Goal: Task Accomplishment & Management: Complete application form

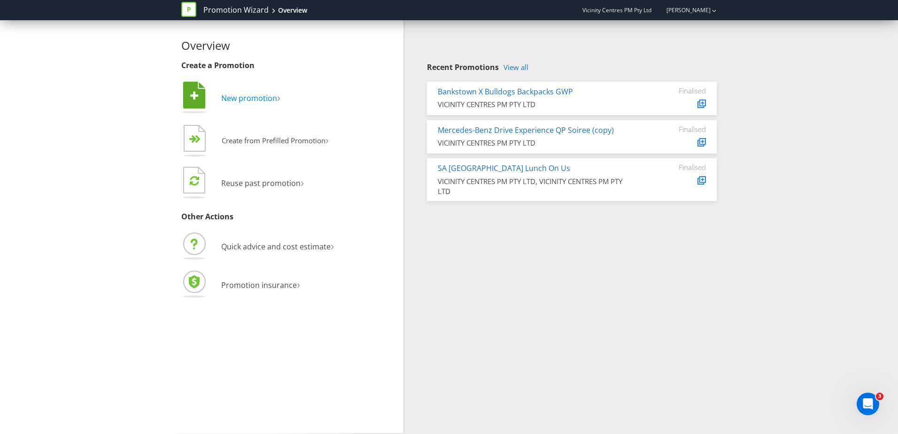
click at [255, 101] on span "New promotion" at bounding box center [249, 98] width 56 height 10
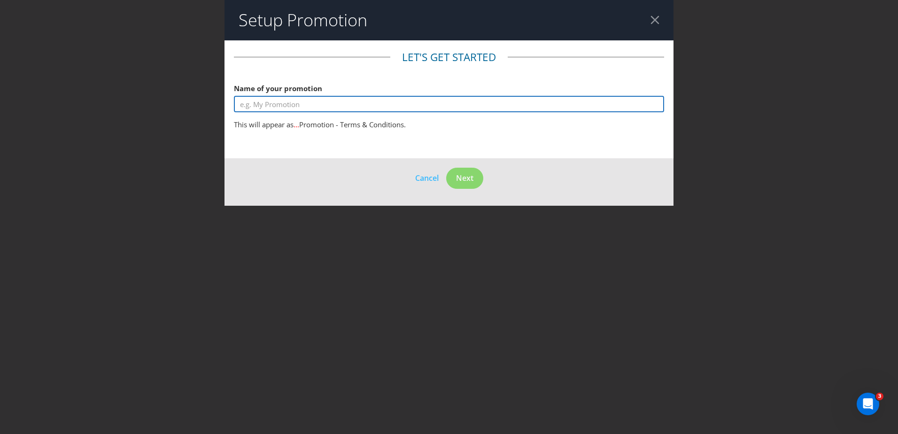
click at [285, 106] on input "text" at bounding box center [449, 104] width 430 height 16
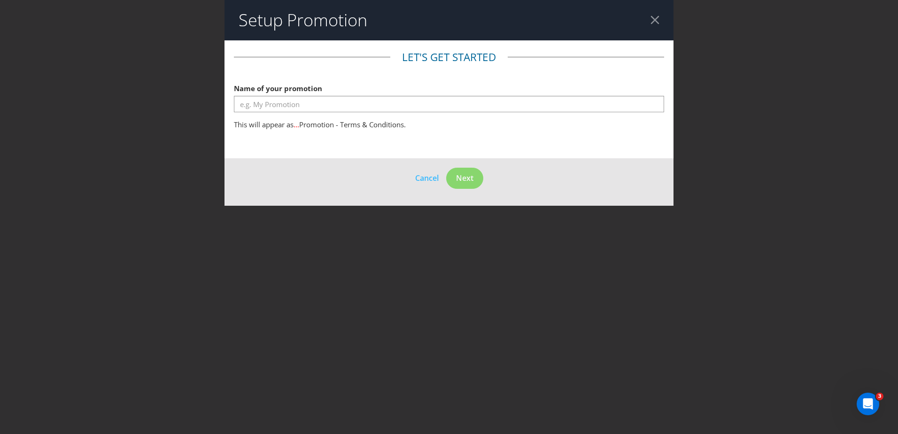
click at [657, 23] on div at bounding box center [655, 20] width 9 height 9
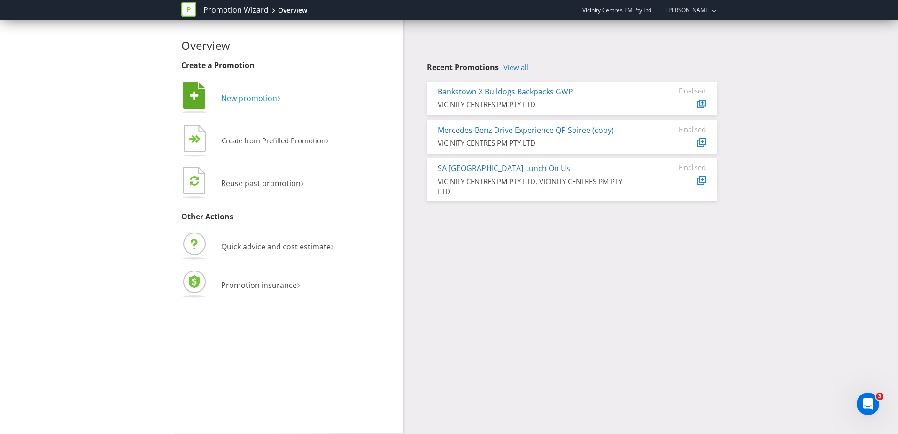
click at [247, 98] on span "New promotion" at bounding box center [249, 98] width 56 height 10
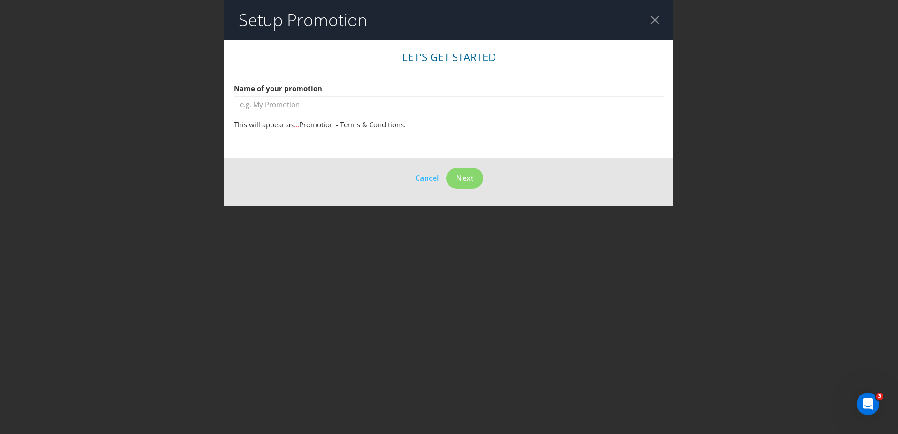
click at [655, 22] on div at bounding box center [655, 20] width 9 height 9
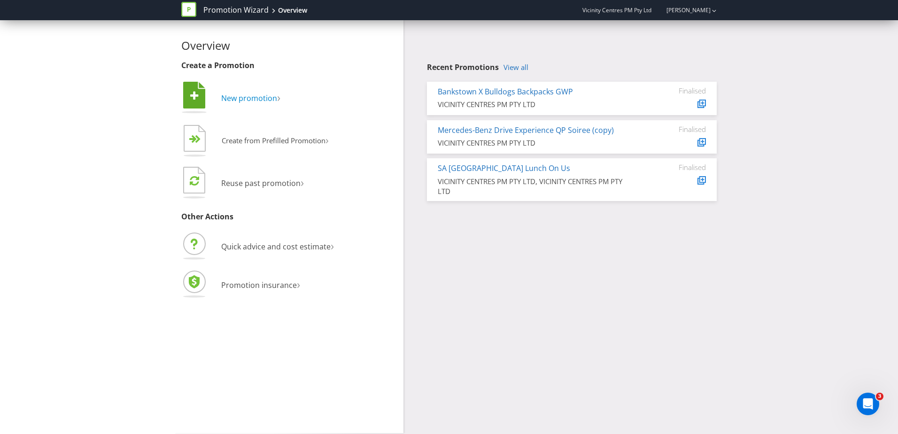
click at [252, 99] on span "New promotion" at bounding box center [249, 98] width 56 height 10
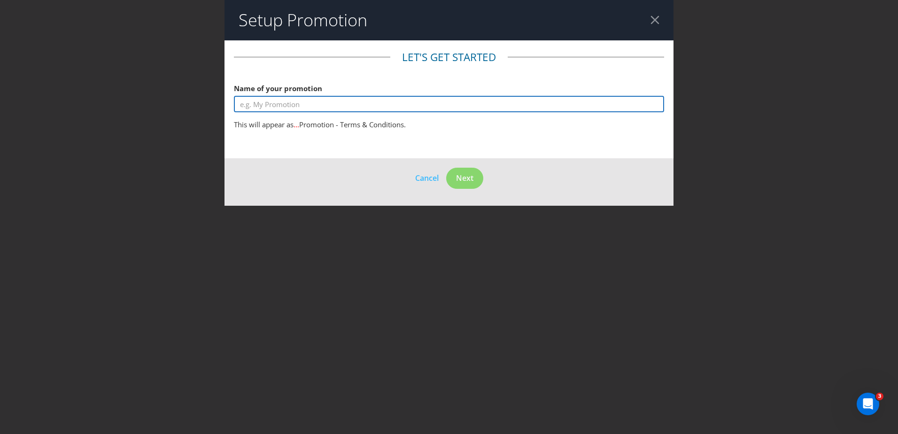
click at [299, 111] on input "text" at bounding box center [449, 104] width 430 height 16
type input "Chatswood Chase Moon Festival 2025"
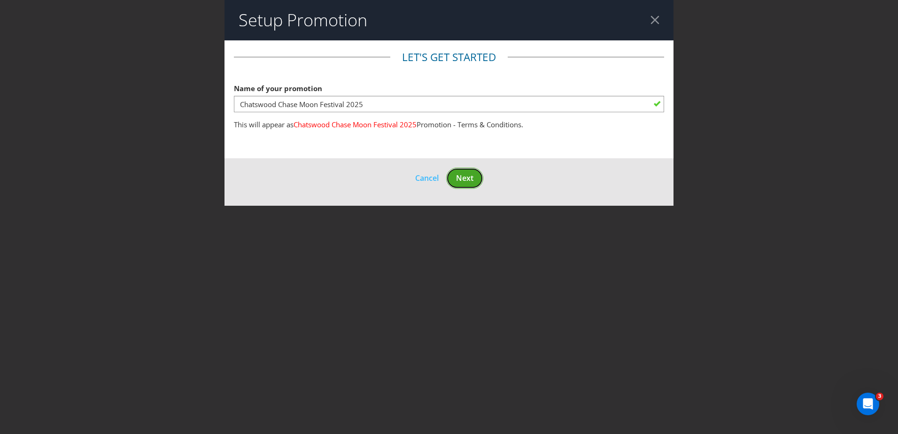
click at [466, 178] on span "Next" at bounding box center [464, 178] width 17 height 10
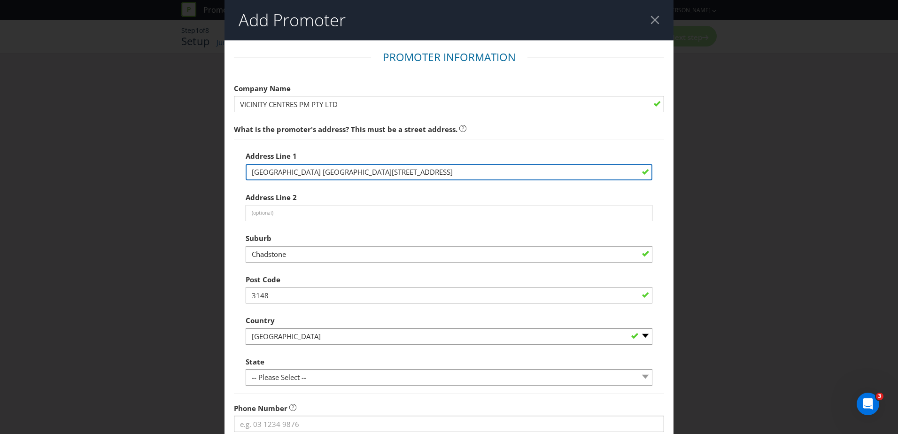
drag, startPoint x: 438, startPoint y: 172, endPoint x: 225, endPoint y: 166, distance: 213.8
click at [225, 166] on main "Promoter Information Company Name VICINITY CENTRES PM PTY LTD What is the promo…" at bounding box center [449, 303] width 449 height 526
click at [442, 177] on input "[GEOGRAPHIC_DATA] [GEOGRAPHIC_DATA][STREET_ADDRESS]" at bounding box center [449, 172] width 407 height 16
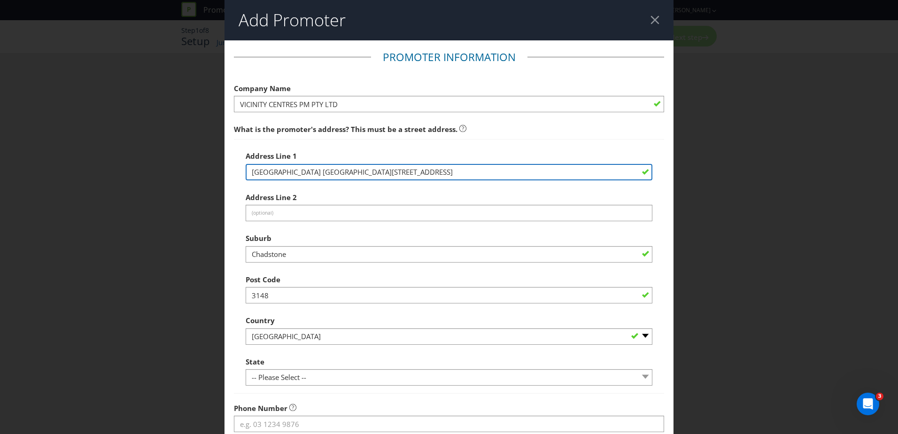
paste input "[STREET_ADDRESS]"
type input "[STREET_ADDRESS]"
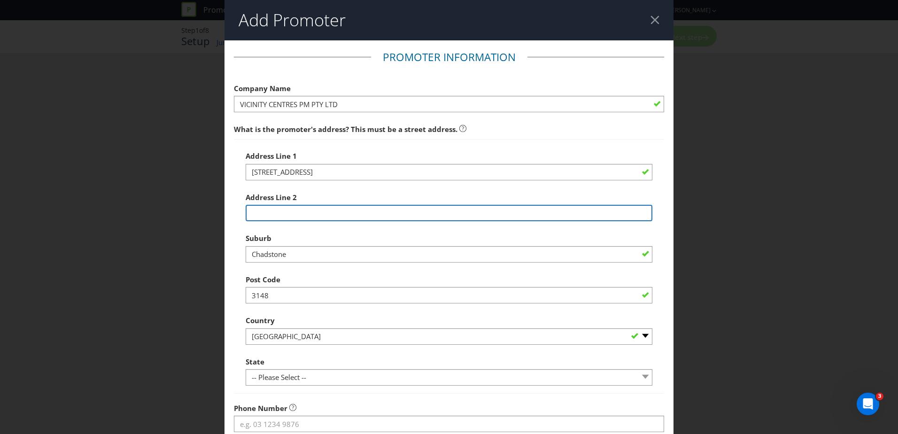
click at [283, 214] on input "text" at bounding box center [449, 213] width 407 height 16
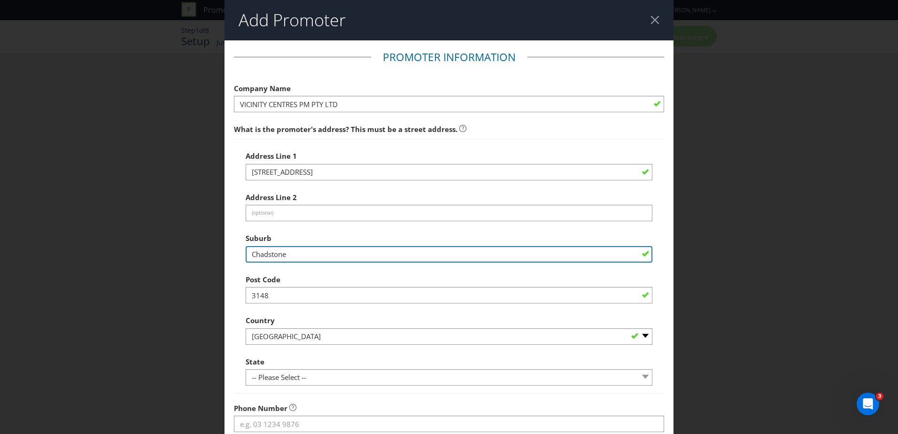
drag, startPoint x: 295, startPoint y: 255, endPoint x: 228, endPoint y: 256, distance: 66.2
click at [229, 256] on main "Promoter Information Company Name VICINITY CENTRES PM PTY LTD What is the promo…" at bounding box center [449, 303] width 449 height 526
type input "Chatswood"
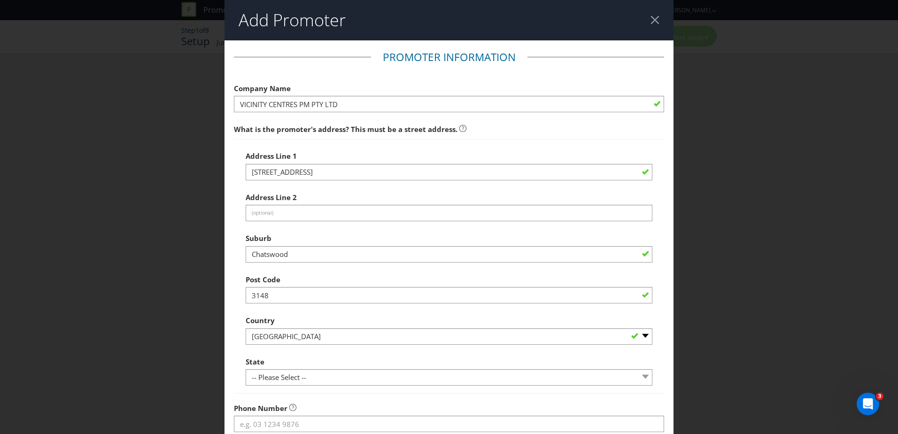
click at [234, 254] on div "Address Line [GEOGRAPHIC_DATA][STREET_ADDRESS] Address Line 2 (optional) Suburb…" at bounding box center [449, 266] width 430 height 255
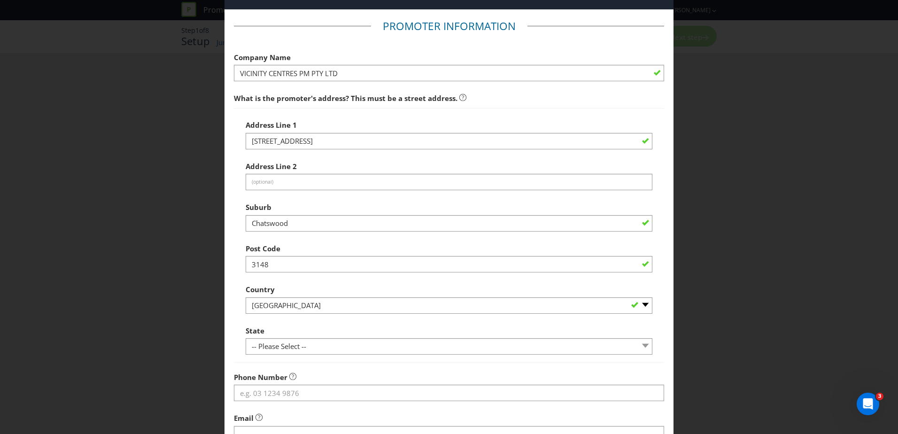
scroll to position [47, 0]
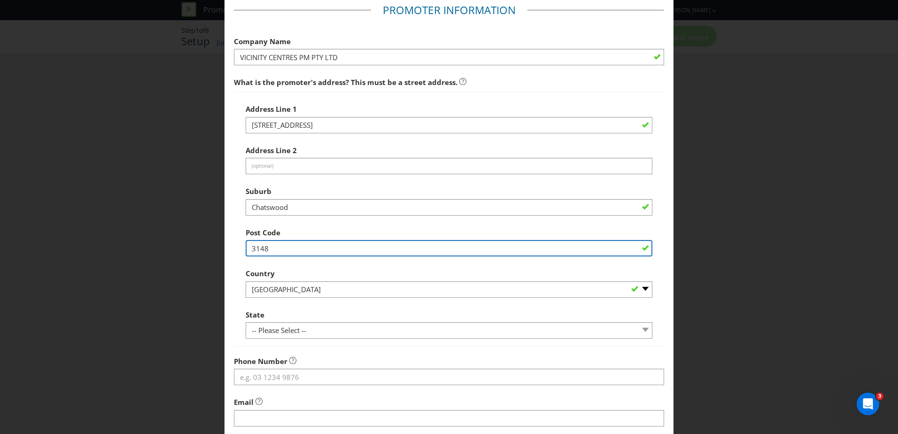
drag, startPoint x: 270, startPoint y: 249, endPoint x: 233, endPoint y: 249, distance: 37.6
click at [234, 249] on div "Address Line [GEOGRAPHIC_DATA][STREET_ADDRESS] Address Line 2 (optional) Suburb…" at bounding box center [449, 219] width 430 height 255
type input "2067"
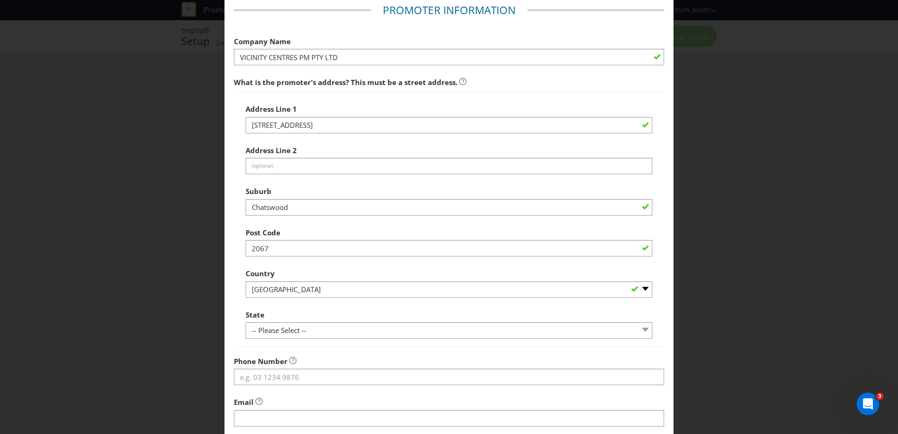
click at [237, 249] on div "Address Line [GEOGRAPHIC_DATA][STREET_ADDRESS] Address Line 2 (optional) Suburb…" at bounding box center [449, 219] width 430 height 255
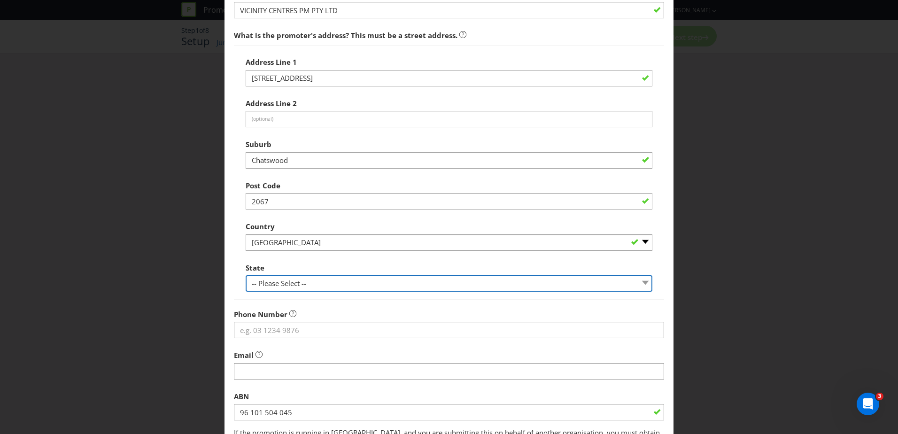
click at [281, 284] on select "-- Please Select -- [GEOGRAPHIC_DATA] [GEOGRAPHIC_DATA] [GEOGRAPHIC_DATA] [GEOG…" at bounding box center [449, 283] width 407 height 16
select select "[GEOGRAPHIC_DATA]"
click at [246, 275] on select "-- Please Select -- [GEOGRAPHIC_DATA] [GEOGRAPHIC_DATA] [GEOGRAPHIC_DATA] [GEOG…" at bounding box center [449, 283] width 407 height 16
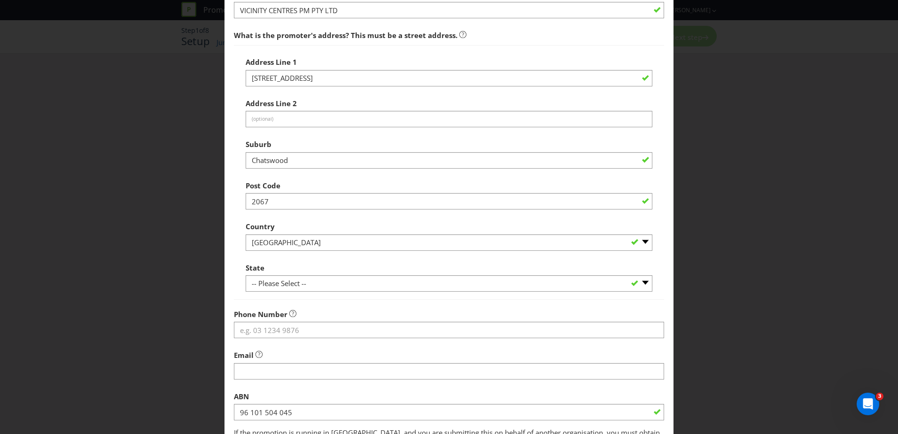
click at [232, 258] on main "Promoter Information Company Name VICINITY CENTRES PM PTY LTD What is the promo…" at bounding box center [449, 209] width 449 height 526
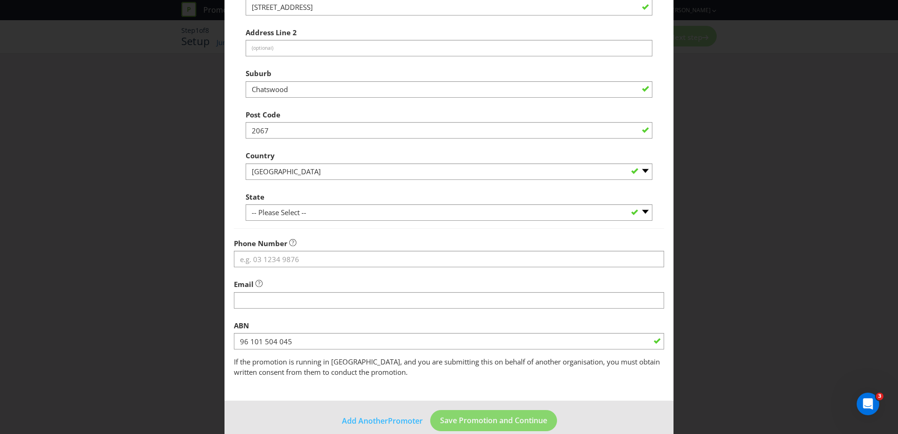
scroll to position [179, 0]
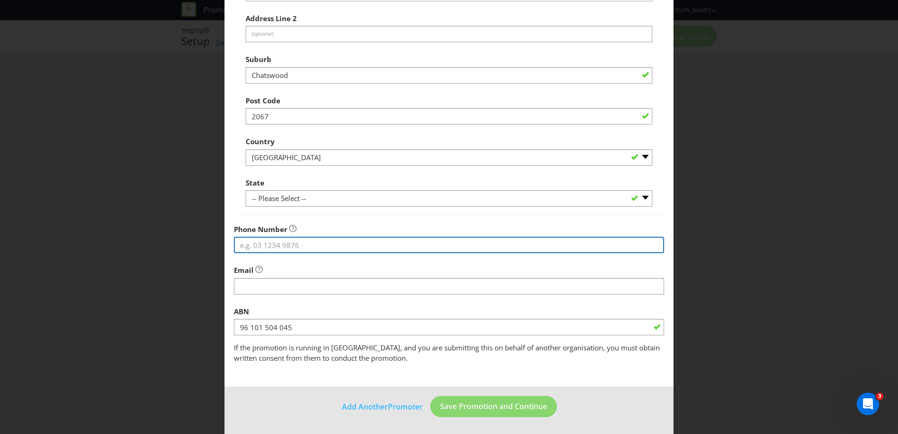
click at [283, 247] on input "tel" at bounding box center [449, 245] width 430 height 16
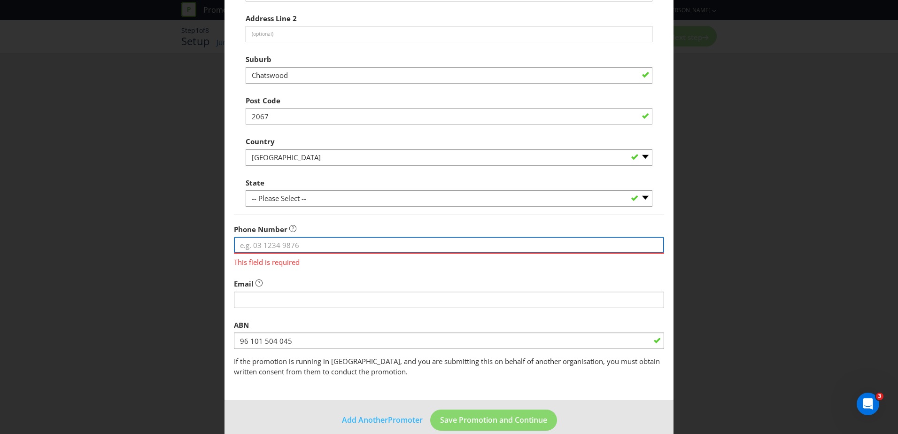
click at [266, 246] on input "tel" at bounding box center [449, 245] width 430 height 16
paste input "[URL][DOMAIN_NAME]"
type input "[URL][DOMAIN_NAME]"
click at [343, 243] on input "[URL][DOMAIN_NAME]" at bounding box center [449, 245] width 430 height 16
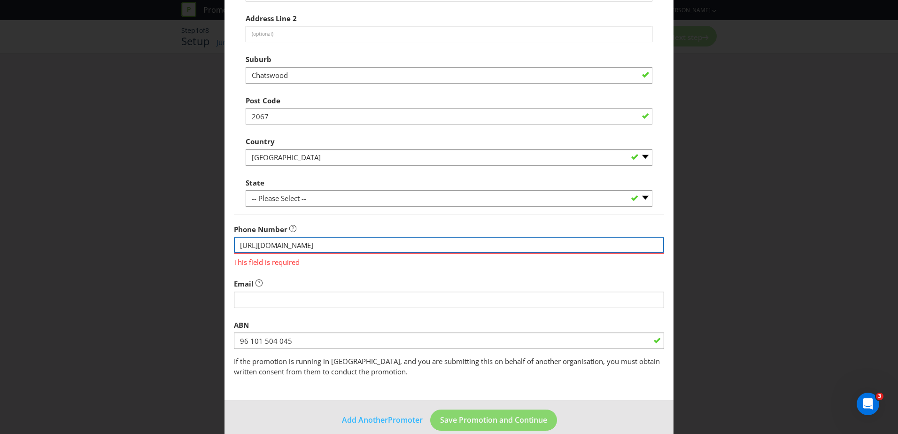
click at [343, 243] on input "[URL][DOMAIN_NAME]" at bounding box center [449, 245] width 430 height 16
click at [267, 241] on input "tel" at bounding box center [449, 245] width 430 height 16
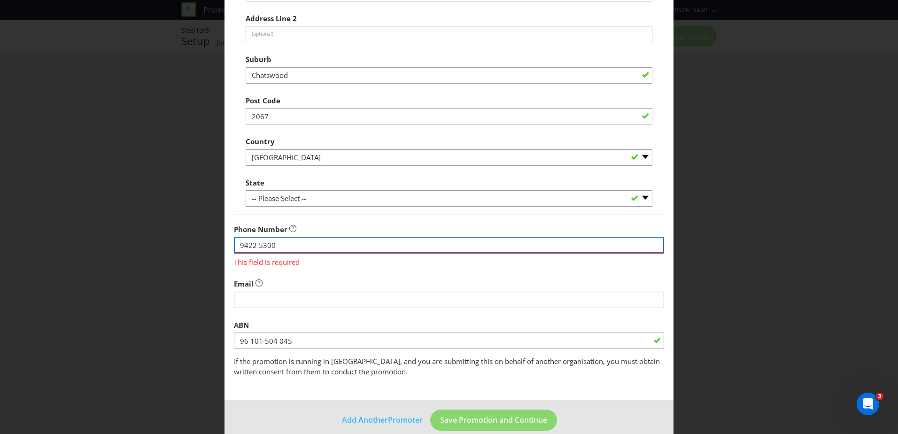
type input "9422 5300"
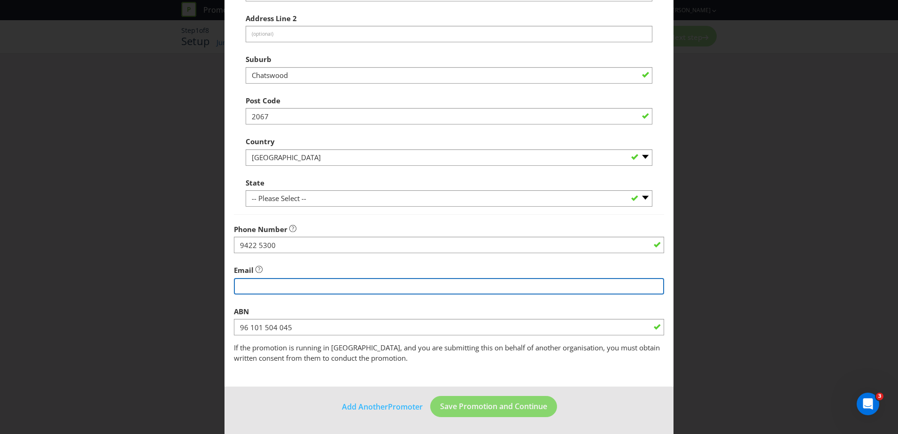
click at [267, 288] on input "string" at bounding box center [449, 286] width 430 height 16
type input "[PERSON_NAME][EMAIL_ADDRESS][PERSON_NAME][DOMAIN_NAME]"
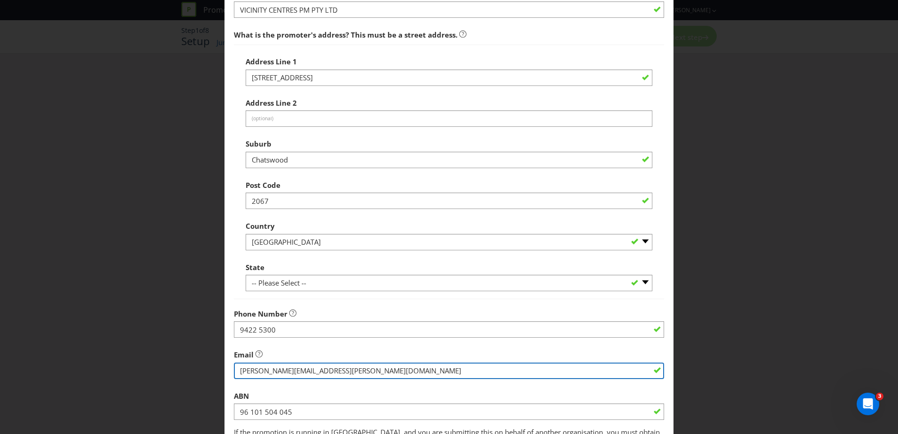
scroll to position [179, 0]
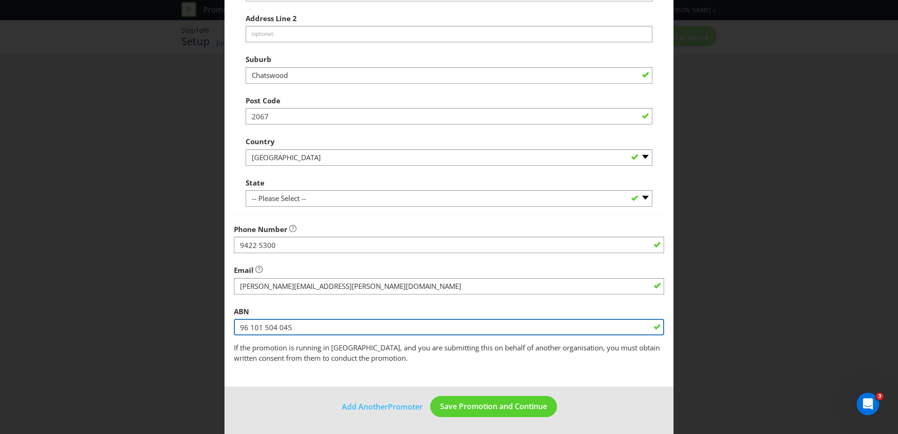
click at [300, 328] on input "96 101 504 045" at bounding box center [449, 327] width 430 height 16
drag, startPoint x: 295, startPoint y: 329, endPoint x: 228, endPoint y: 323, distance: 68.0
click at [229, 323] on main "Promoter Information Company Name VICINITY CENTRES PM PTY LTD What is the promo…" at bounding box center [449, 124] width 449 height 526
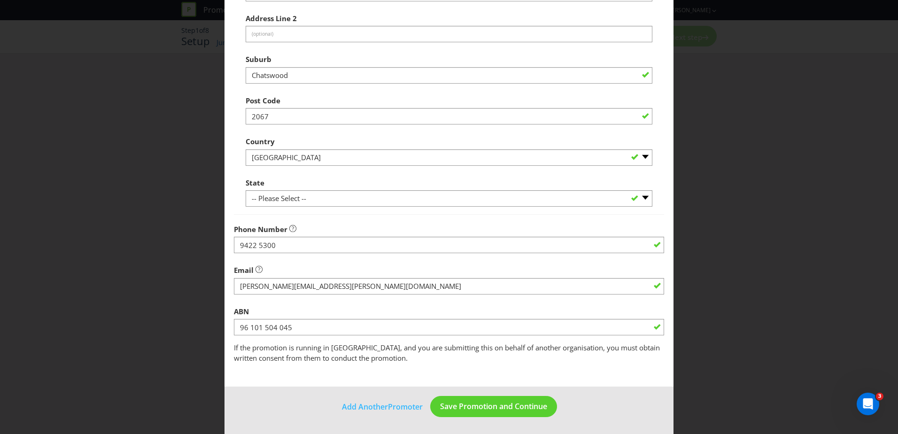
drag, startPoint x: 268, startPoint y: 368, endPoint x: 274, endPoint y: 367, distance: 6.6
click at [268, 368] on main "Promoter Information Company Name VICINITY CENTRES PM PTY LTD What is the promo…" at bounding box center [449, 124] width 449 height 526
click at [483, 403] on span "Save Promotion and Continue" at bounding box center [493, 406] width 107 height 10
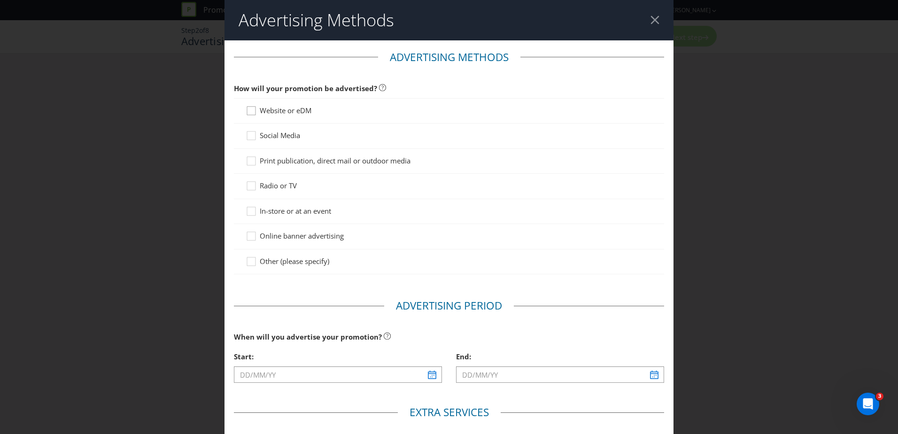
click at [246, 110] on icon at bounding box center [253, 113] width 14 height 14
click at [0, 0] on input "Website or eDM" at bounding box center [0, 0] width 0 height 0
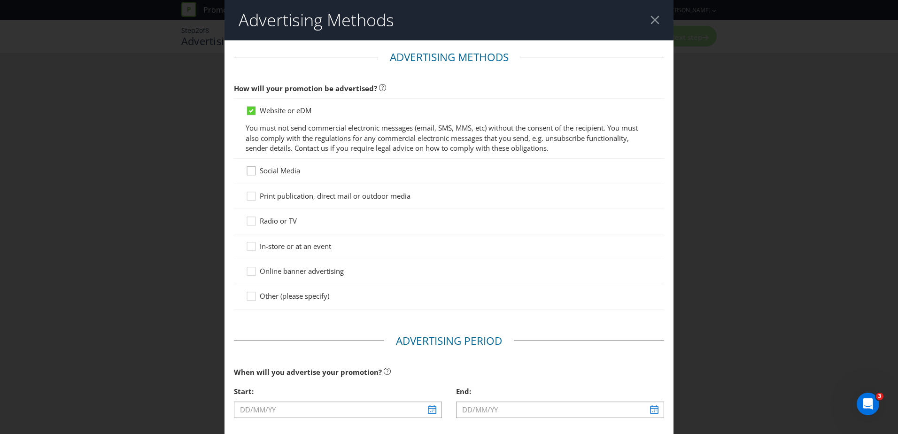
click at [249, 169] on div at bounding box center [251, 167] width 5 height 5
click at [0, 0] on input "Social Media" at bounding box center [0, 0] width 0 height 0
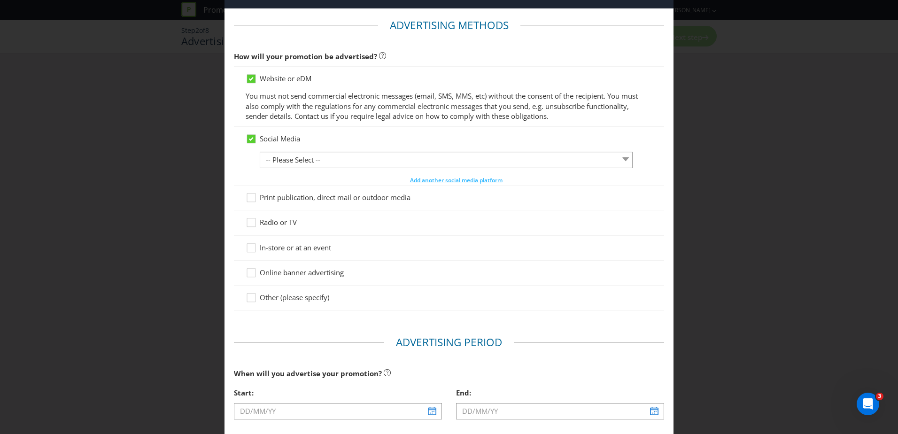
scroll to position [47, 0]
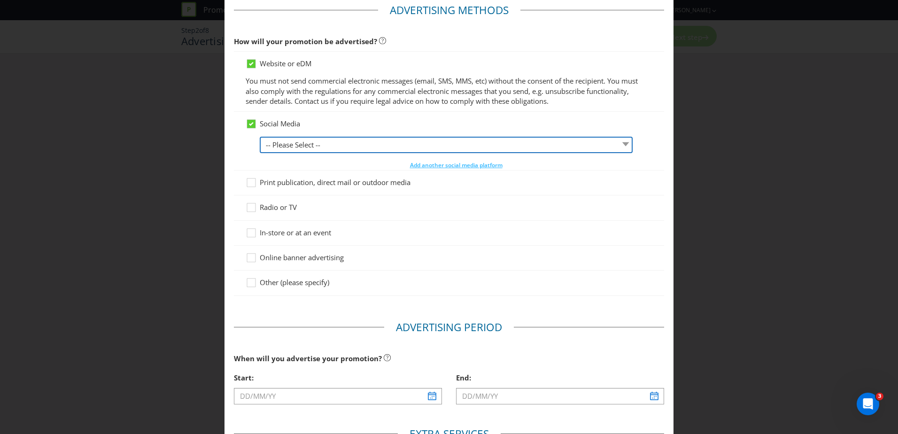
click at [315, 146] on select "-- Please Select -- Facebook X Instagram Snapchat LinkedIn Pinterest Tumblr You…" at bounding box center [446, 145] width 373 height 16
select select "FACEBOOK"
click at [260, 137] on select "-- Please Select -- Facebook X Instagram Snapchat LinkedIn Pinterest Tumblr You…" at bounding box center [446, 145] width 373 height 16
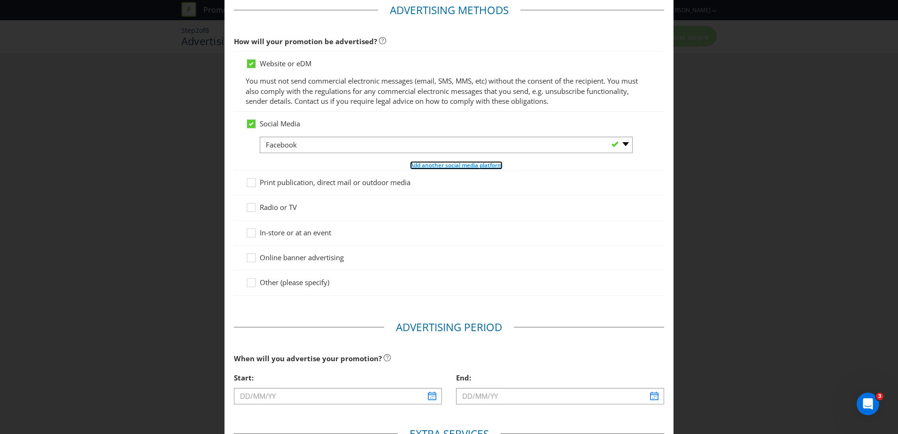
click at [439, 163] on span "Add another social media platform" at bounding box center [456, 165] width 93 height 8
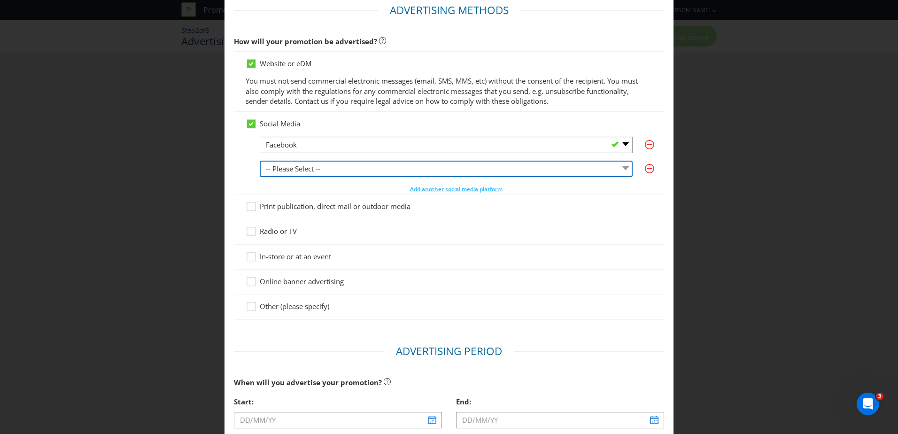
click at [322, 166] on select "-- Please Select -- Facebook X Instagram Snapchat LinkedIn Pinterest Tumblr You…" at bounding box center [446, 169] width 373 height 16
select select "INSTAGRAM"
click at [260, 161] on select "-- Please Select -- Facebook X Instagram Snapchat LinkedIn Pinterest Tumblr You…" at bounding box center [446, 169] width 373 height 16
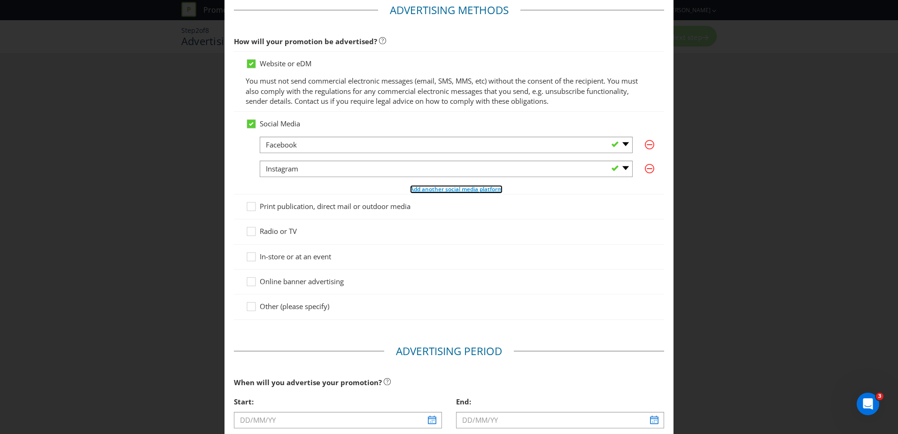
click at [430, 185] on span "Add another social media platform" at bounding box center [456, 189] width 93 height 8
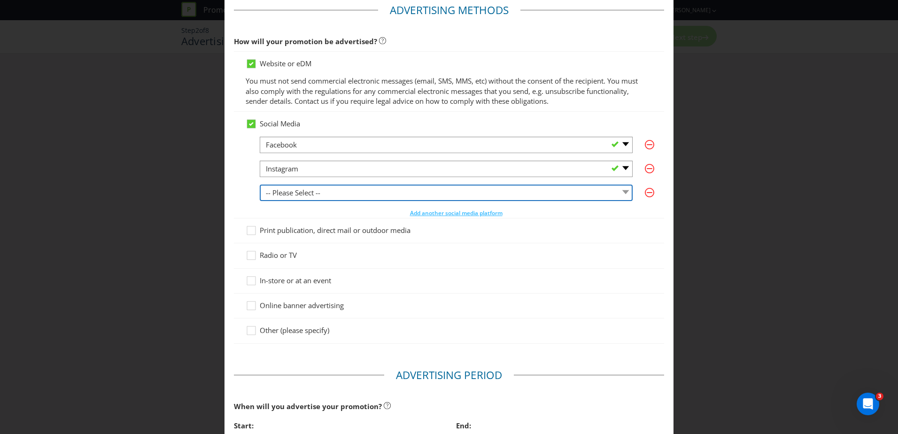
click at [327, 193] on select "-- Please Select -- Facebook X Instagram Snapchat LinkedIn Pinterest Tumblr You…" at bounding box center [446, 193] width 373 height 16
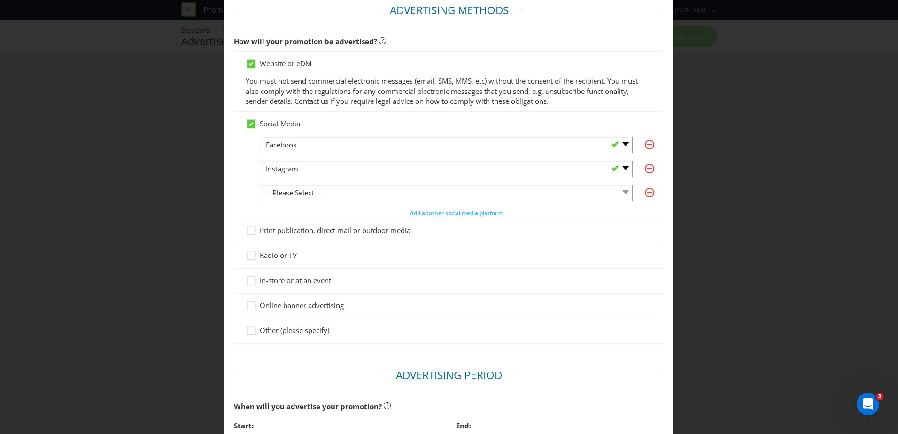
click at [226, 173] on main "Advertising Methods How will your promotion be advertised? Website or eDM You m…" at bounding box center [449, 315] width 449 height 645
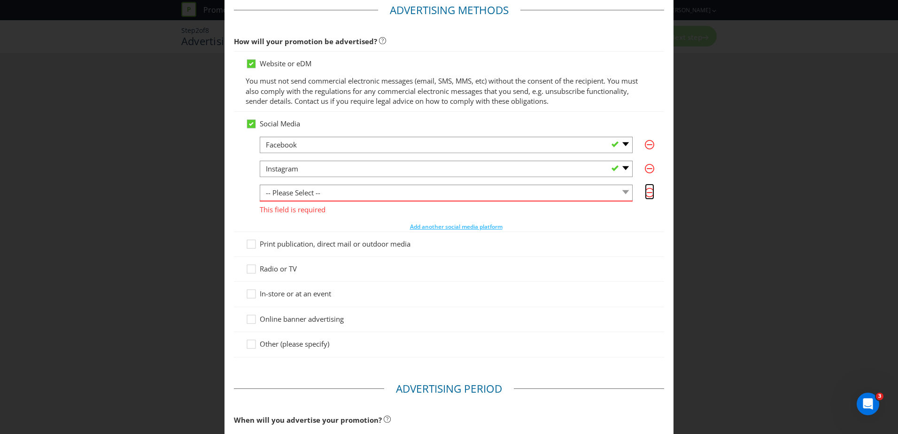
click at [647, 194] on icon "button" at bounding box center [649, 192] width 9 height 9
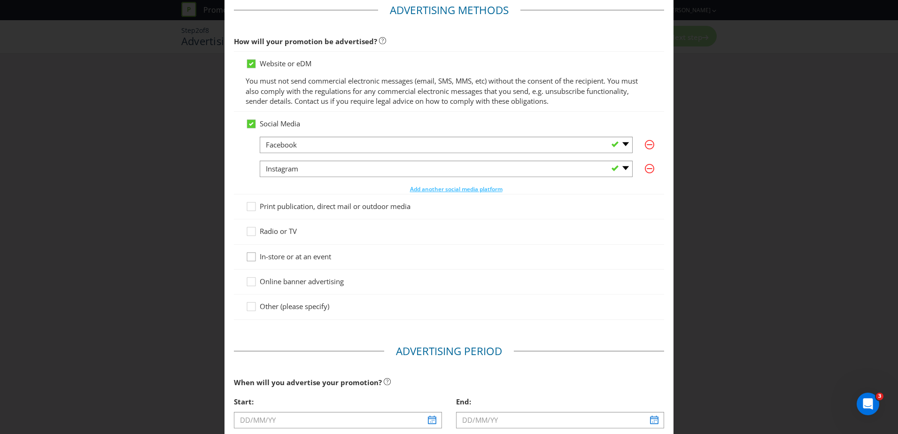
click at [250, 256] on div at bounding box center [251, 253] width 5 height 5
click at [0, 0] on input "In-store or at an event" at bounding box center [0, 0] width 0 height 0
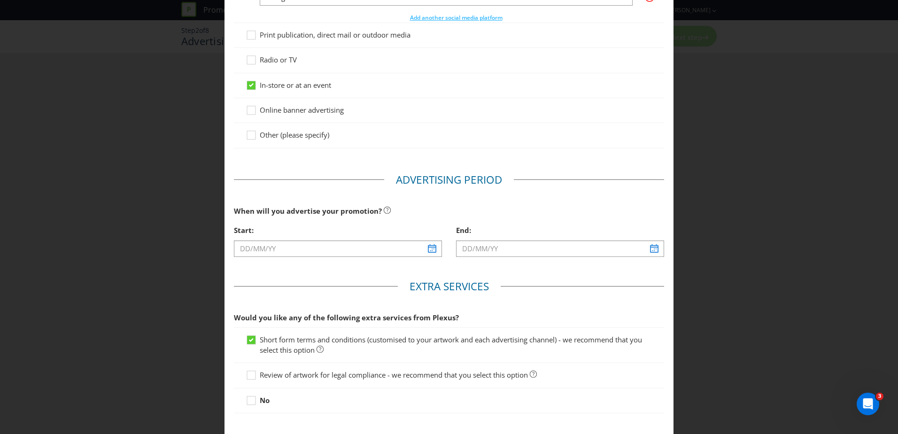
scroll to position [235, 0]
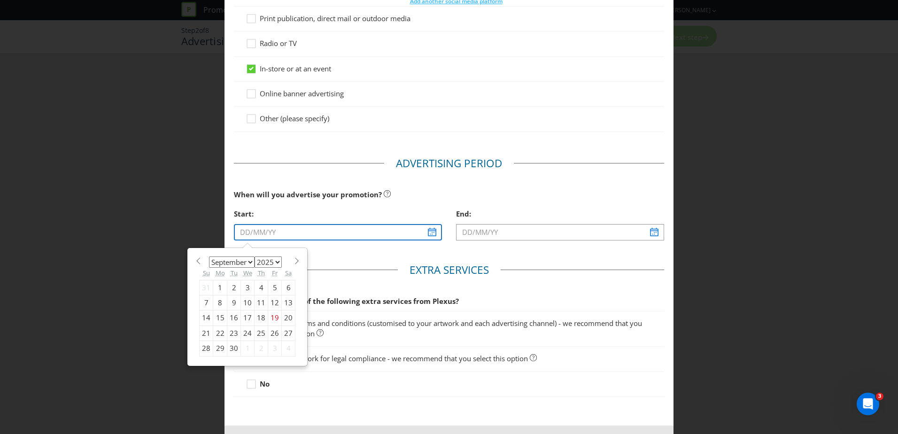
click at [272, 233] on input "text" at bounding box center [338, 232] width 208 height 16
click at [295, 259] on span at bounding box center [296, 260] width 7 height 7
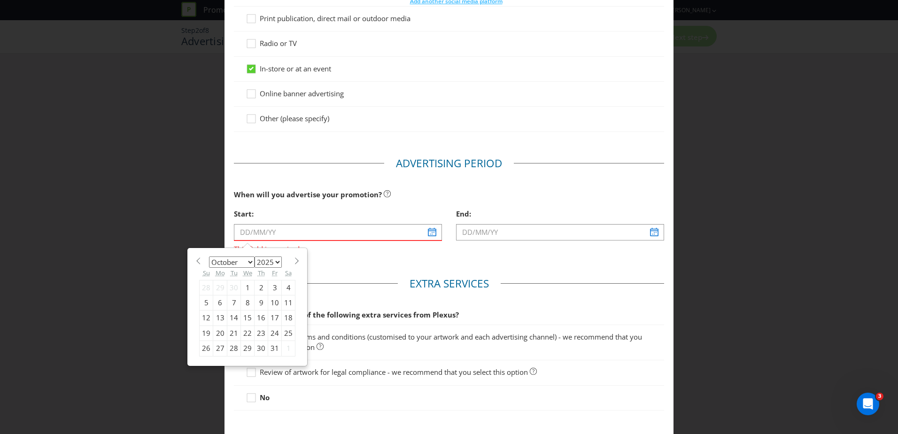
click at [196, 260] on span at bounding box center [197, 260] width 7 height 7
click at [295, 262] on span at bounding box center [296, 260] width 7 height 7
select select "9"
click at [272, 288] on div "3" at bounding box center [275, 287] width 14 height 15
type input "[DATE]"
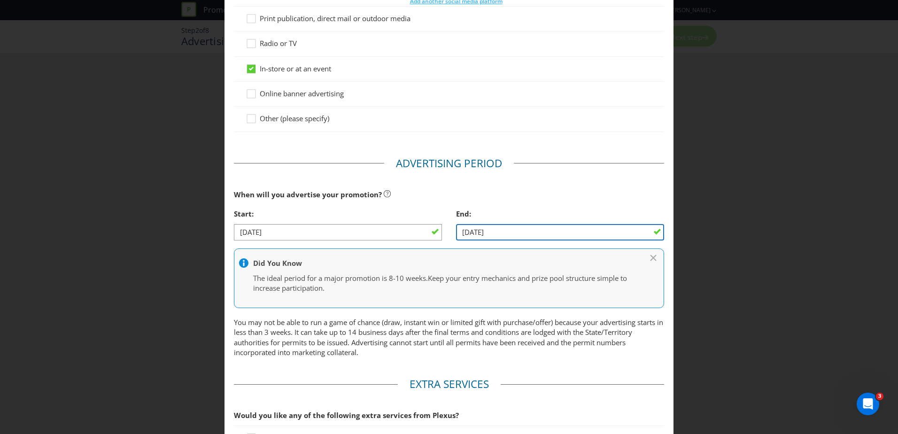
click at [497, 233] on input "[DATE]" at bounding box center [560, 232] width 208 height 16
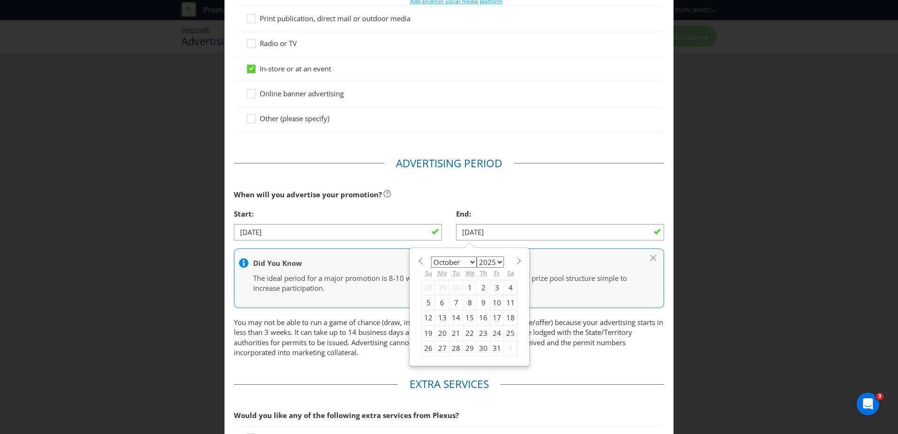
click at [435, 300] on div "6" at bounding box center [442, 302] width 14 height 15
type input "[DATE]"
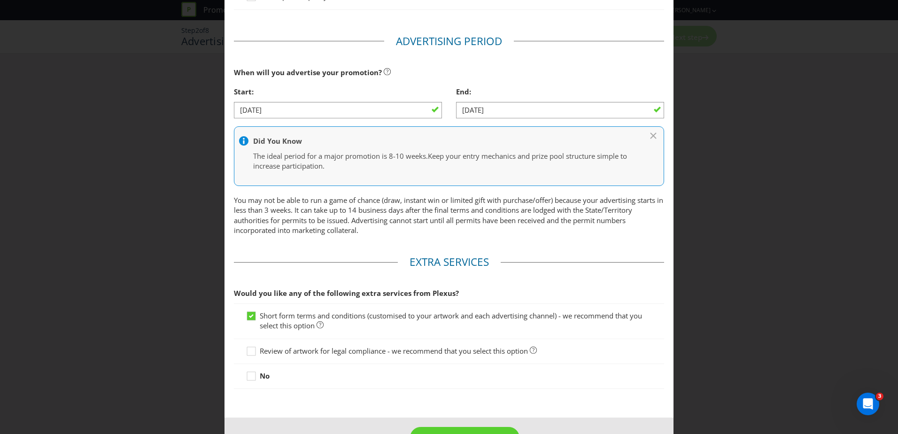
scroll to position [388, 0]
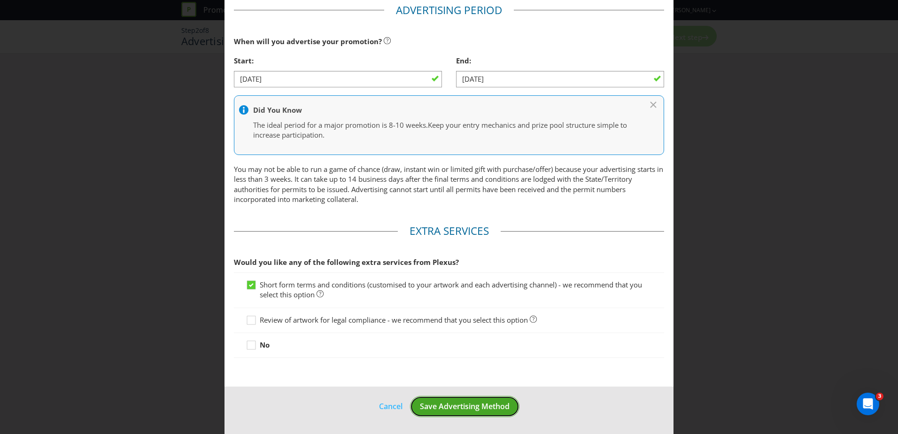
click at [451, 405] on span "Save Advertising Method" at bounding box center [465, 406] width 90 height 10
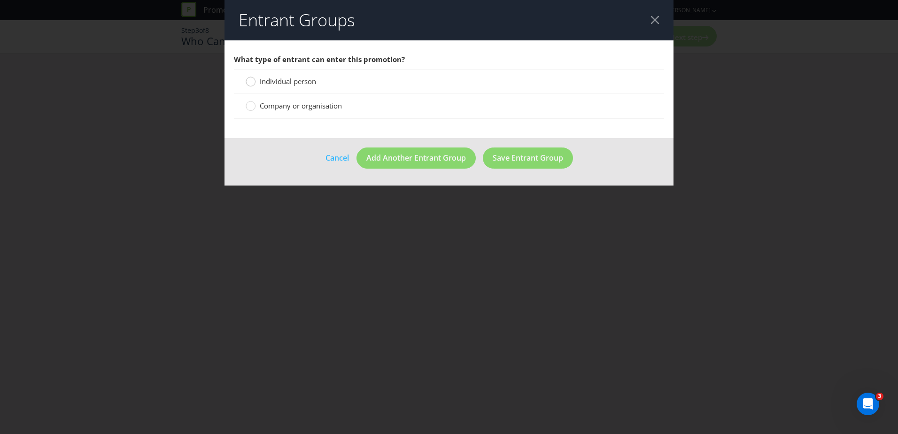
click at [252, 81] on div at bounding box center [251, 78] width 5 height 5
click at [0, 0] on input "Individual person" at bounding box center [0, 0] width 0 height 0
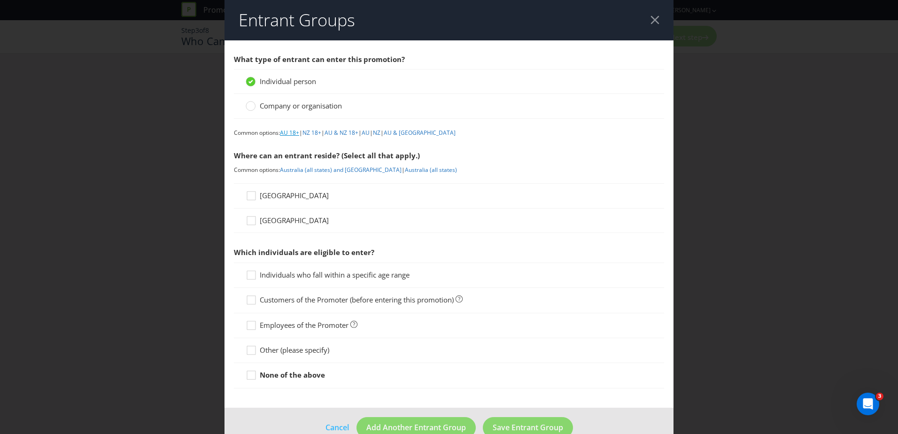
click at [288, 133] on link "AU 18+" at bounding box center [289, 133] width 19 height 8
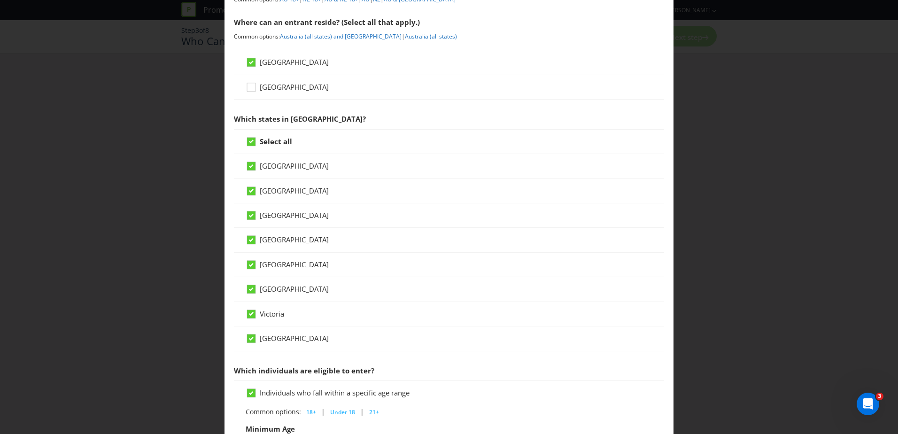
scroll to position [134, 0]
click at [249, 143] on icon at bounding box center [251, 141] width 5 height 4
click at [0, 0] on input "Select all" at bounding box center [0, 0] width 0 height 0
click at [249, 190] on icon at bounding box center [253, 193] width 14 height 14
click at [0, 0] on input "[GEOGRAPHIC_DATA]" at bounding box center [0, 0] width 0 height 0
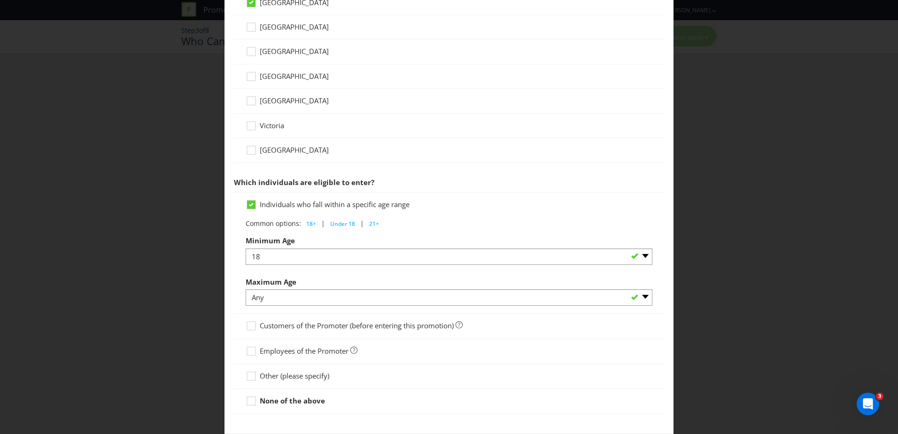
scroll to position [369, 0]
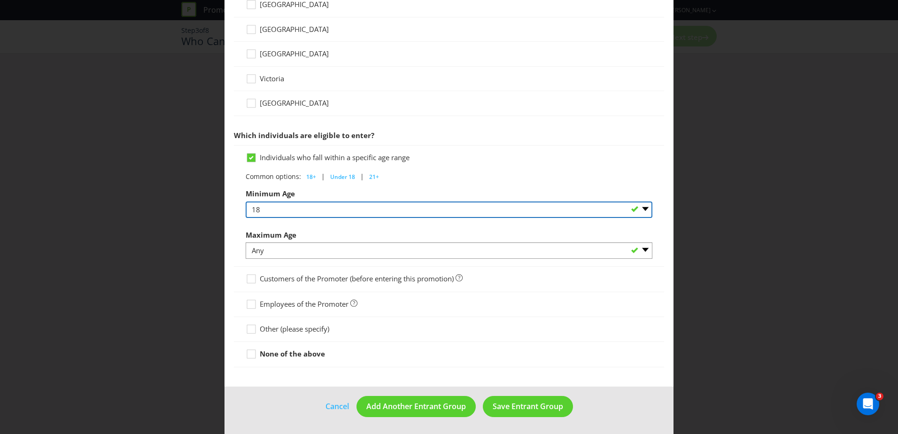
click at [342, 207] on select "Any 1 2 3 4 5 6 7 8 9 10 11 12 13 14 15 16 17 18 19 20 21 22 23 24 25 26 27 28 …" at bounding box center [449, 210] width 407 height 16
select select "16"
click at [246, 202] on select "Any 1 2 3 4 5 6 7 8 9 10 11 12 13 14 15 16 17 18 19 20 21 22 23 24 25 26 27 28 …" at bounding box center [449, 210] width 407 height 16
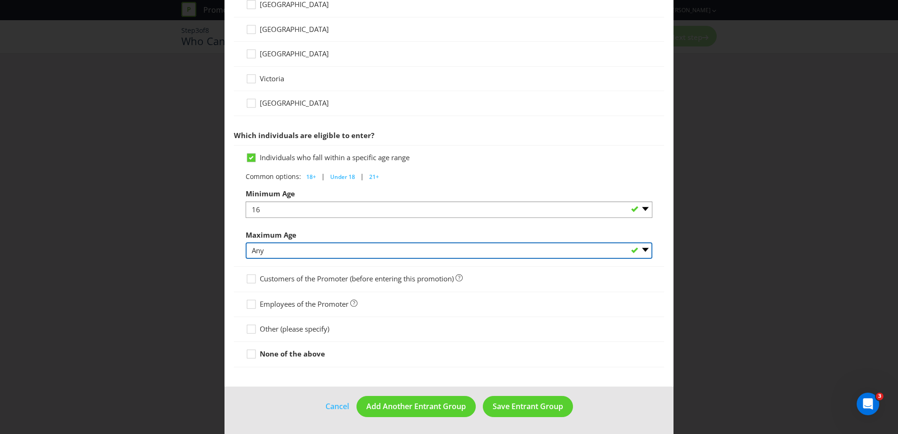
click at [279, 250] on select "Any 1 2 3 4 5 6 7 8 9 10 11 12 13 14 15 16 17 18 19 20 21 22 23 24 25 26 27 28 …" at bounding box center [449, 250] width 407 height 16
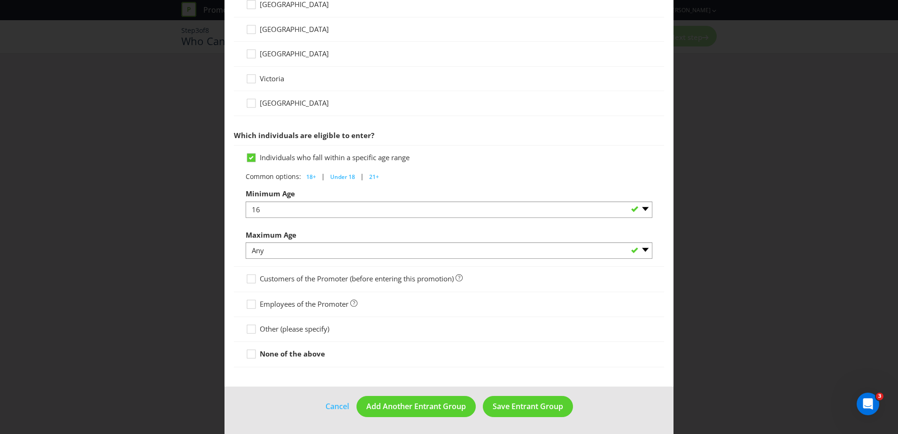
click at [236, 229] on div "Individuals who fall within a specific age range Common options: 18+ | Under 18…" at bounding box center [449, 206] width 430 height 122
click at [519, 407] on span "Save Entrant Group" at bounding box center [528, 406] width 70 height 10
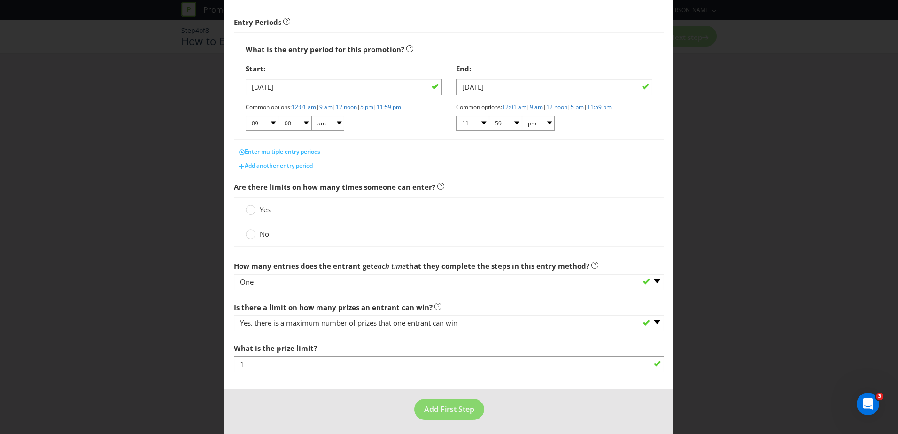
scroll to position [141, 0]
click at [249, 205] on div at bounding box center [251, 204] width 5 height 5
click at [0, 0] on input "Yes" at bounding box center [0, 0] width 0 height 0
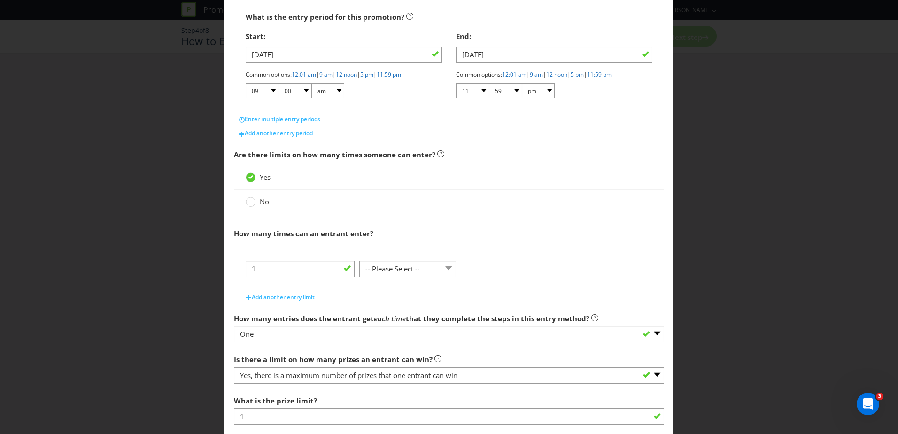
scroll to position [188, 0]
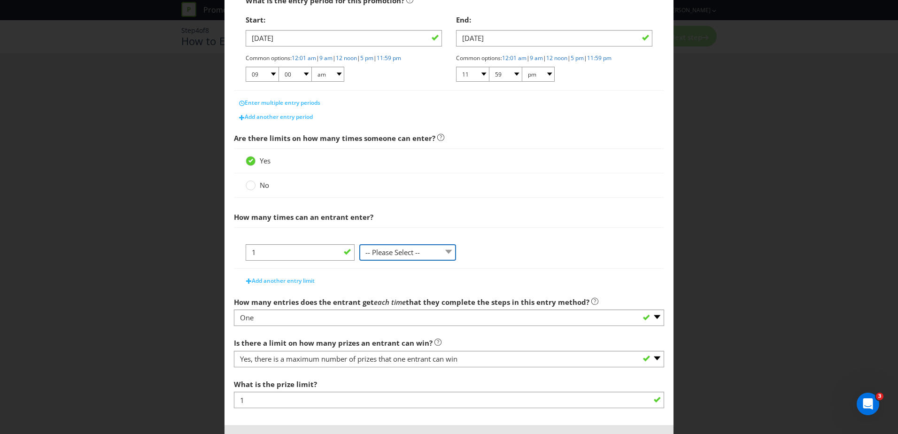
click at [436, 252] on select "-- Please Select -- per person per day per purchase per transaction Other (plea…" at bounding box center [407, 252] width 97 height 16
select select "PER_PERSON"
click at [359, 261] on select "-- Please Select -- per person per day per purchase per transaction Other (plea…" at bounding box center [407, 252] width 97 height 16
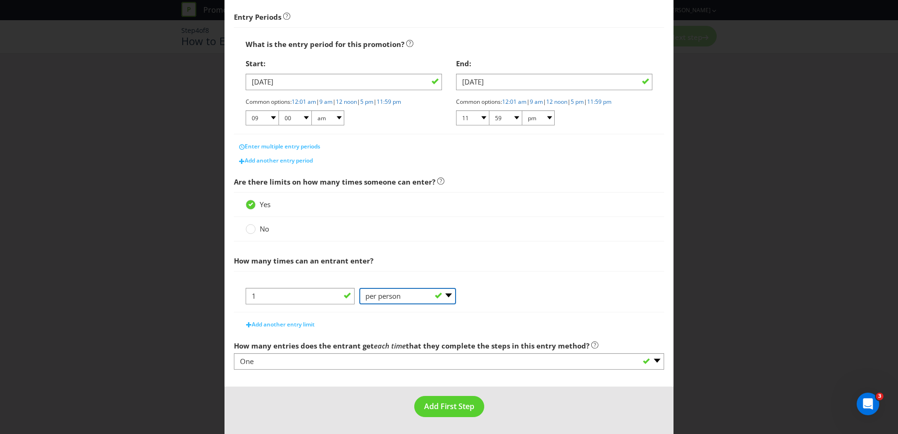
scroll to position [144, 0]
click at [444, 402] on span "Add First Step" at bounding box center [449, 406] width 50 height 10
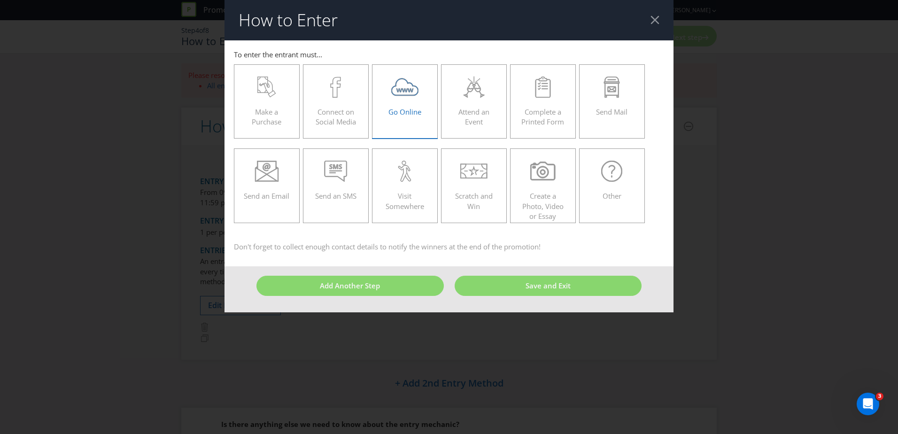
click at [402, 107] on span "Go Online" at bounding box center [405, 111] width 33 height 9
click at [0, 0] on input "Go Online" at bounding box center [0, 0] width 0 height 0
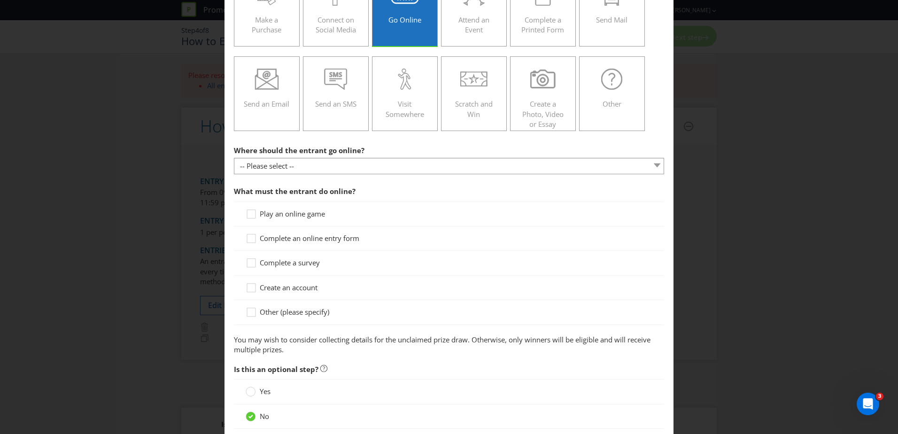
scroll to position [94, 0]
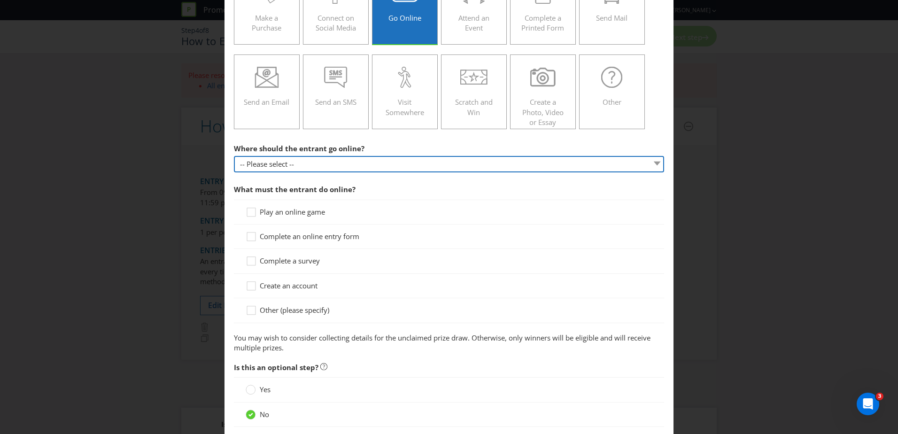
click at [329, 163] on select "-- Please select -- At a specific URL Using a direct link sent to the entrant b…" at bounding box center [449, 164] width 430 height 16
select select "SPECIFIC_URL"
click at [234, 156] on select "-- Please select -- At a specific URL Using a direct link sent to the entrant b…" at bounding box center [449, 164] width 430 height 16
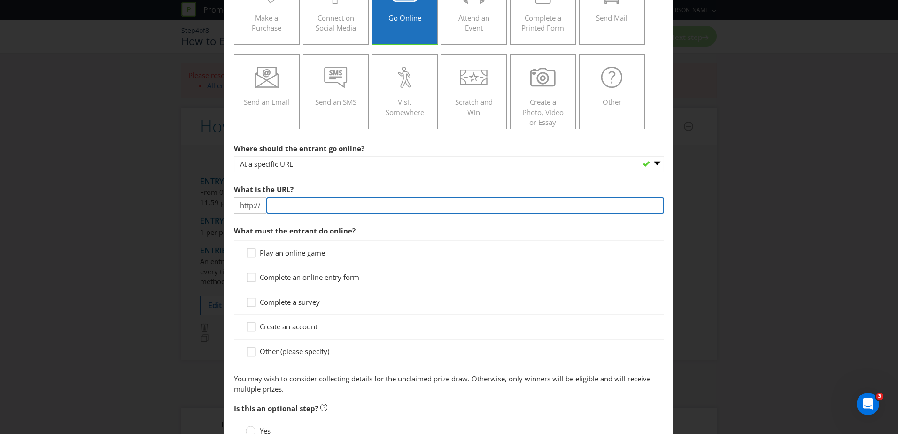
click at [285, 206] on input "text" at bounding box center [465, 205] width 398 height 16
type input "[DOMAIN_NAME]"
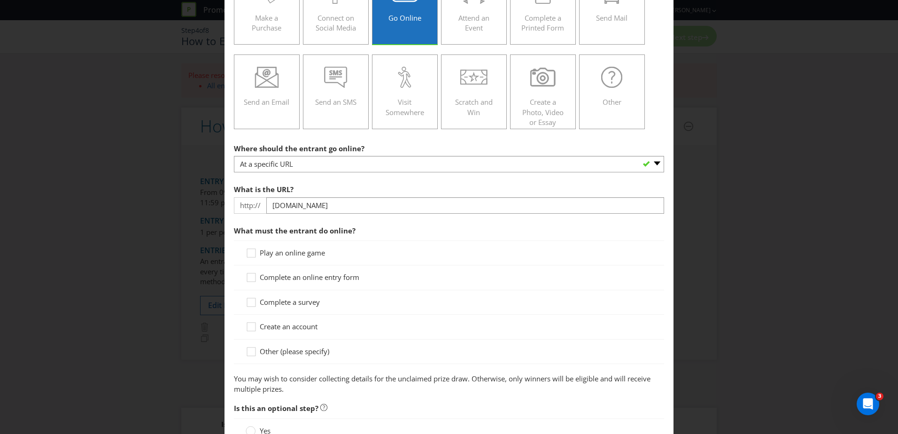
click at [458, 232] on span "What must the entrant do online?" at bounding box center [449, 230] width 430 height 19
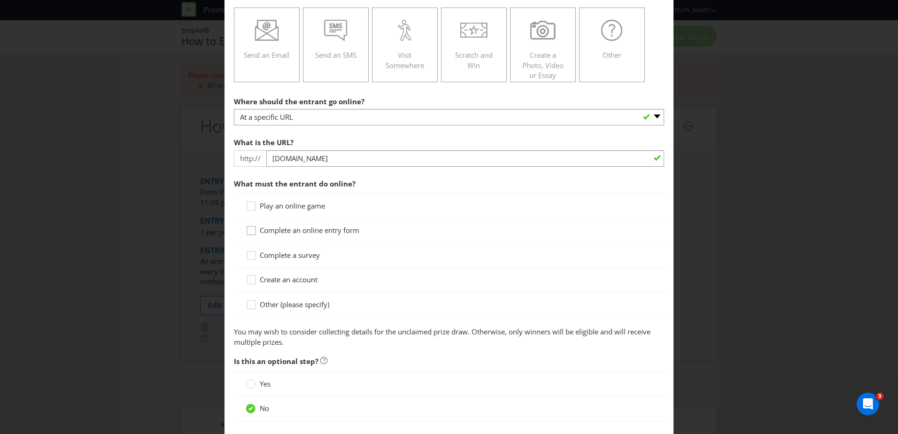
click at [251, 229] on div at bounding box center [251, 227] width 5 height 5
click at [0, 0] on input "Complete an online entry form" at bounding box center [0, 0] width 0 height 0
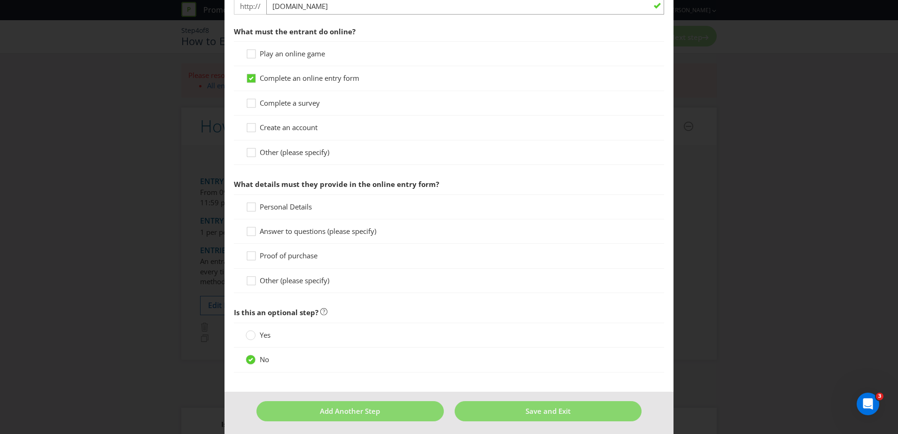
scroll to position [297, 0]
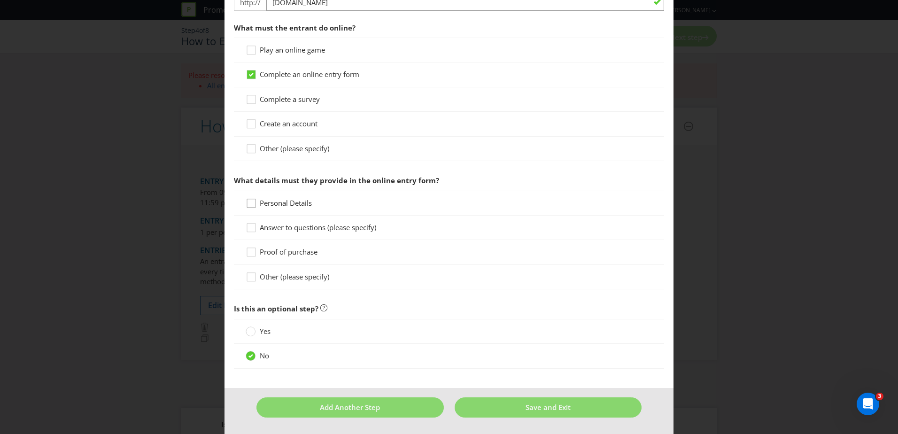
click at [250, 202] on div at bounding box center [251, 200] width 5 height 5
click at [0, 0] on input "Personal Details" at bounding box center [0, 0] width 0 height 0
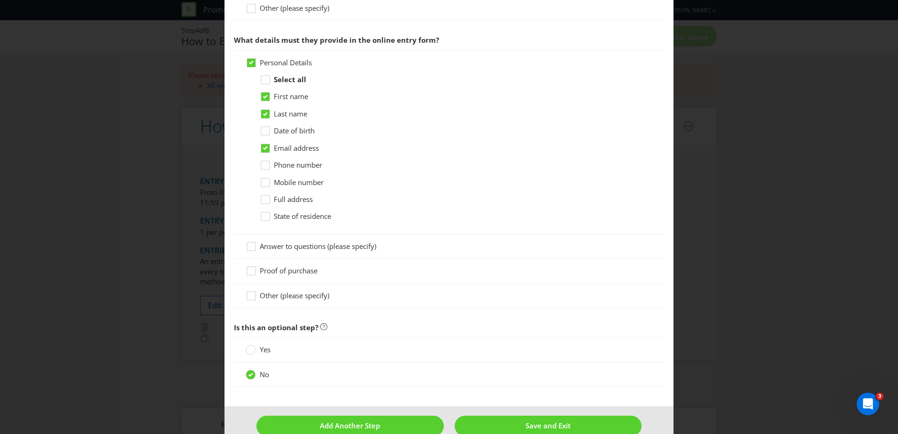
scroll to position [438, 0]
click at [276, 244] on span "Answer to questions (please specify)" at bounding box center [318, 245] width 117 height 9
click at [0, 0] on input "Answer to questions (please specify)" at bounding box center [0, 0] width 0 height 0
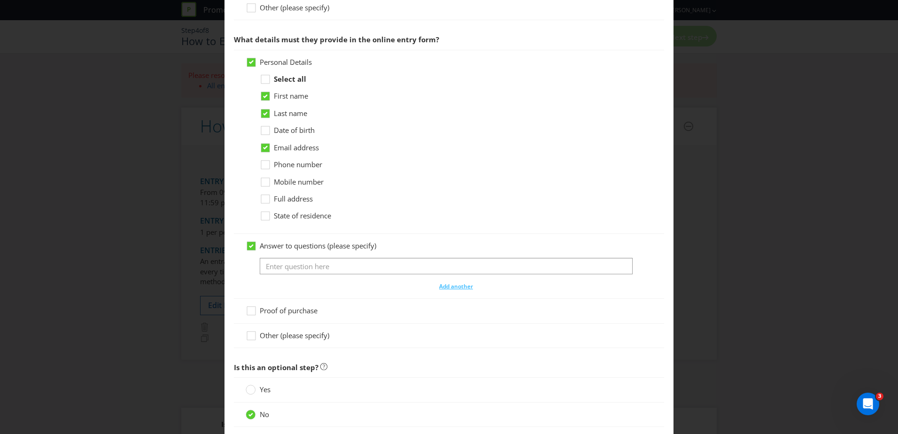
click at [276, 244] on span "Answer to questions (please specify)" at bounding box center [318, 245] width 117 height 9
click at [0, 0] on input "Answer to questions (please specify)" at bounding box center [0, 0] width 0 height 0
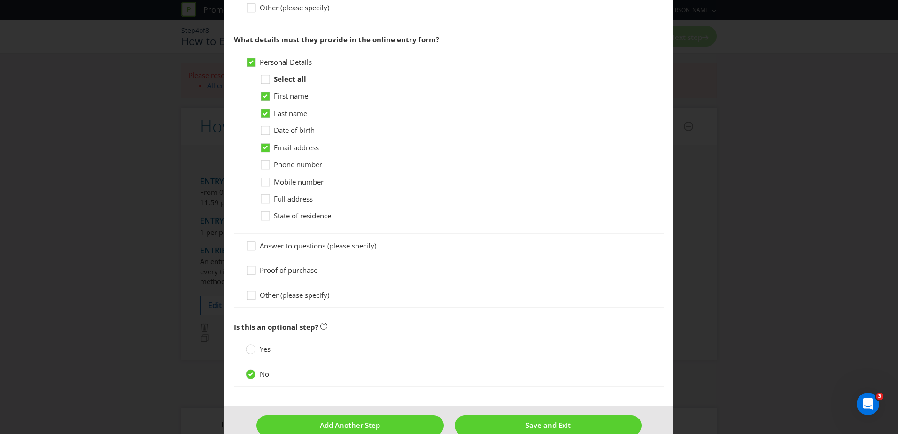
scroll to position [456, 0]
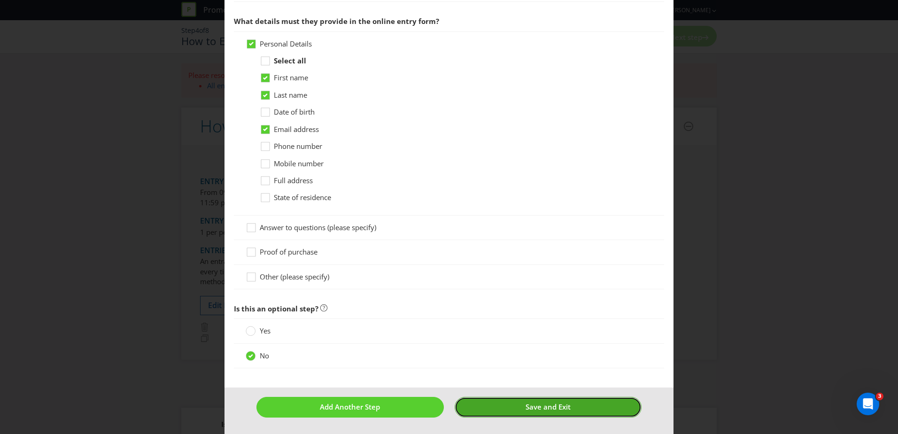
click at [511, 409] on button "Save and Exit" at bounding box center [548, 407] width 187 height 20
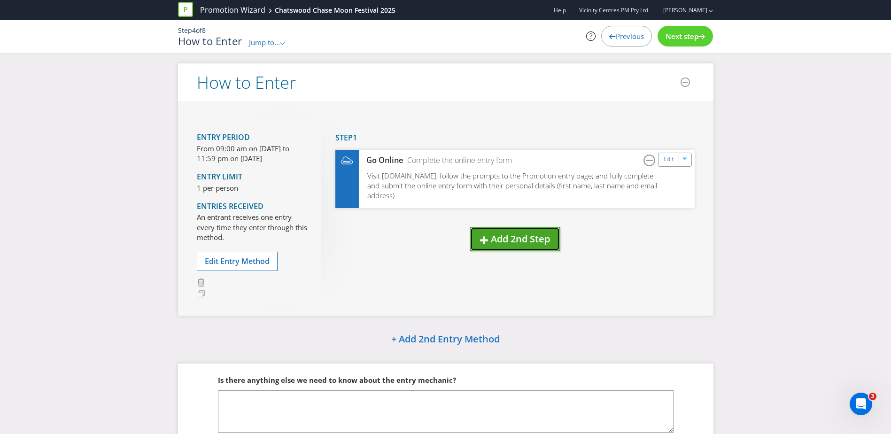
click at [497, 243] on span "Add 2nd Step" at bounding box center [520, 239] width 59 height 13
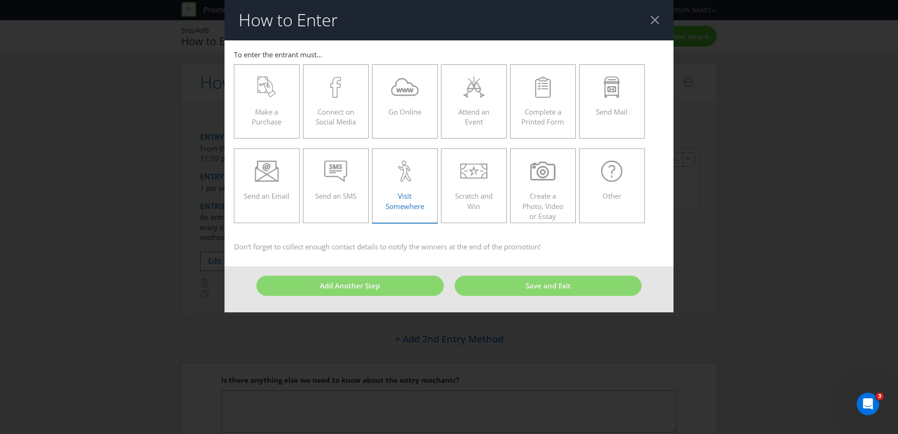
click at [417, 189] on div "Visit Somewhere" at bounding box center [405, 182] width 46 height 42
click at [0, 0] on input "Visit Somewhere" at bounding box center [0, 0] width 0 height 0
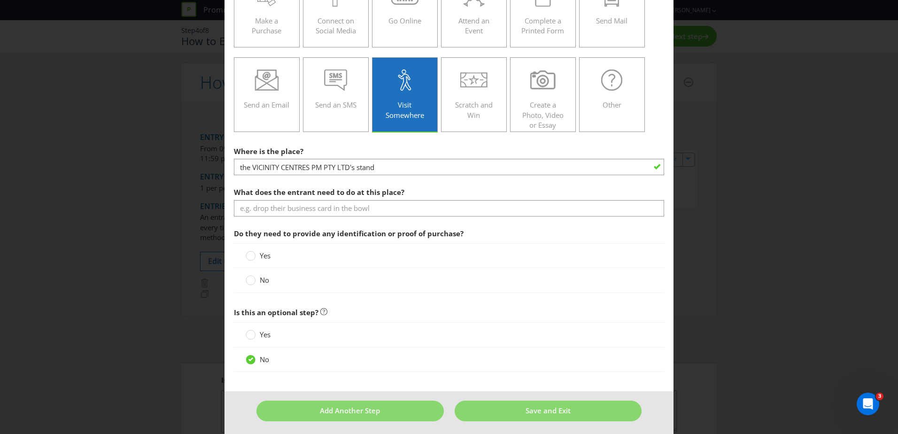
scroll to position [94, 0]
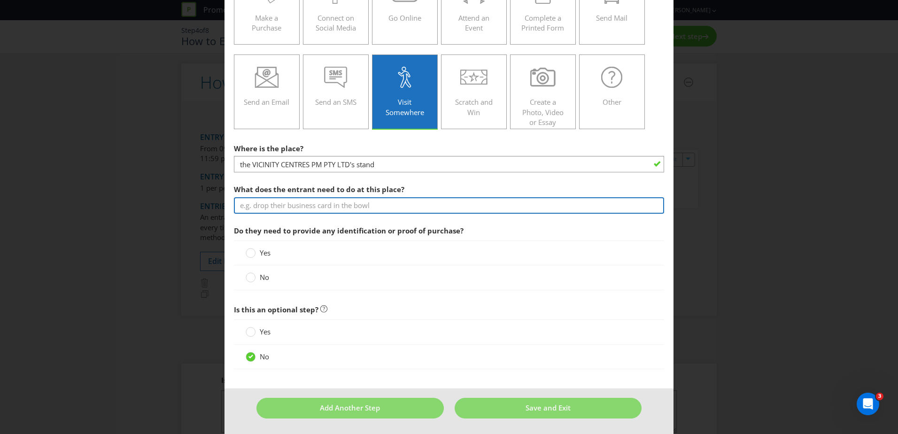
click at [383, 208] on input "text" at bounding box center [449, 205] width 430 height 16
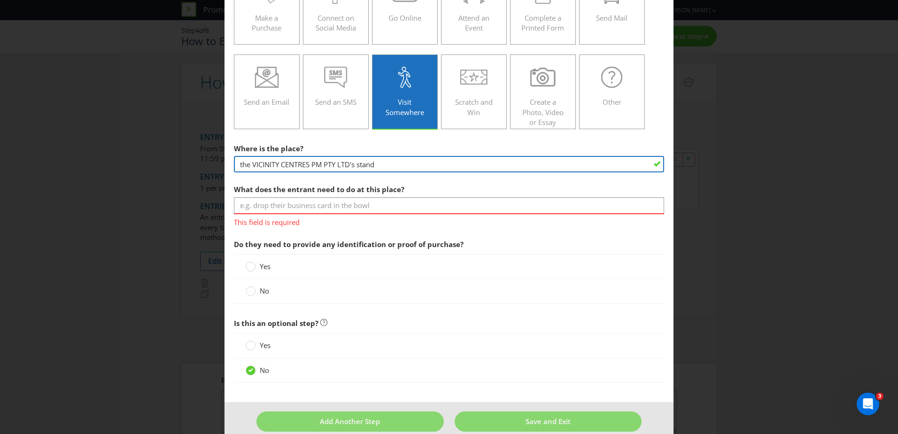
drag, startPoint x: 384, startPoint y: 165, endPoint x: 227, endPoint y: 162, distance: 157.4
click at [227, 162] on main "To enter the entrant must... Make a Purchase Connect on Social Media Go Online …" at bounding box center [449, 174] width 449 height 456
type input "Chatswood Chase Concierge Desk"
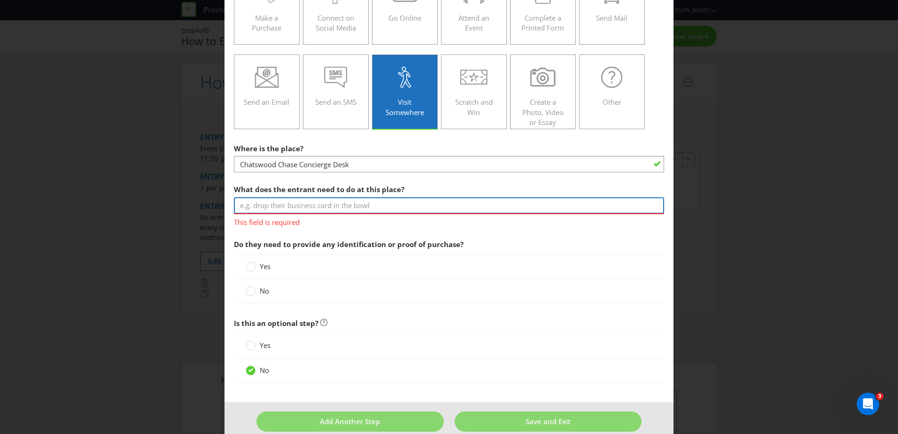
click at [295, 202] on input "text" at bounding box center [449, 205] width 430 height 16
type input "P"
type input "Collect Moon Cake"
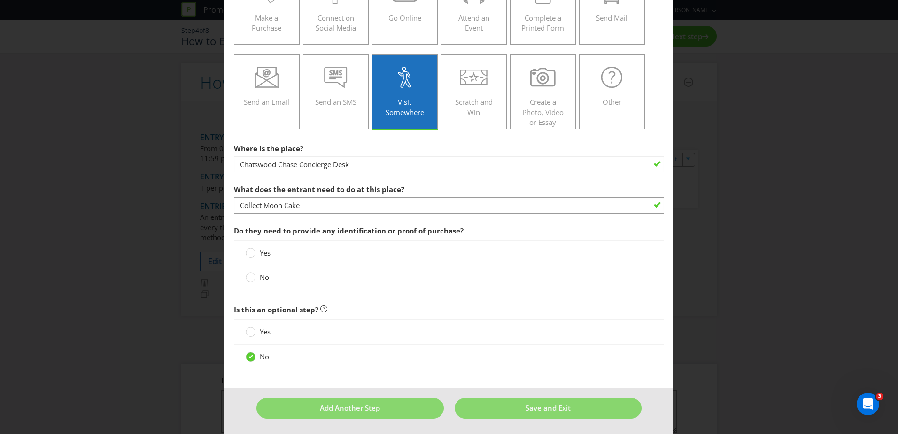
click at [363, 229] on section "Where is the place? Chatswood Chase Concierge Desk What does the entrant need t…" at bounding box center [449, 217] width 430 height 156
click at [250, 252] on circle at bounding box center [250, 252] width 9 height 9
click at [0, 0] on input "Yes" at bounding box center [0, 0] width 0 height 0
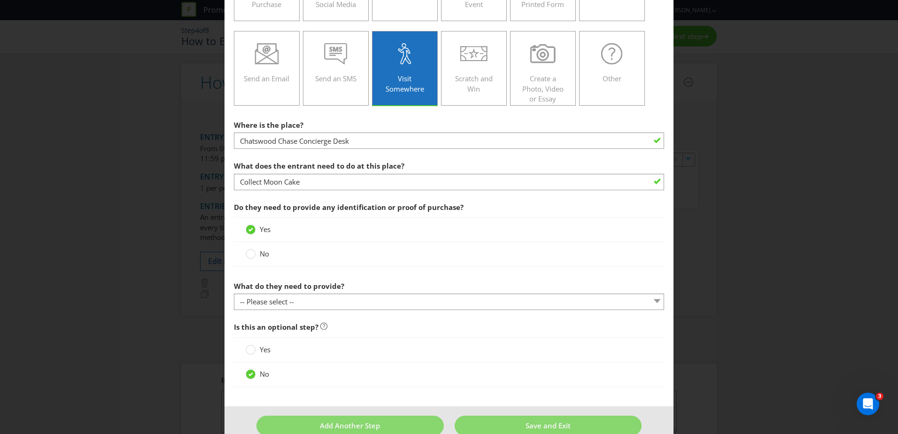
scroll to position [136, 0]
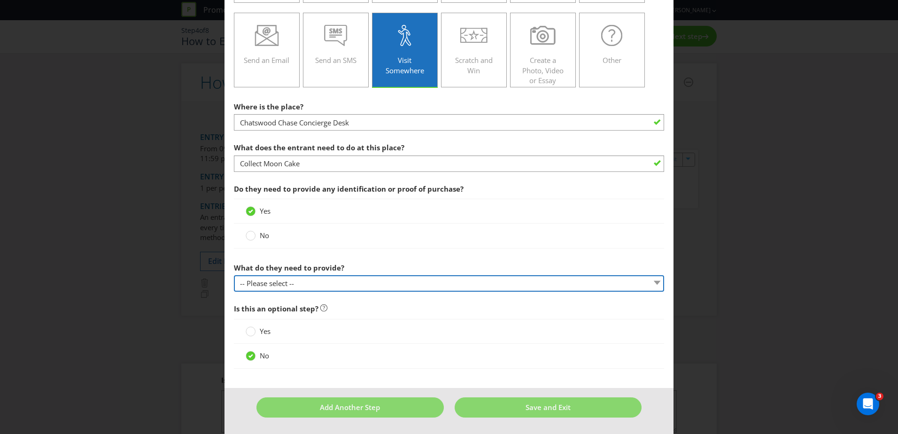
click at [302, 282] on select "-- Please select -- Show a membership card (please specify) Show proof of purch…" at bounding box center [449, 283] width 430 height 16
select select "OTHER"
click at [234, 275] on select "-- Please select -- Show a membership card (please specify) Show proof of purch…" at bounding box center [449, 283] width 430 height 16
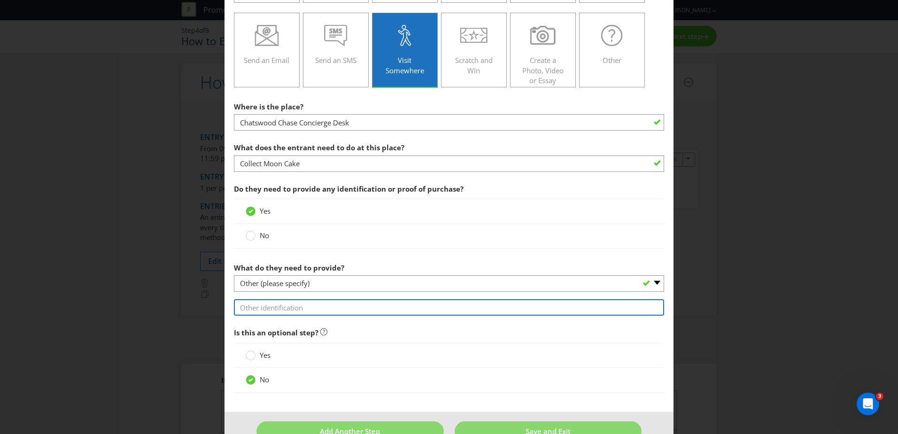
click at [289, 308] on input "text" at bounding box center [449, 307] width 430 height 16
type input "Proof of database subscription"
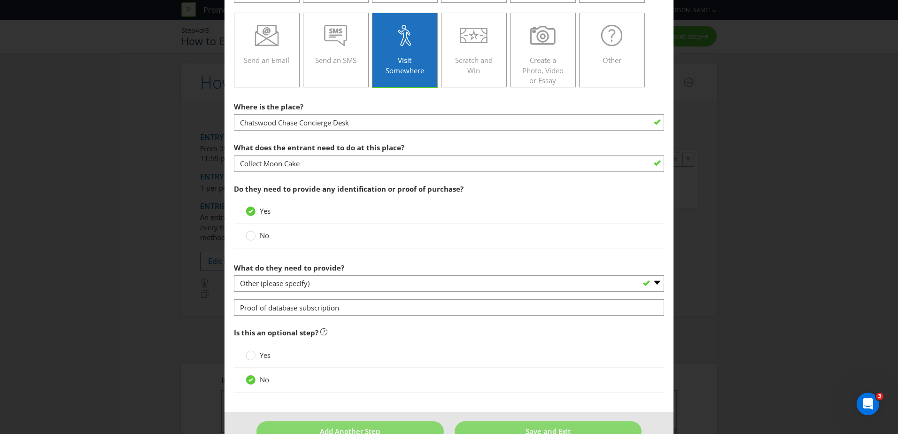
click at [392, 328] on span "Is this an optional step?" at bounding box center [449, 332] width 430 height 19
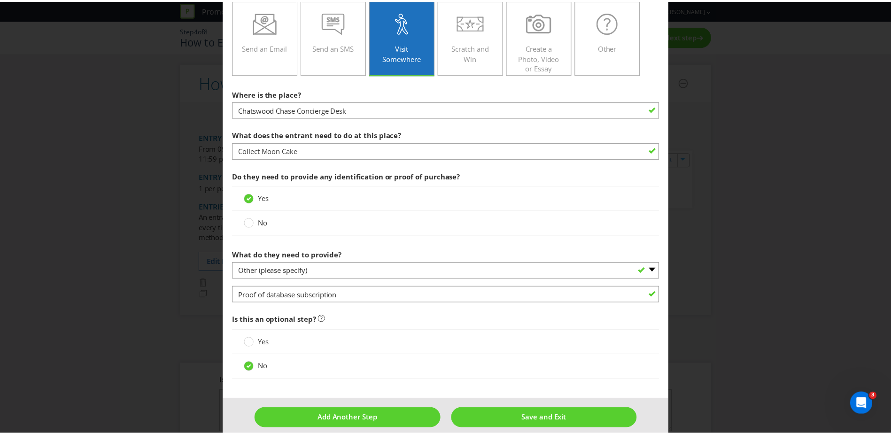
scroll to position [160, 0]
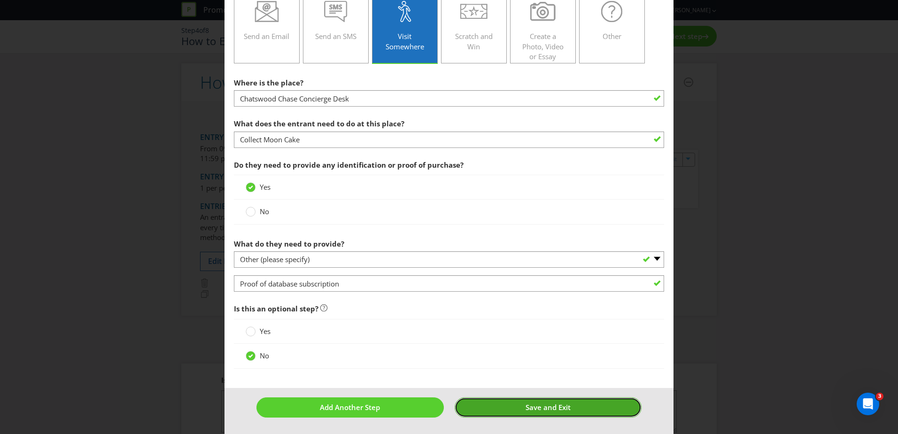
click at [520, 408] on button "Save and Exit" at bounding box center [548, 407] width 187 height 20
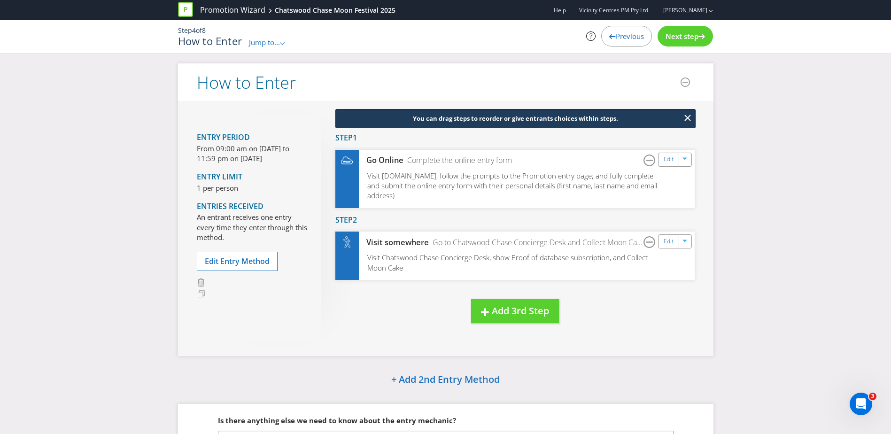
click at [676, 34] on span "Next step" at bounding box center [682, 35] width 33 height 9
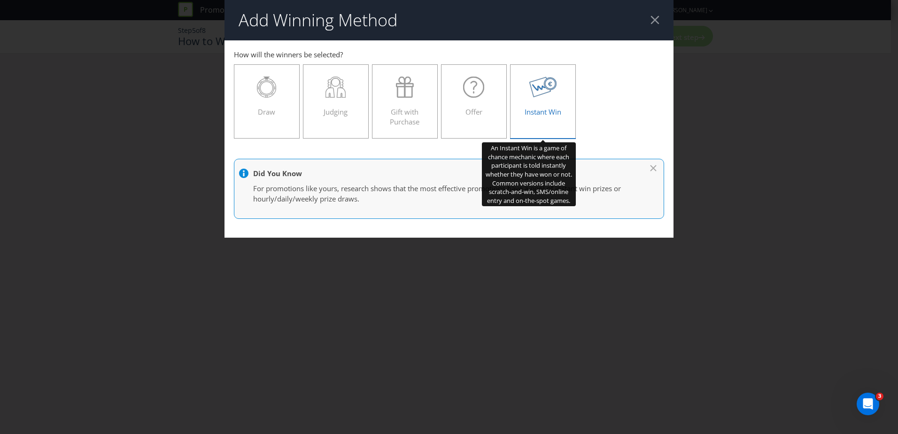
click at [550, 99] on div "Instant Win" at bounding box center [543, 98] width 46 height 42
click at [0, 0] on input "Instant Win" at bounding box center [0, 0] width 0 height 0
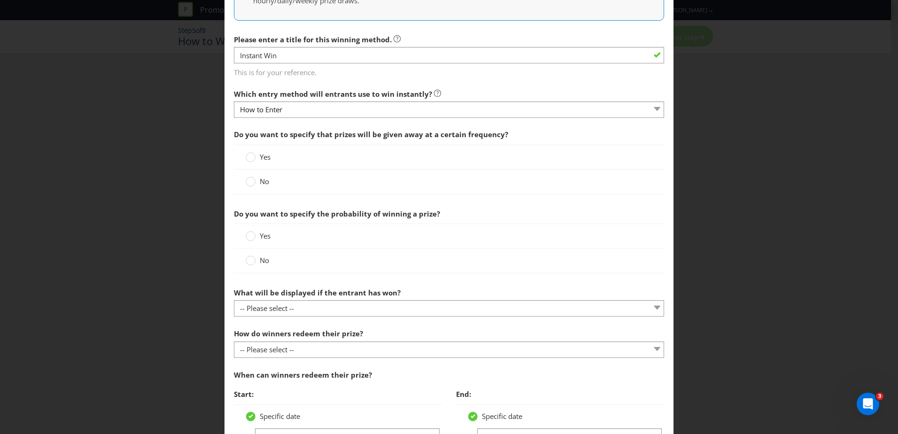
scroll to position [141, 0]
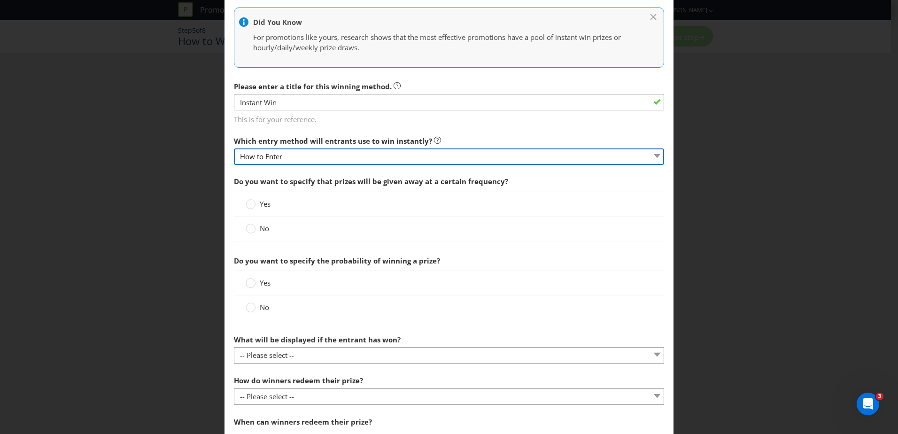
click at [329, 150] on select "How to Enter" at bounding box center [449, 156] width 430 height 16
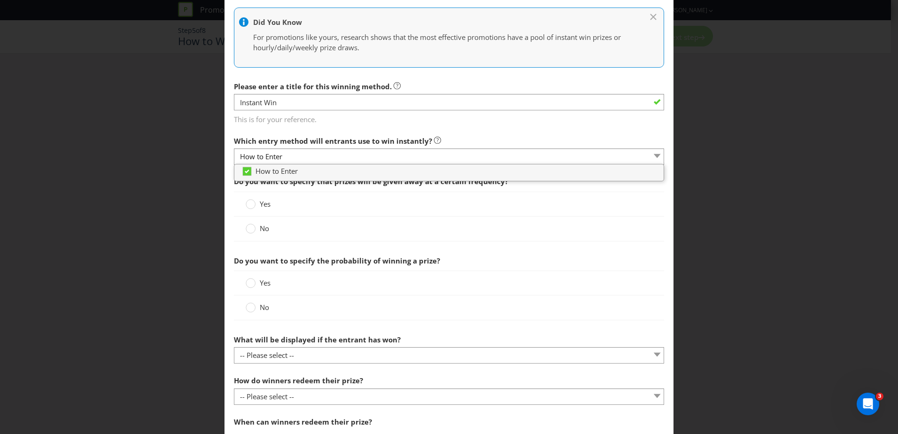
click at [502, 132] on div "Which entry method will entrants use to win instantly? How to Enter" at bounding box center [449, 149] width 430 height 34
click at [526, 127] on main "How to Enter How will the winners be selected? Draw Judging Gift with Purchase …" at bounding box center [449, 256] width 449 height 715
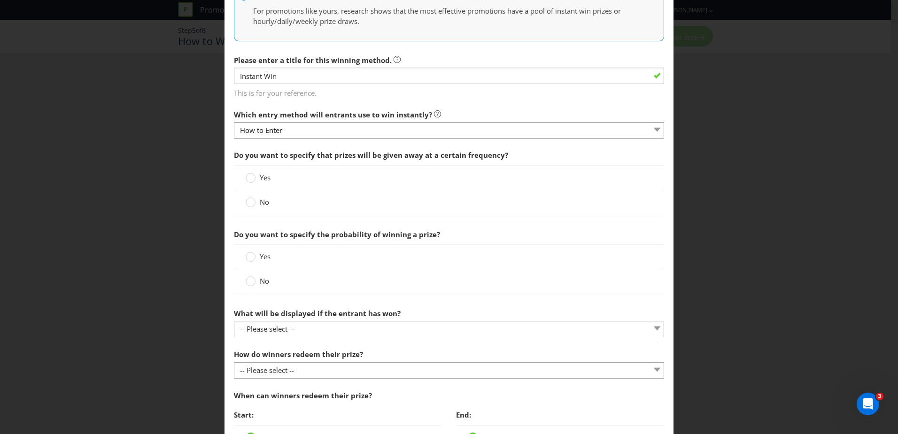
scroll to position [188, 0]
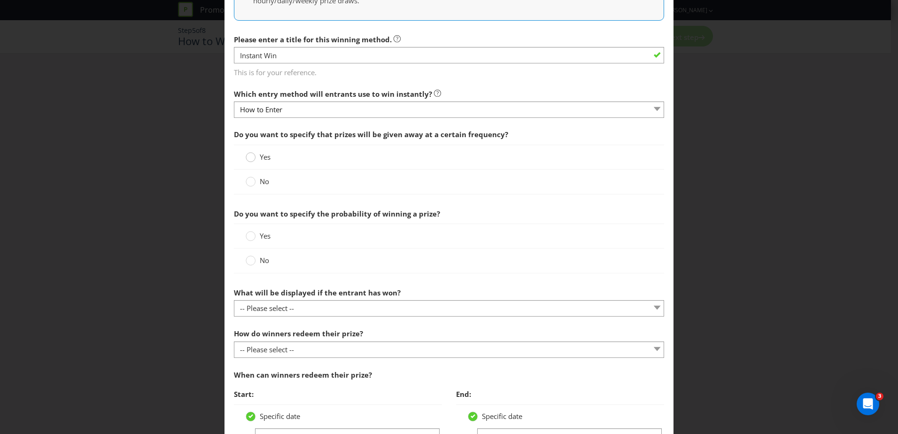
click at [246, 159] on circle at bounding box center [250, 157] width 9 height 9
click at [0, 0] on input "Yes" at bounding box center [0, 0] width 0 height 0
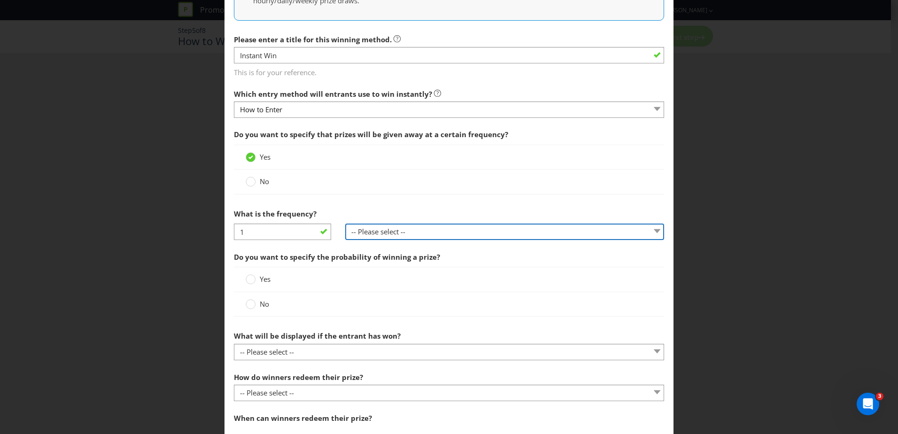
click at [432, 229] on select "-- Please select -- per hour per day per week per month other (please specify)" at bounding box center [504, 232] width 319 height 16
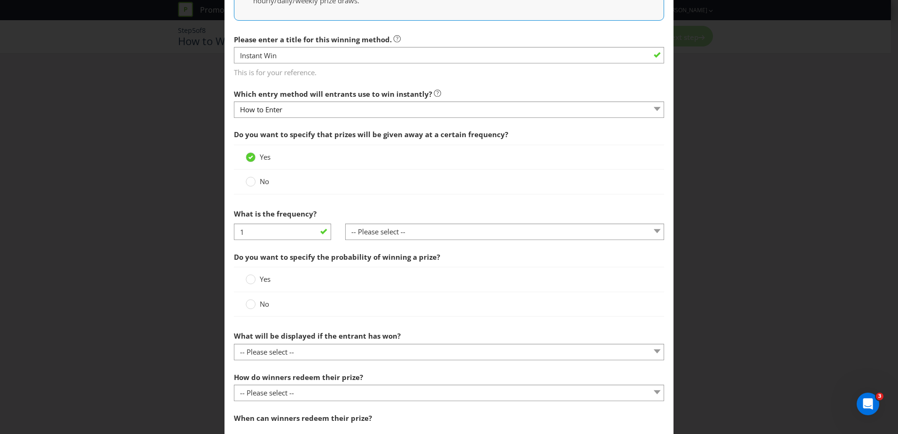
click at [389, 205] on div "What is the frequency?" at bounding box center [449, 213] width 430 height 19
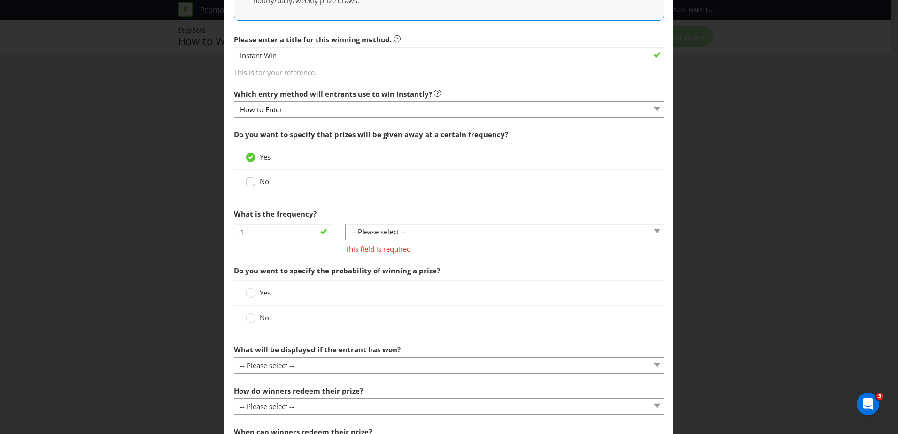
click at [252, 181] on circle at bounding box center [250, 181] width 9 height 9
click at [0, 0] on input "No" at bounding box center [0, 0] width 0 height 0
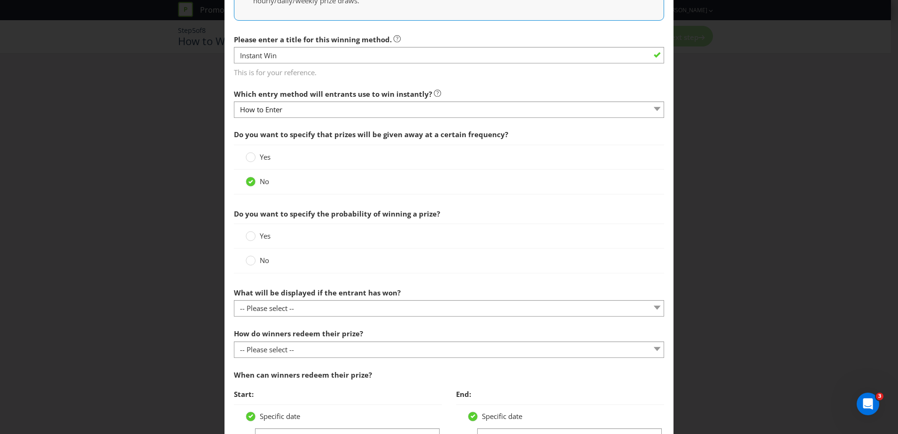
scroll to position [235, 0]
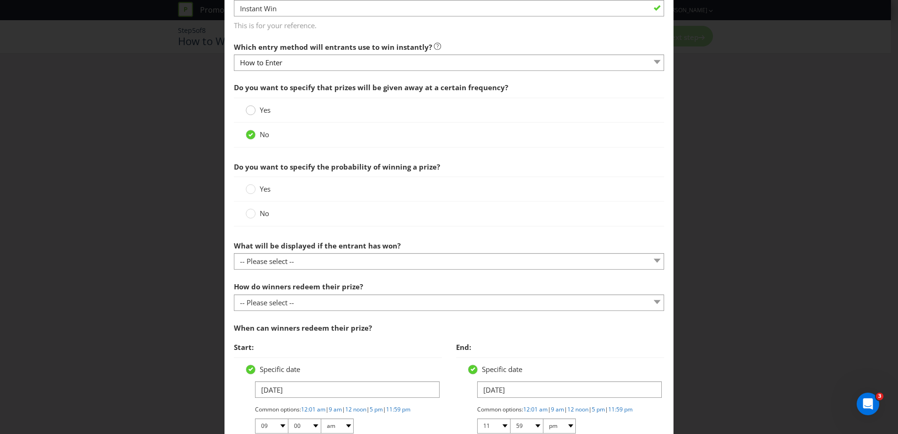
click at [246, 109] on circle at bounding box center [250, 110] width 9 height 9
click at [0, 0] on input "Yes" at bounding box center [0, 0] width 0 height 0
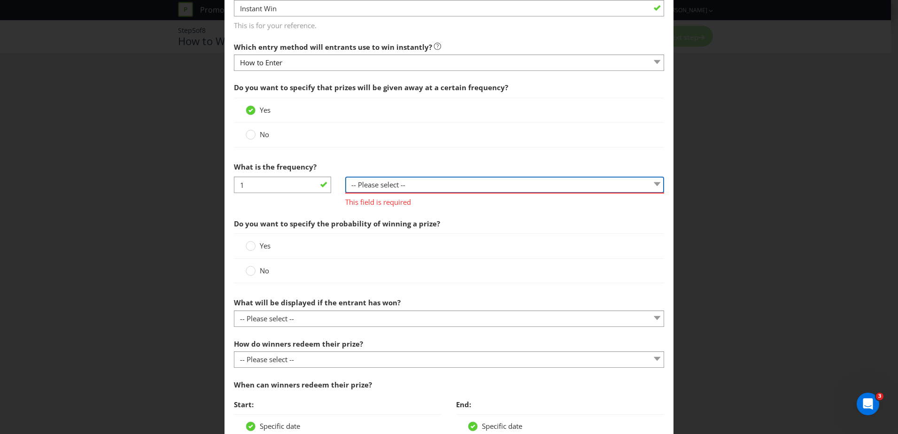
click at [388, 183] on select "-- Please select -- per hour per day per week per month other (please specify)" at bounding box center [504, 185] width 319 height 16
click at [251, 133] on div at bounding box center [251, 131] width 5 height 5
click at [0, 0] on input "No" at bounding box center [0, 0] width 0 height 0
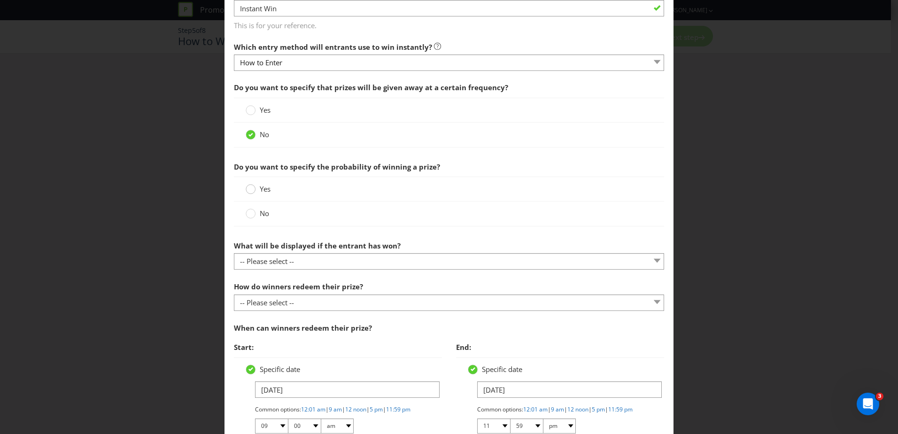
click at [249, 186] on div at bounding box center [251, 186] width 5 height 5
click at [0, 0] on input "Yes" at bounding box center [0, 0] width 0 height 0
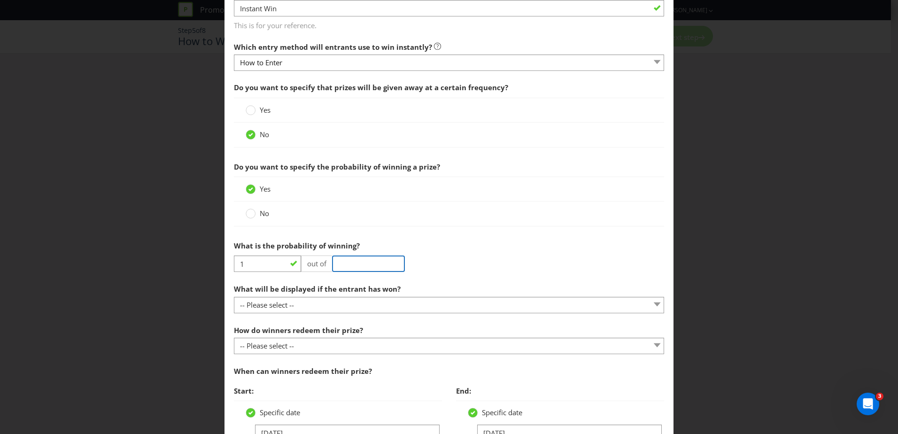
click at [345, 264] on input "number" at bounding box center [368, 264] width 73 height 16
type input "400"
click at [249, 214] on circle at bounding box center [250, 213] width 9 height 9
click at [0, 0] on input "No" at bounding box center [0, 0] width 0 height 0
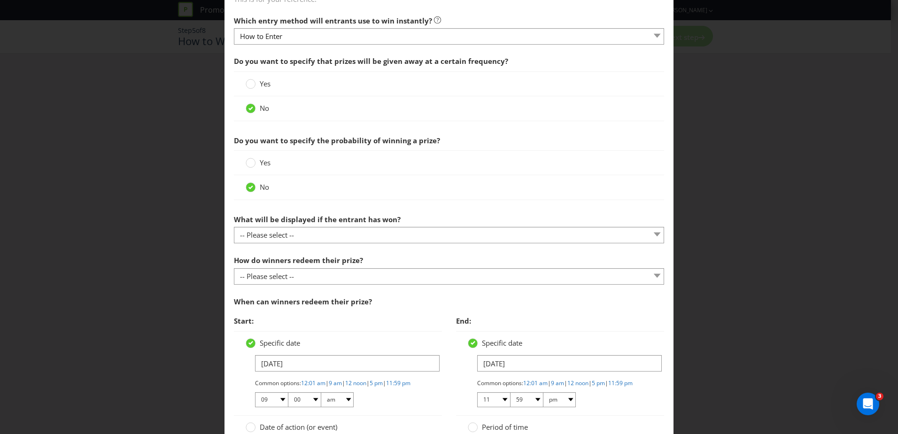
scroll to position [282, 0]
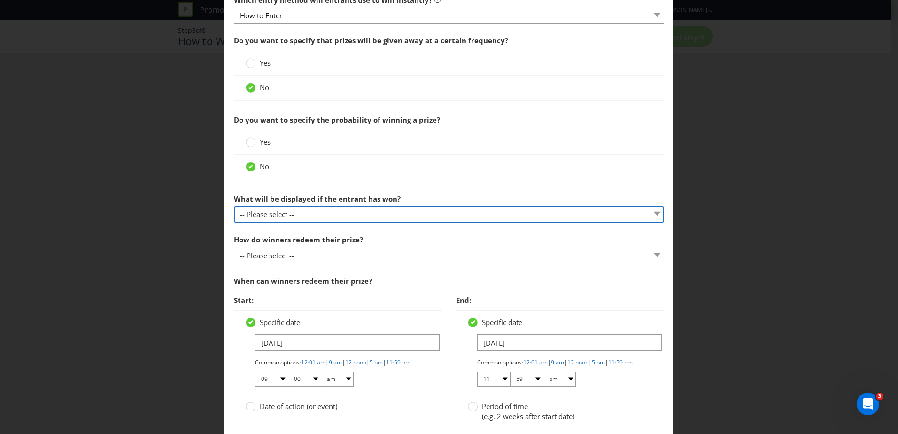
click at [297, 213] on select "-- Please select -- The winner will be notified as appropriate for the entry me…" at bounding box center [449, 214] width 430 height 16
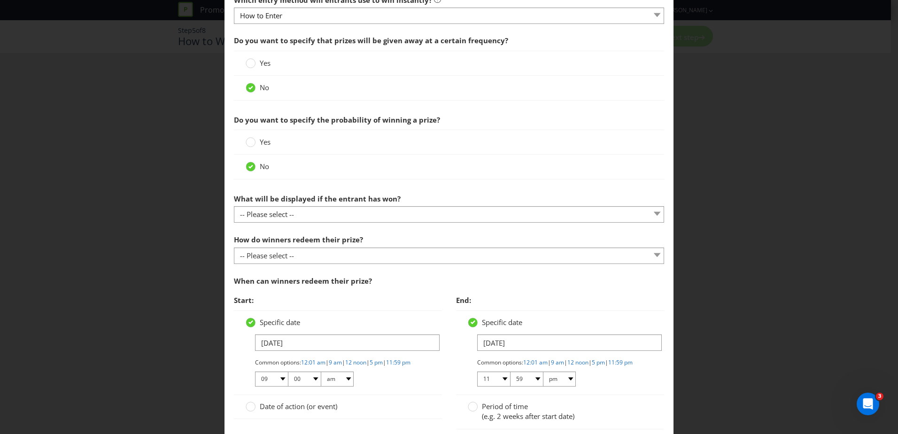
click at [428, 193] on div "What will be displayed if the entrant has won? -- Please select -- The winner w…" at bounding box center [449, 206] width 430 height 34
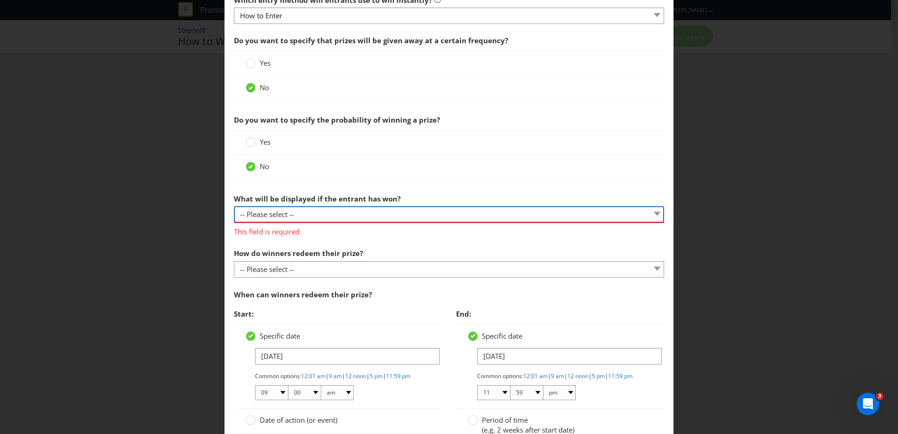
click at [326, 212] on select "-- Please select -- The winner will be notified as appropriate for the entry me…" at bounding box center [449, 214] width 430 height 16
select select "MESSAGE"
click at [234, 206] on select "-- Please select -- The winner will be notified as appropriate for the entry me…" at bounding box center [449, 214] width 430 height 16
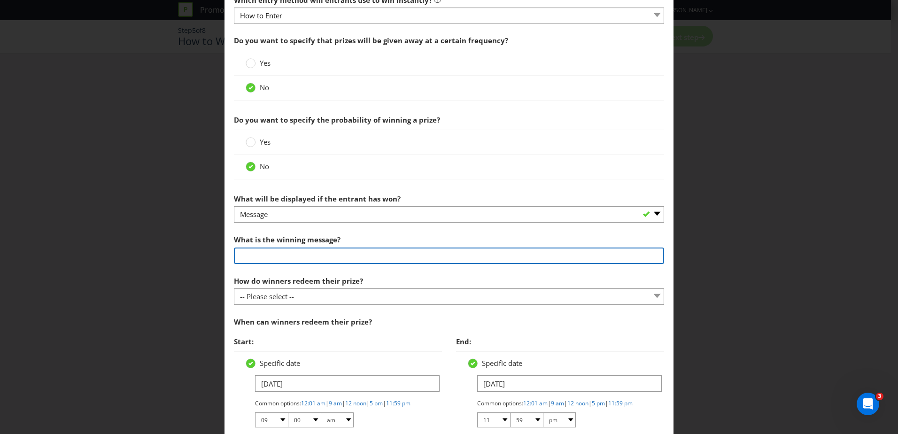
click at [288, 253] on input "text" at bounding box center [449, 256] width 430 height 16
type input "Thank you for signing up to our database"
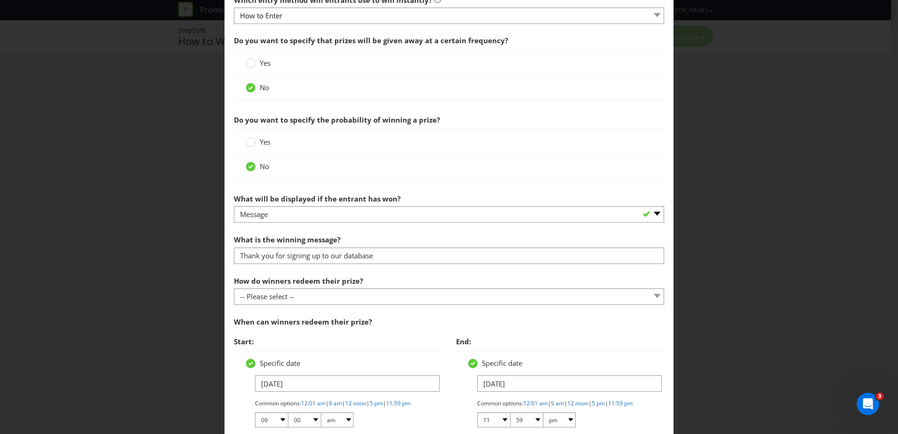
click at [385, 271] on section "Do you want to specify that prizes will be given away at a certain frequency? Y…" at bounding box center [449, 268] width 430 height 474
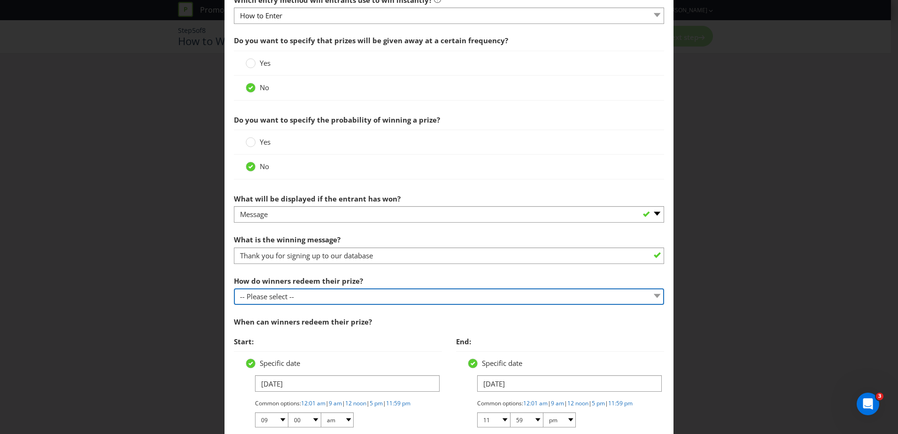
click at [326, 299] on select "-- Please select -- Present winning message to venue staff Follow instructions …" at bounding box center [449, 296] width 430 height 16
select select "VENUE"
click at [234, 288] on select "-- Please select -- Present winning message to venue staff Follow instructions …" at bounding box center [449, 296] width 430 height 16
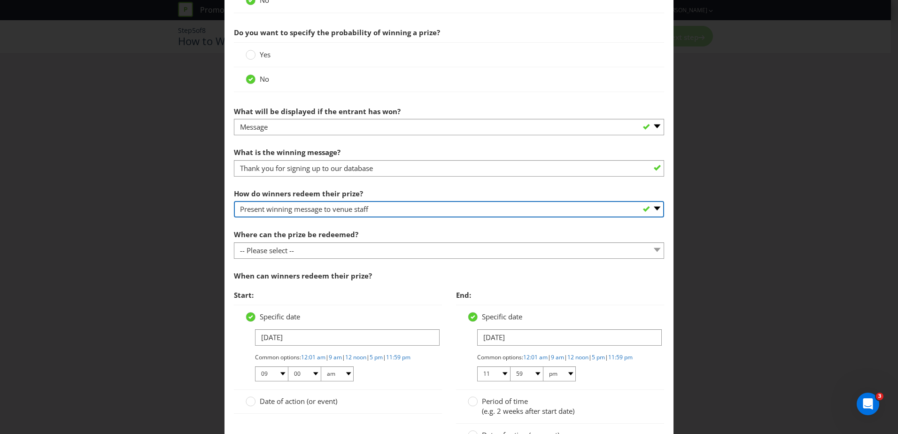
scroll to position [376, 0]
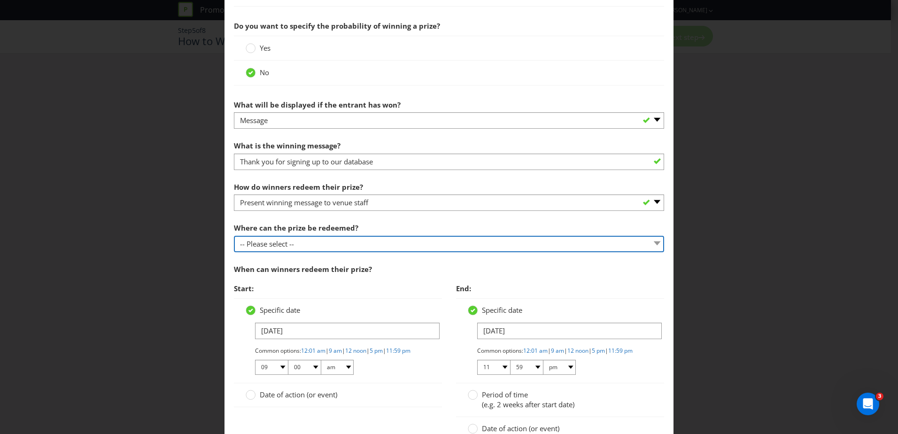
click at [299, 242] on select "-- Please select -- At a Participating Venue At specific locations (please spec…" at bounding box center [449, 244] width 430 height 16
select select "SPECIFIC"
click at [234, 236] on select "-- Please select -- At a Participating Venue At specific locations (please spec…" at bounding box center [449, 244] width 430 height 16
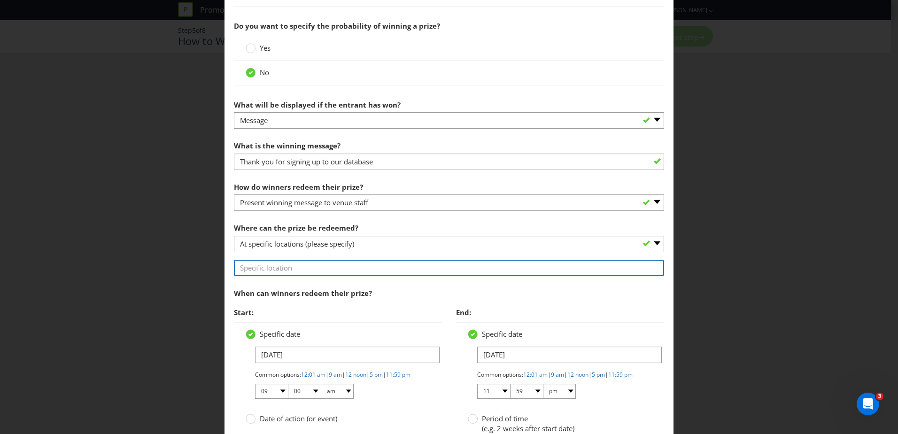
click at [285, 269] on input "text" at bounding box center [449, 268] width 430 height 16
drag, startPoint x: 238, startPoint y: 267, endPoint x: 243, endPoint y: 278, distance: 12.2
click at [238, 267] on input "Concierge desk" at bounding box center [449, 268] width 430 height 16
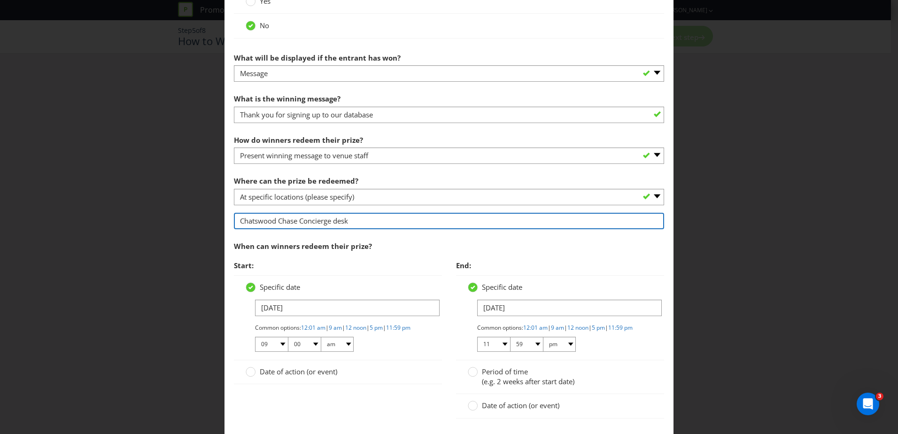
scroll to position [470, 0]
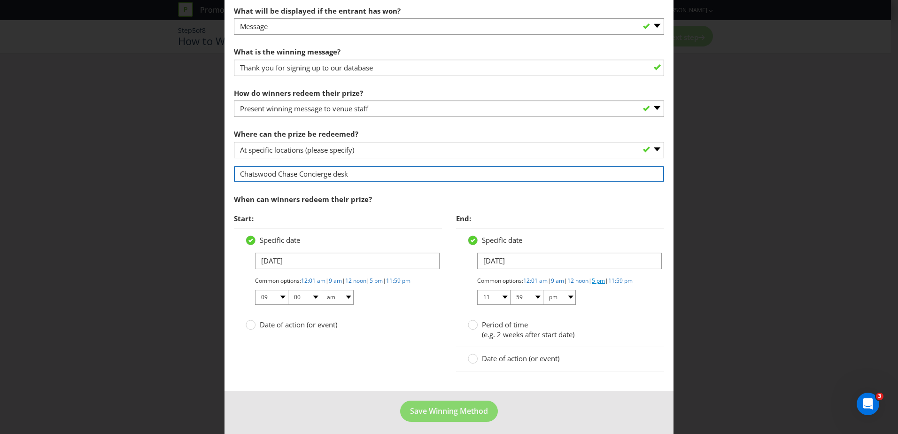
type input "Chatswood Chase Concierge desk"
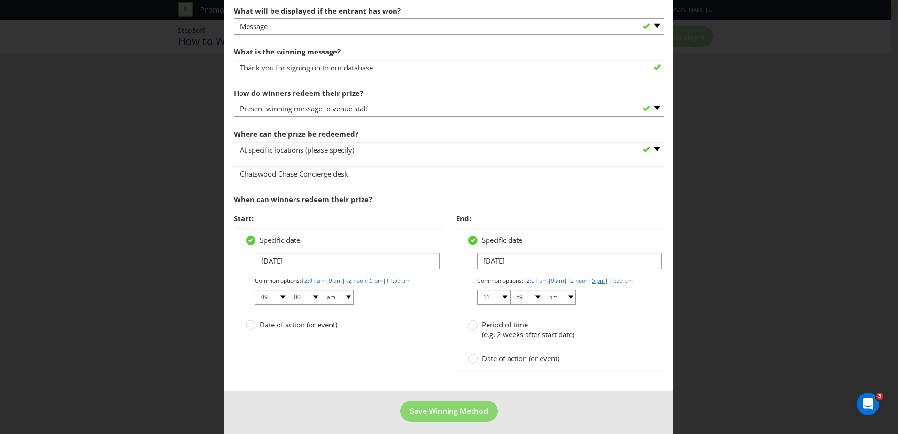
click at [605, 282] on link "5 pm" at bounding box center [598, 281] width 13 height 8
select select "05"
select select "00"
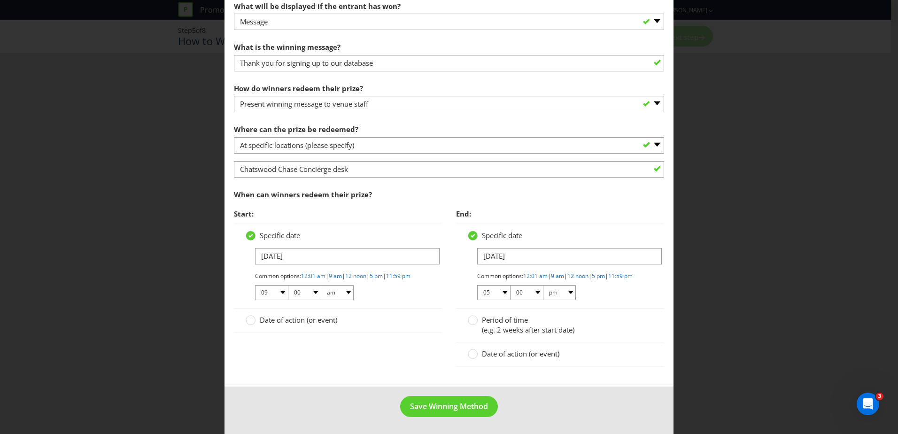
scroll to position [482, 0]
click at [450, 406] on span "Save Winning Method" at bounding box center [449, 406] width 78 height 10
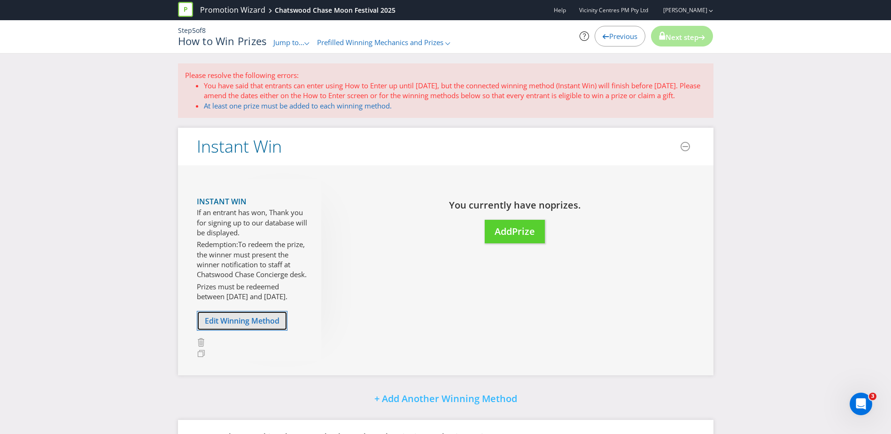
click at [252, 326] on span "Edit Winning Method" at bounding box center [242, 321] width 75 height 10
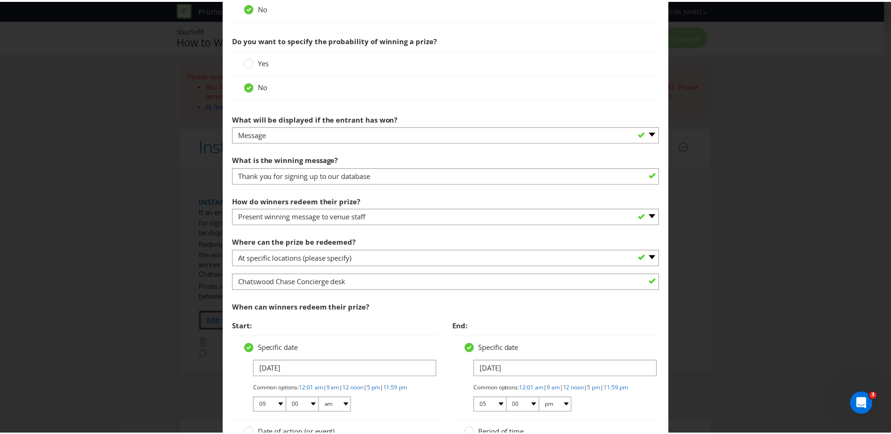
scroll to position [470, 0]
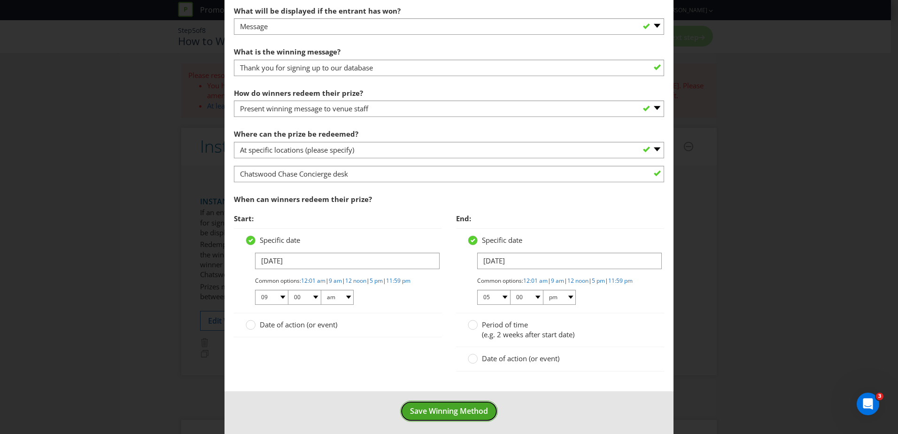
click at [443, 416] on span "Save Winning Method" at bounding box center [449, 411] width 78 height 10
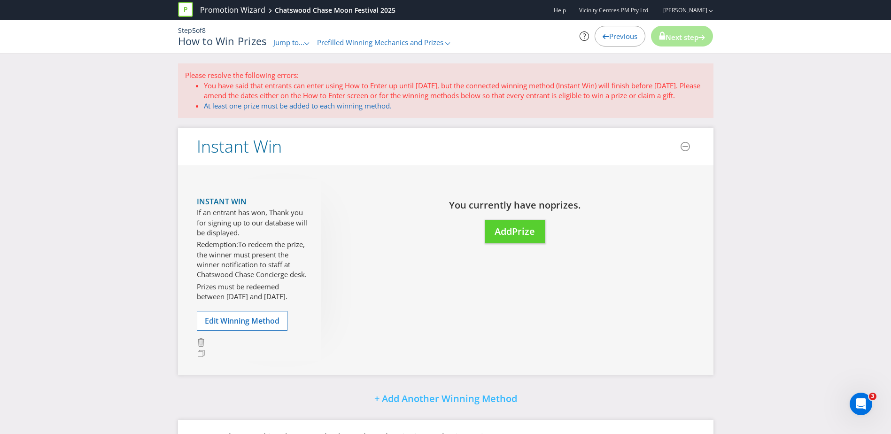
click at [617, 38] on span "Previous" at bounding box center [623, 35] width 28 height 9
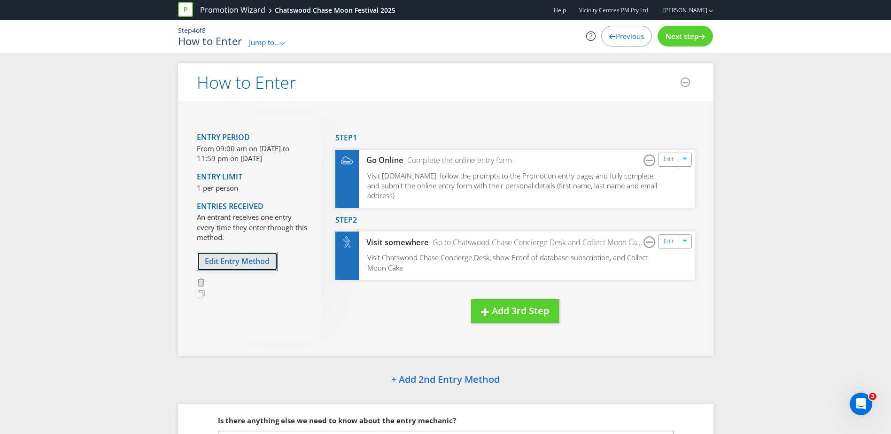
click at [251, 259] on span "Edit Entry Method" at bounding box center [237, 261] width 65 height 10
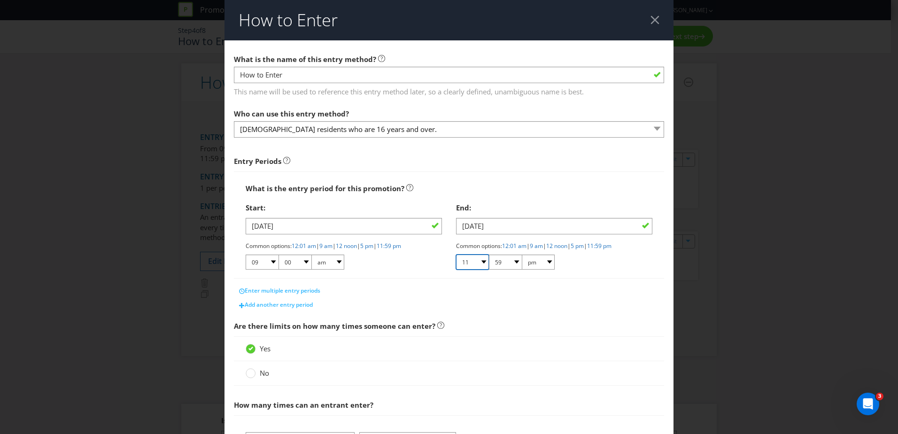
click at [481, 262] on select "01 02 03 04 05 06 07 08 09 10 11 12" at bounding box center [472, 262] width 33 height 15
select select "05"
click at [456, 255] on select "01 02 03 04 05 06 07 08 09 10 11 12" at bounding box center [472, 262] width 33 height 15
click at [511, 256] on select "00 01 05 10 15 20 25 29 30 35 40 45 50 55 59" at bounding box center [505, 262] width 33 height 15
click at [584, 246] on link "5 pm" at bounding box center [577, 246] width 13 height 8
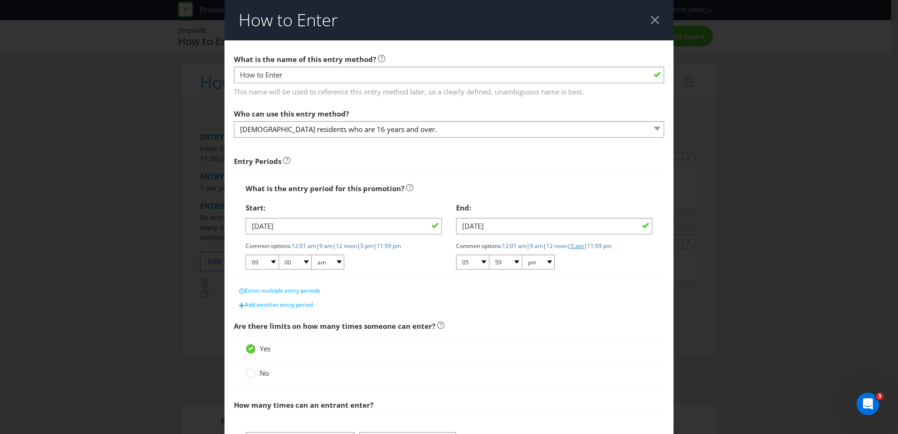
select select "00"
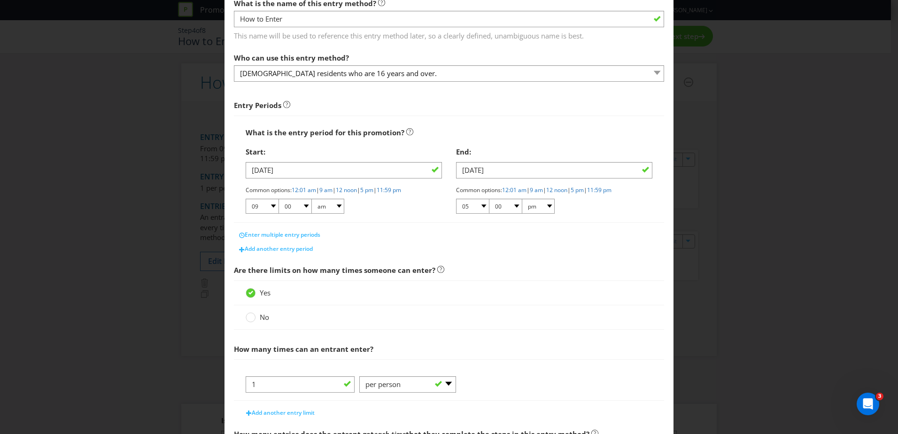
scroll to position [144, 0]
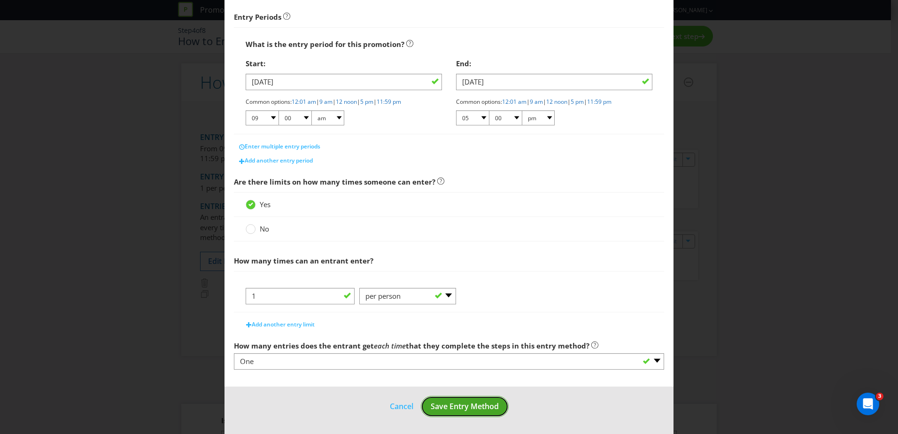
click at [472, 409] on span "Save Entry Method" at bounding box center [465, 406] width 68 height 10
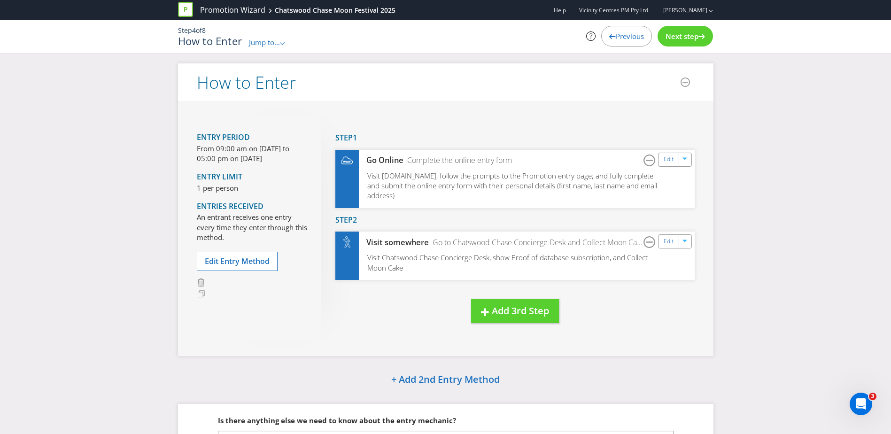
click at [683, 33] on span "Next step" at bounding box center [682, 35] width 33 height 9
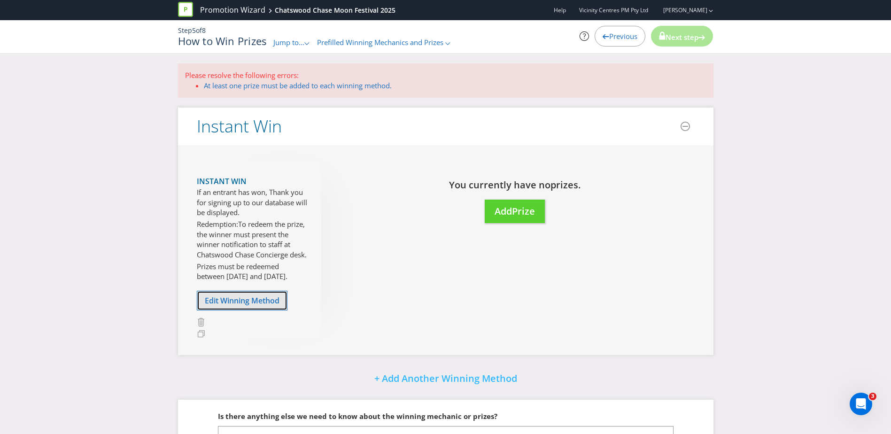
click at [257, 306] on span "Edit Winning Method" at bounding box center [242, 300] width 75 height 10
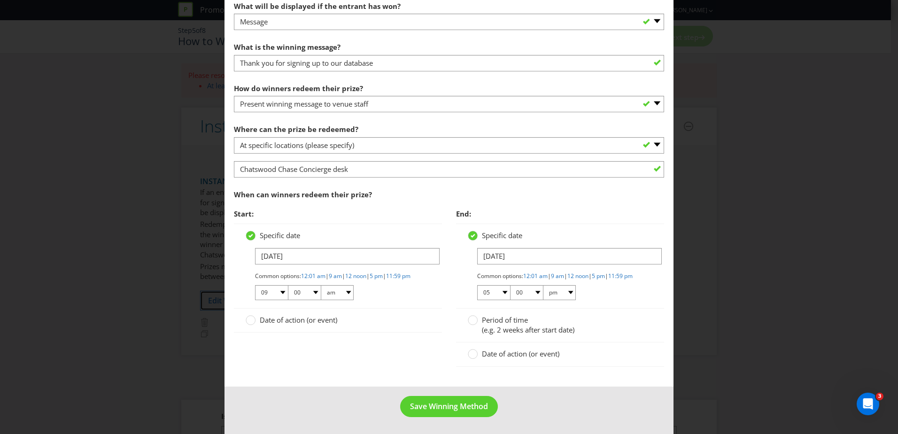
scroll to position [482, 0]
click at [431, 402] on span "Save Winning Method" at bounding box center [449, 406] width 78 height 10
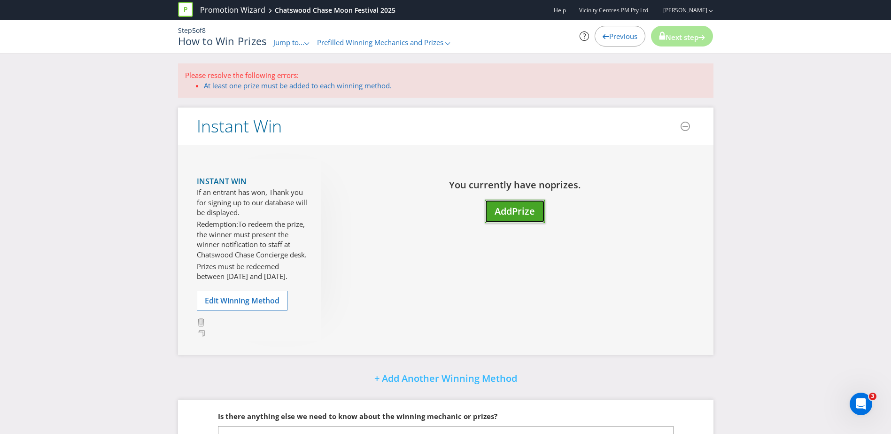
click at [511, 210] on span "Add" at bounding box center [503, 211] width 17 height 13
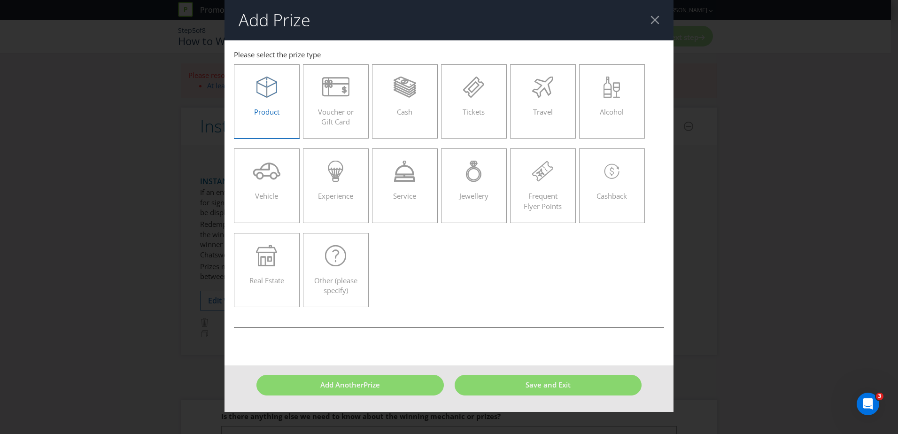
click at [286, 108] on div "Product" at bounding box center [267, 98] width 46 height 42
click at [0, 0] on input "Product" at bounding box center [0, 0] width 0 height 0
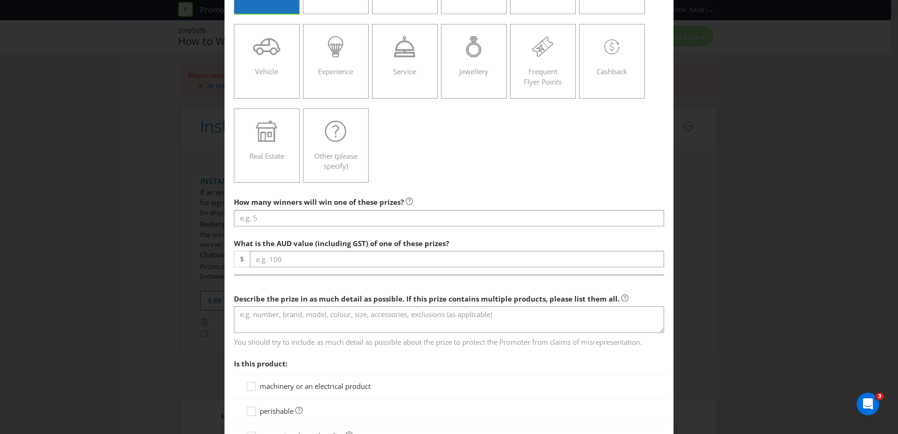
scroll to position [141, 0]
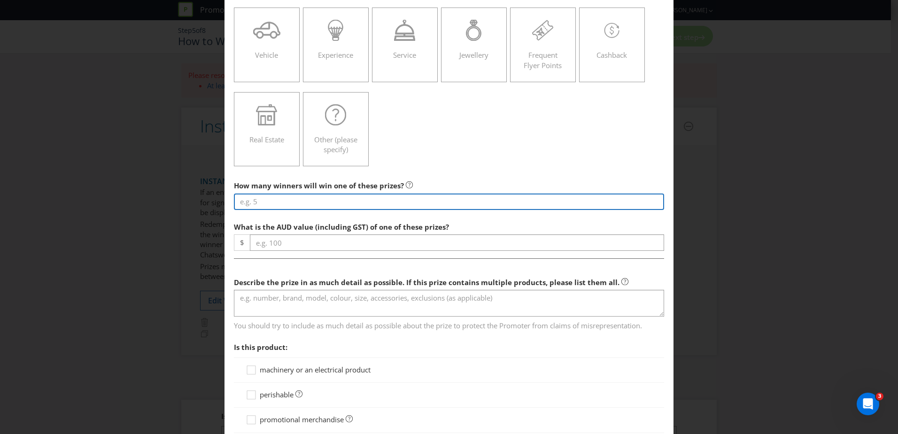
click at [280, 205] on input "number" at bounding box center [449, 202] width 430 height 16
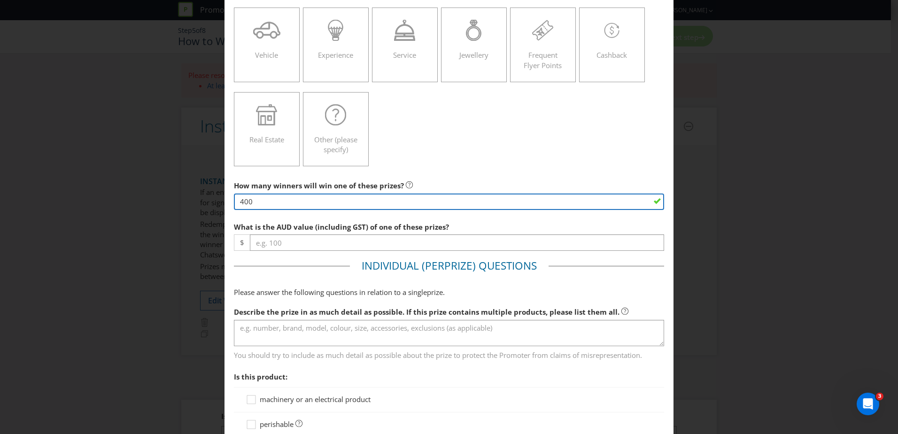
type input "400"
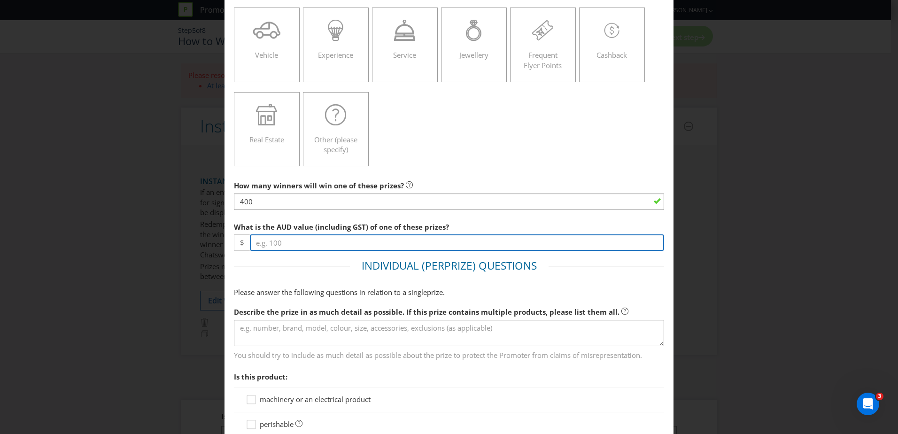
click at [293, 241] on input "number" at bounding box center [457, 242] width 414 height 16
type input "10"
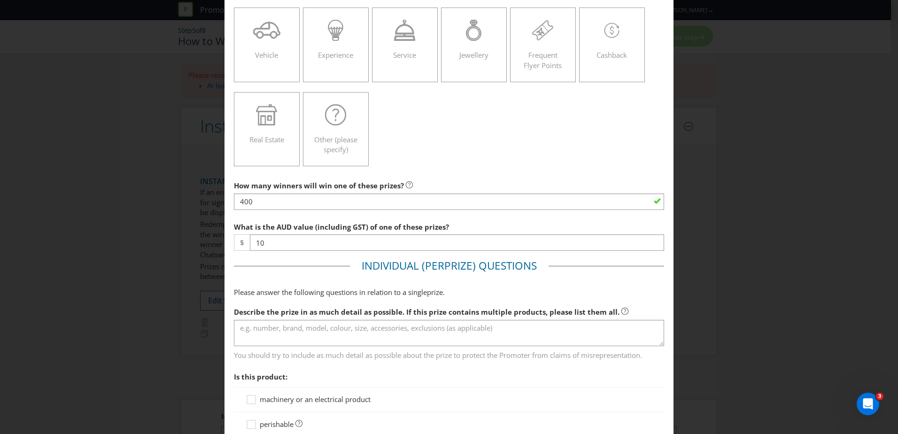
click at [325, 275] on fieldset "Individual (Per Prize ) Questions Please answer the following questions in rela…" at bounding box center [449, 415] width 430 height 314
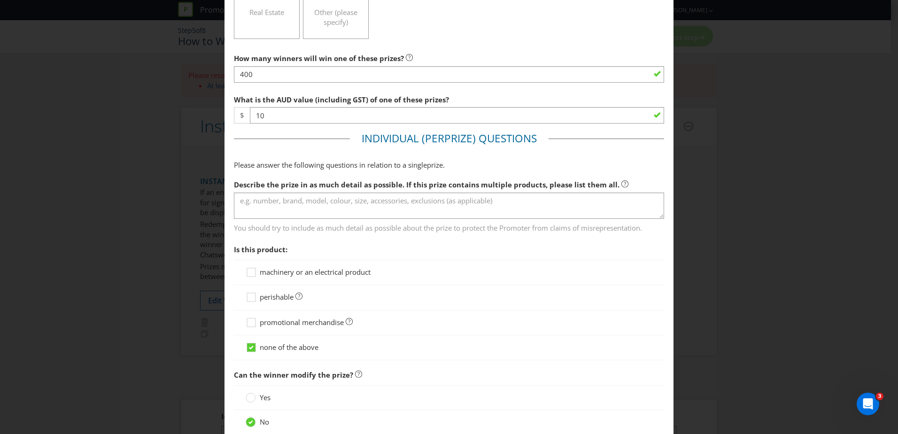
scroll to position [282, 0]
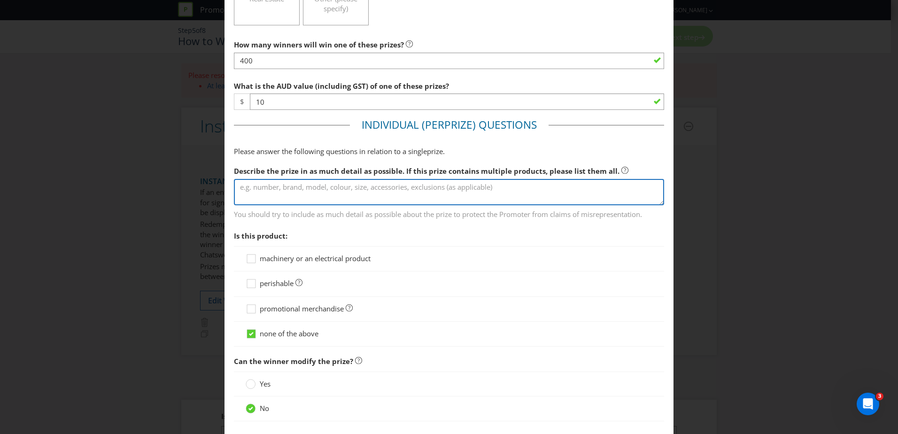
click at [287, 195] on textarea at bounding box center [449, 192] width 430 height 27
type textarea "Sweet Lu Moon Cake"
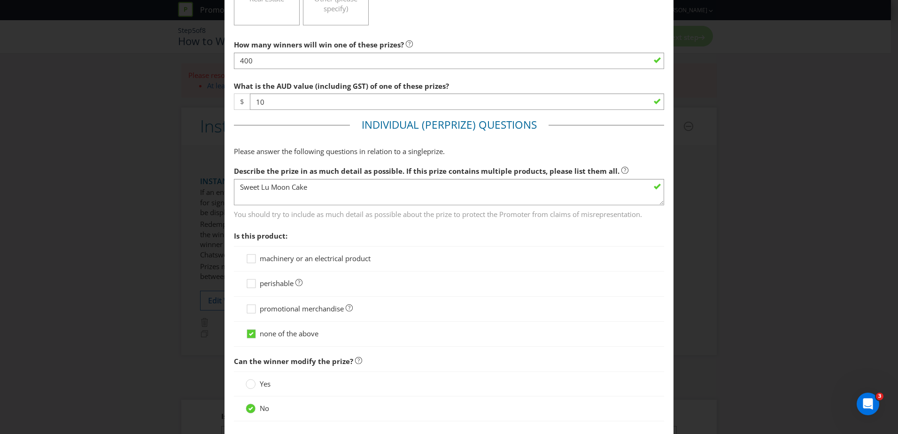
click at [328, 227] on span "Is this product:" at bounding box center [449, 235] width 430 height 19
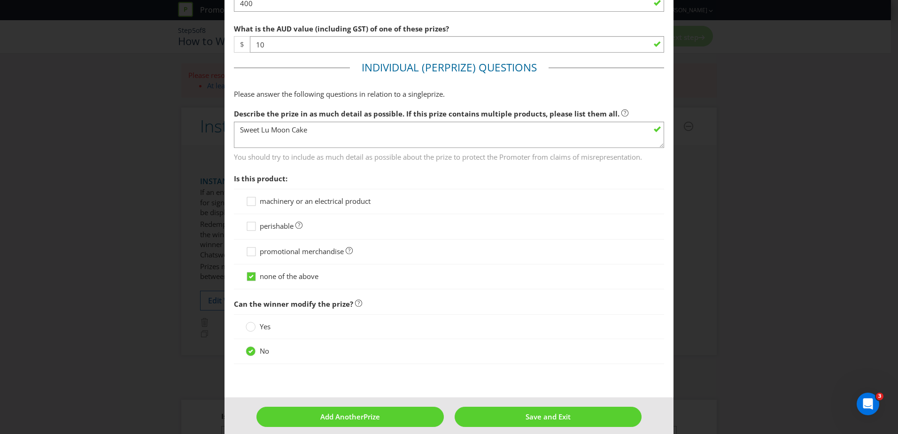
scroll to position [349, 0]
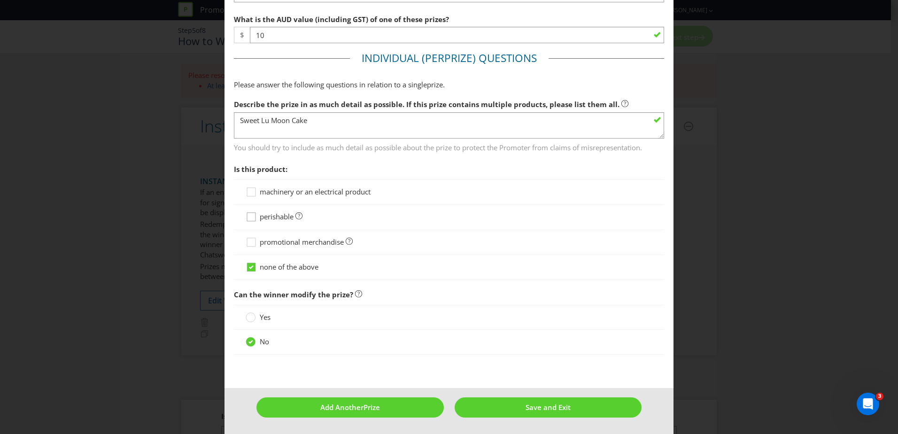
click at [254, 215] on icon at bounding box center [253, 219] width 14 height 14
click at [0, 0] on input "perishable" at bounding box center [0, 0] width 0 height 0
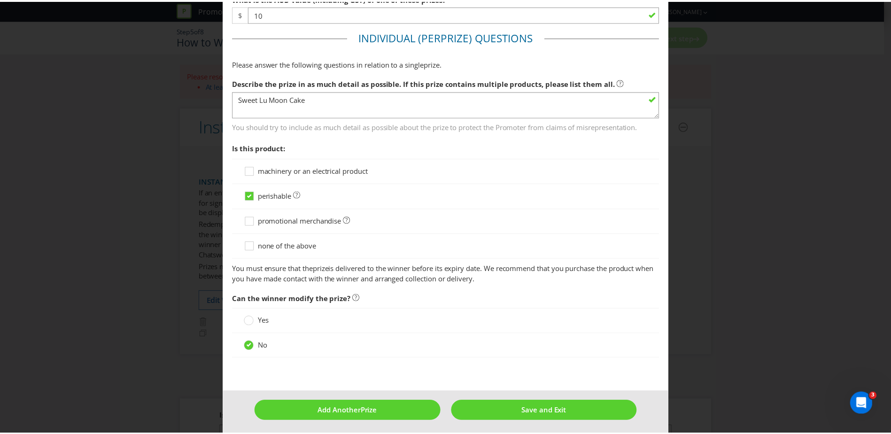
scroll to position [373, 0]
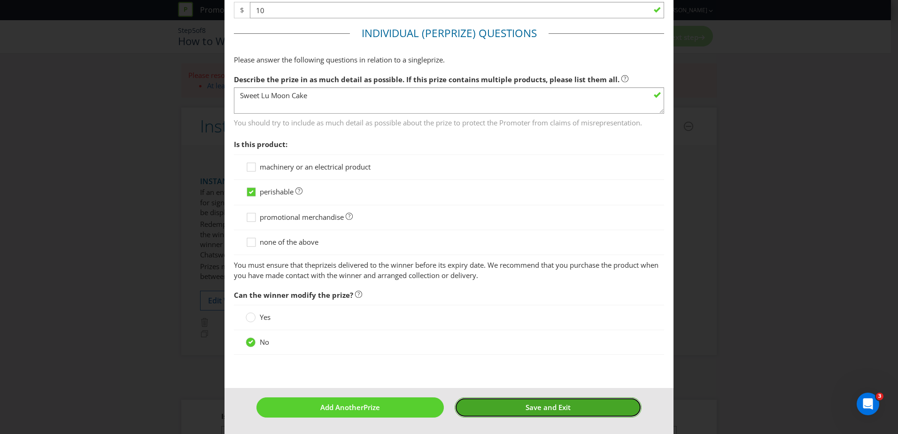
click at [543, 412] on span "Save and Exit" at bounding box center [548, 407] width 45 height 9
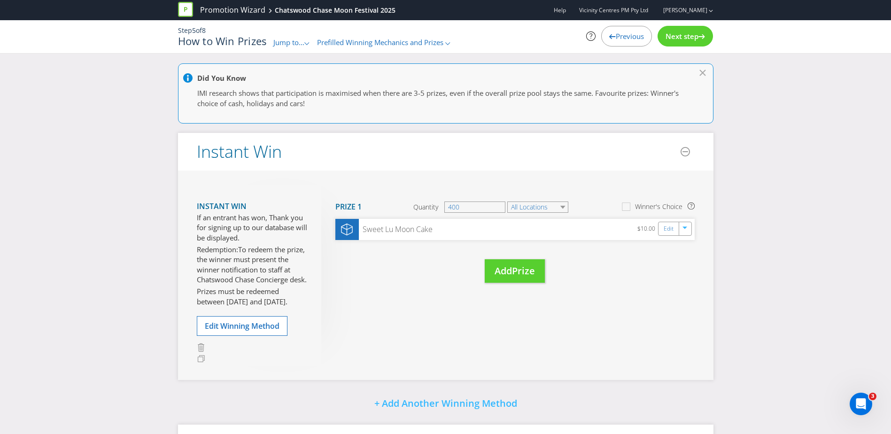
click at [687, 38] on span "Next step" at bounding box center [682, 35] width 33 height 9
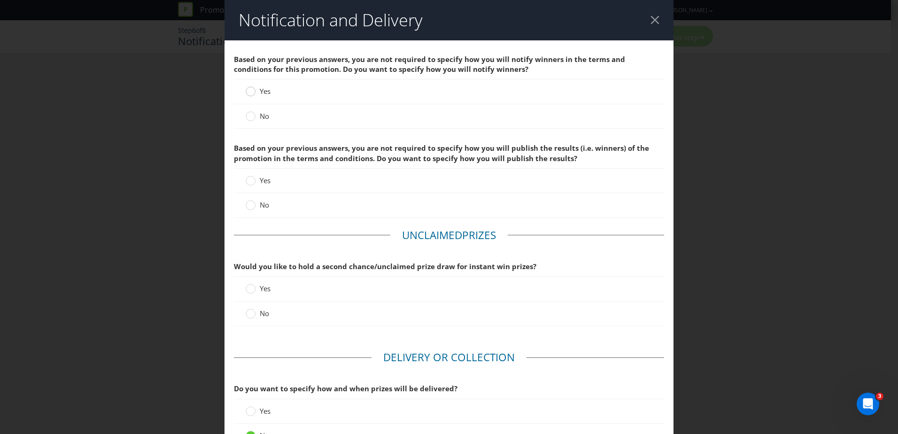
click at [251, 90] on div at bounding box center [251, 88] width 5 height 5
click at [0, 0] on input "Yes" at bounding box center [0, 0] width 0 height 0
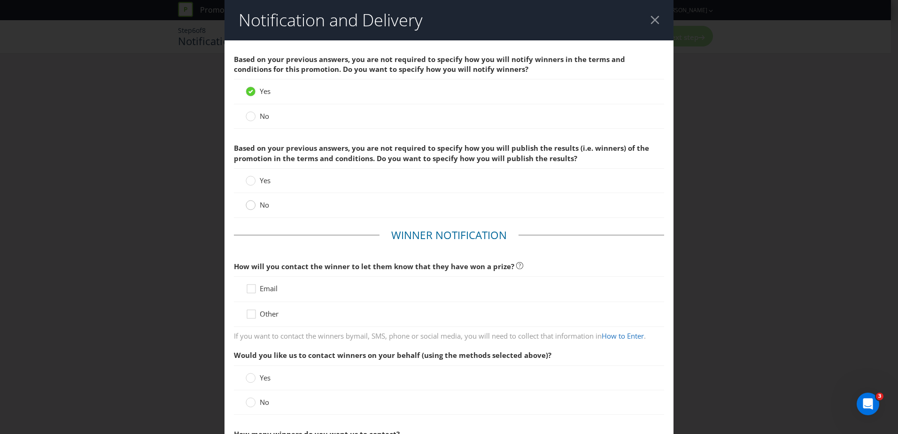
click at [251, 206] on circle at bounding box center [250, 205] width 9 height 9
click at [0, 0] on input "No" at bounding box center [0, 0] width 0 height 0
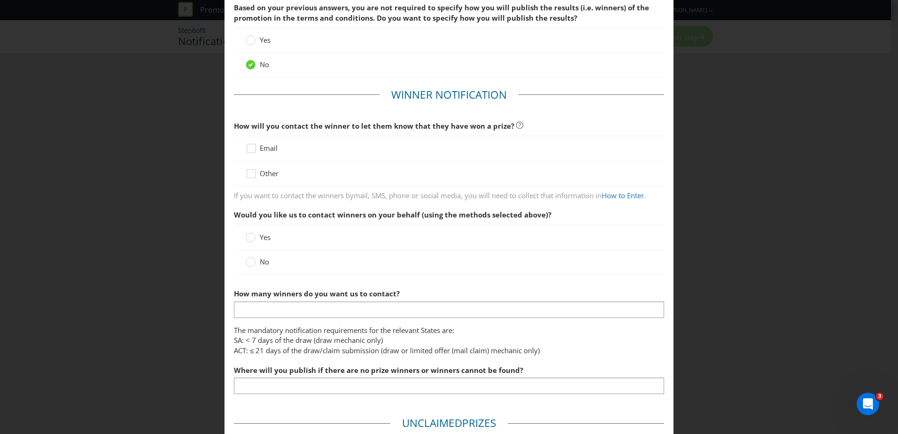
scroll to position [141, 0]
click at [249, 148] on icon at bounding box center [253, 150] width 14 height 14
click at [0, 0] on input "Email" at bounding box center [0, 0] width 0 height 0
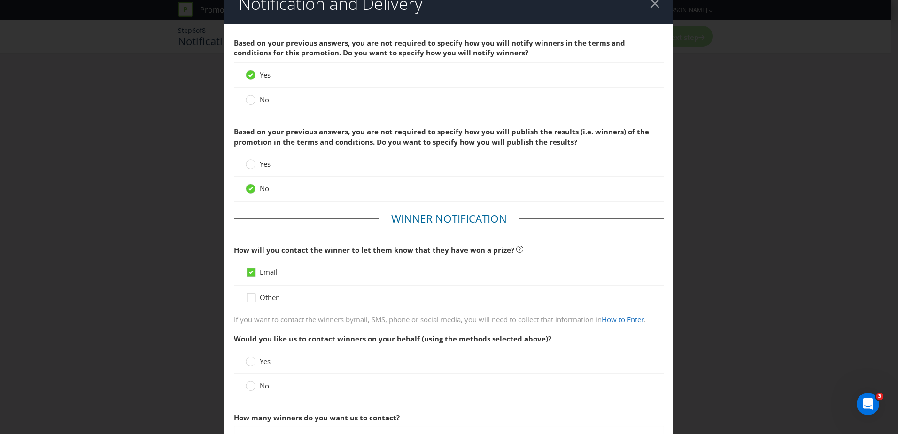
scroll to position [0, 0]
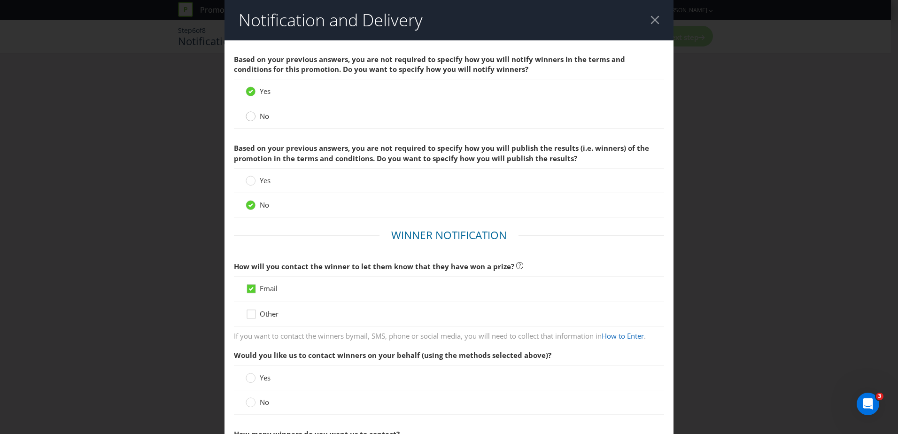
click at [250, 117] on circle at bounding box center [250, 116] width 9 height 9
click at [0, 0] on input "No" at bounding box center [0, 0] width 0 height 0
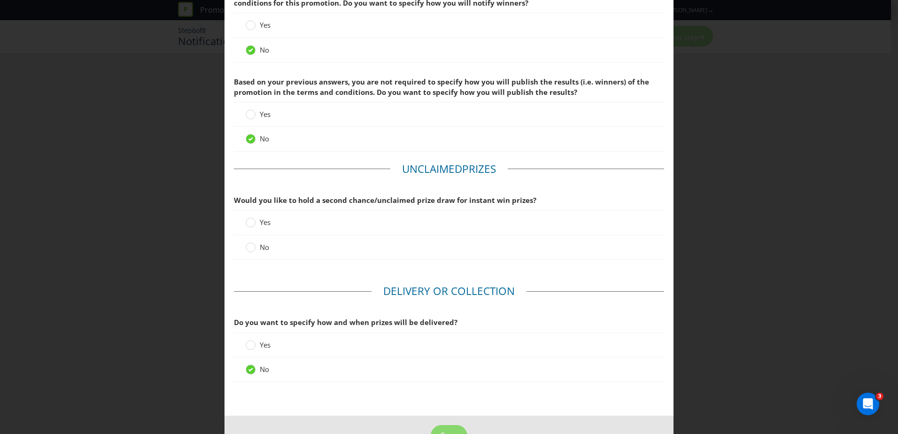
scroll to position [94, 0]
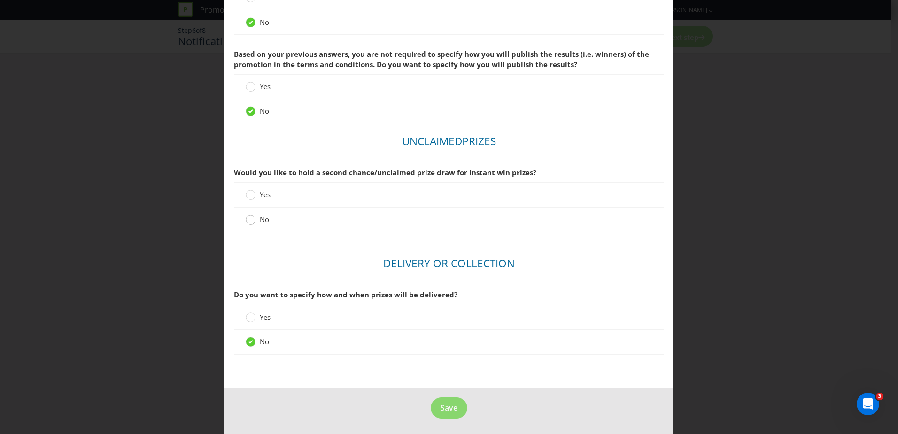
click at [246, 220] on circle at bounding box center [250, 219] width 9 height 9
click at [0, 0] on input "No" at bounding box center [0, 0] width 0 height 0
click at [248, 318] on circle at bounding box center [250, 315] width 9 height 9
click at [0, 0] on input "Yes" at bounding box center [0, 0] width 0 height 0
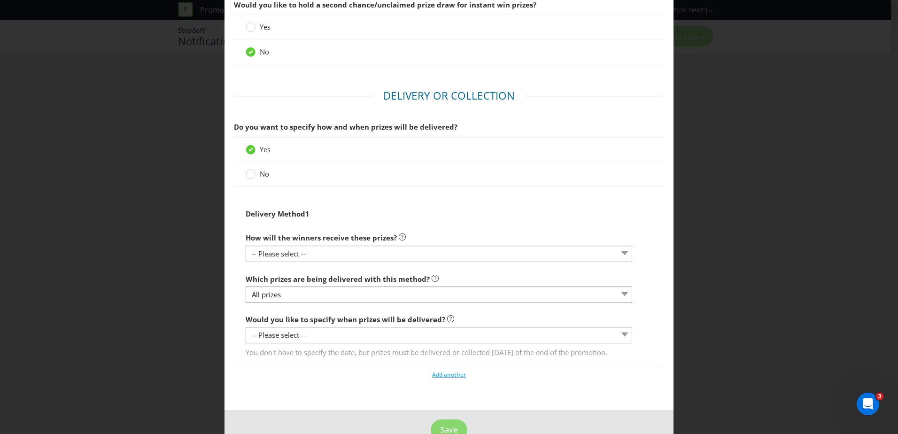
scroll to position [283, 0]
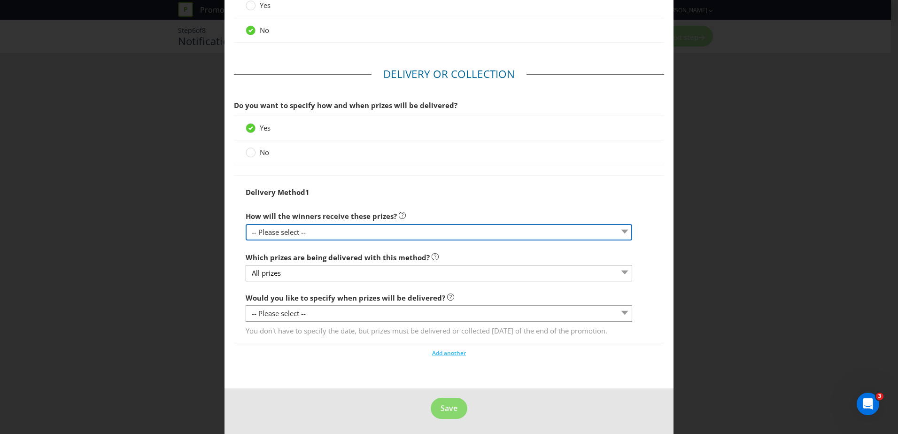
click at [310, 230] on select "-- Please select -- Delivered by mail Delivered by email Delivered in-person Co…" at bounding box center [439, 232] width 387 height 16
select select "ADDRESS"
click at [246, 224] on select "-- Please select -- Delivered by mail Delivered by email Delivered in-person Co…" at bounding box center [439, 232] width 387 height 16
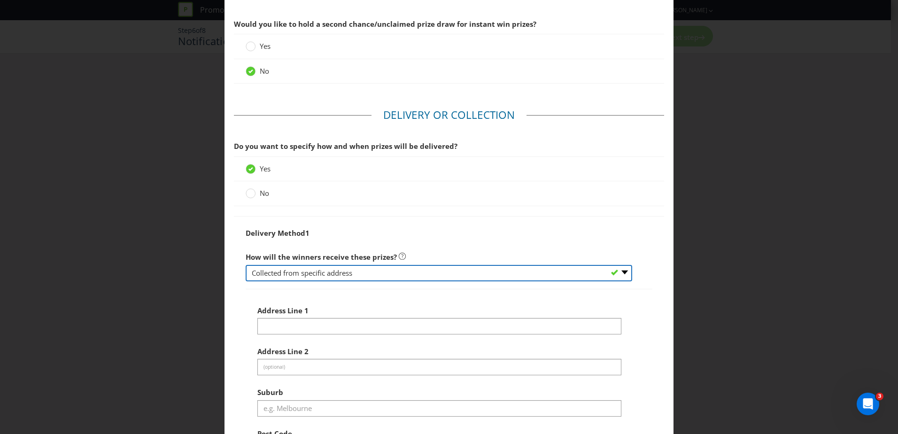
scroll to position [189, 0]
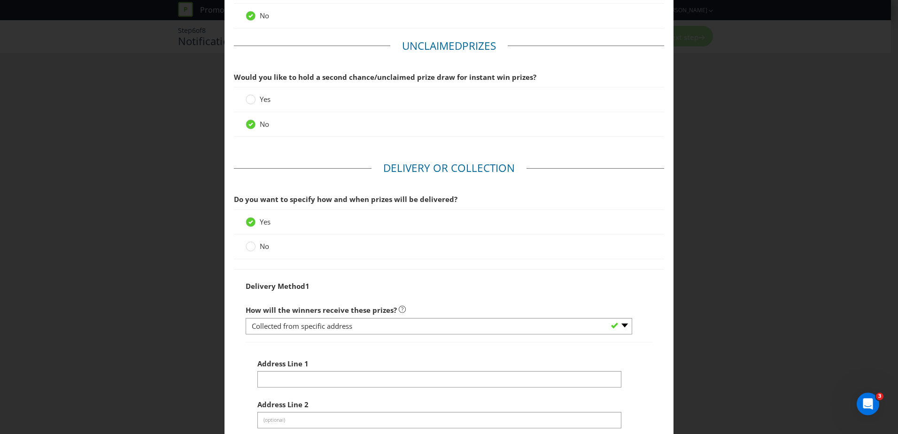
drag, startPoint x: 252, startPoint y: 249, endPoint x: 257, endPoint y: 249, distance: 5.3
click at [252, 249] on circle at bounding box center [250, 246] width 9 height 9
click at [0, 0] on input "No" at bounding box center [0, 0] width 0 height 0
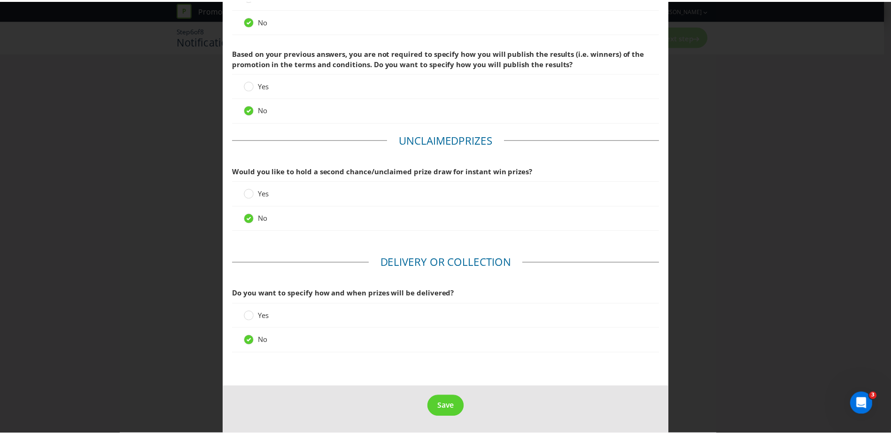
scroll to position [95, 0]
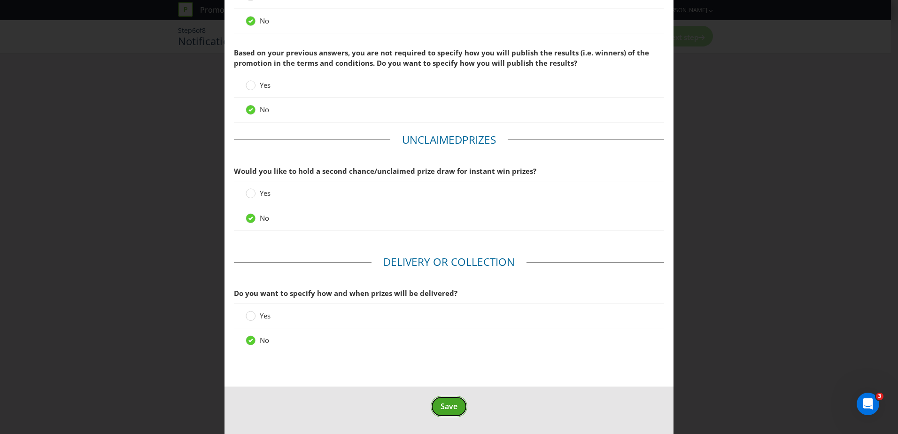
click at [454, 404] on button "Save" at bounding box center [449, 406] width 37 height 21
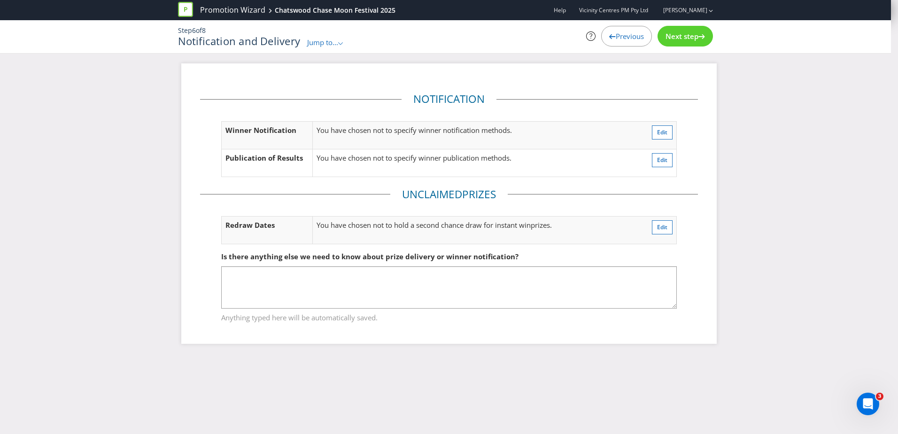
click at [685, 38] on span "Next step" at bounding box center [682, 35] width 33 height 9
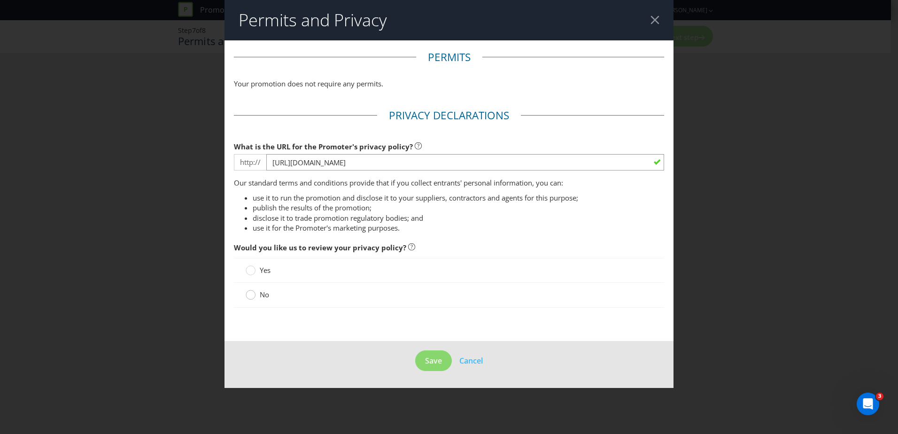
click at [249, 296] on circle at bounding box center [250, 294] width 9 height 9
click at [0, 0] on input "No" at bounding box center [0, 0] width 0 height 0
click at [432, 365] on span "Save" at bounding box center [433, 361] width 17 height 10
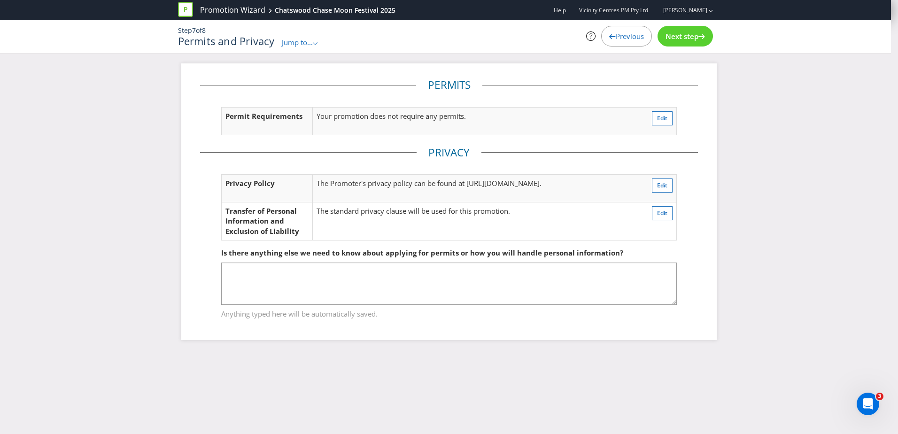
click at [679, 38] on span "Next step" at bounding box center [682, 35] width 33 height 9
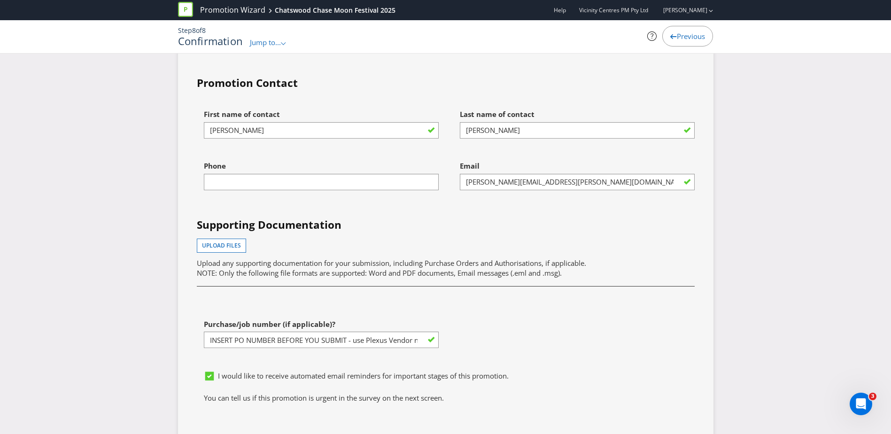
scroll to position [2405, 0]
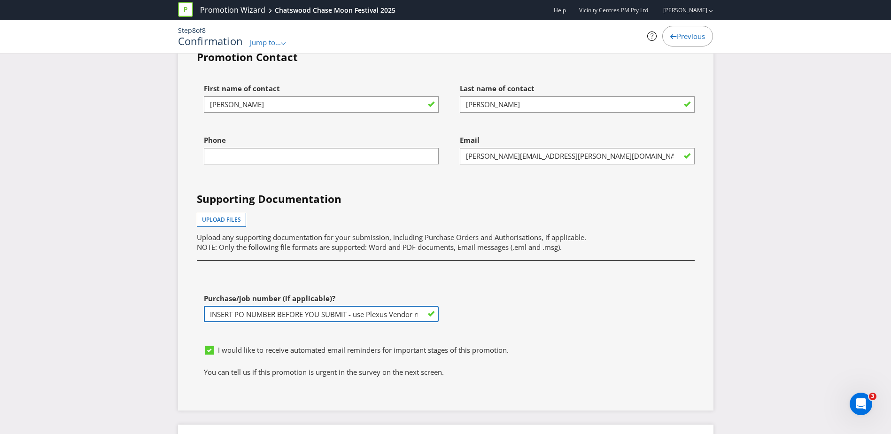
click at [325, 316] on input "INSERT PO NUMBER BEFORE YOU SUBMIT - use Plexus Vendor no. 329371 internally to…" at bounding box center [321, 314] width 235 height 16
paste input "1251473"
type input "1251473"
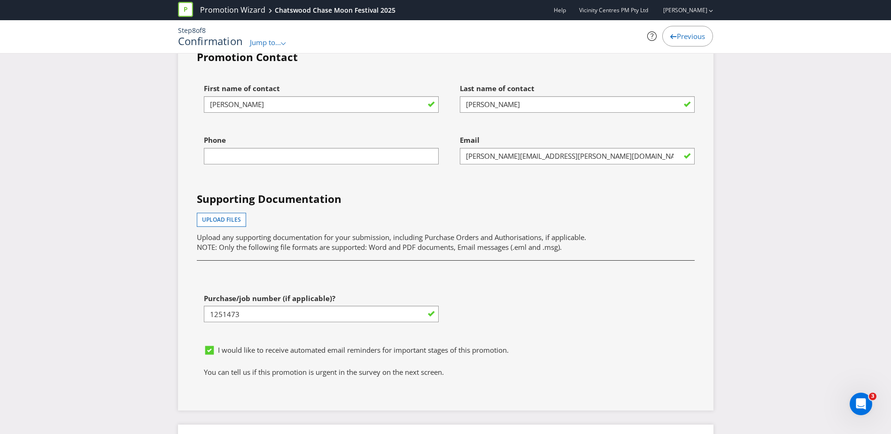
click at [354, 285] on div "First name of contact [PERSON_NAME] Last name of contact [PERSON_NAME] Phone Em…" at bounding box center [446, 209] width 512 height 261
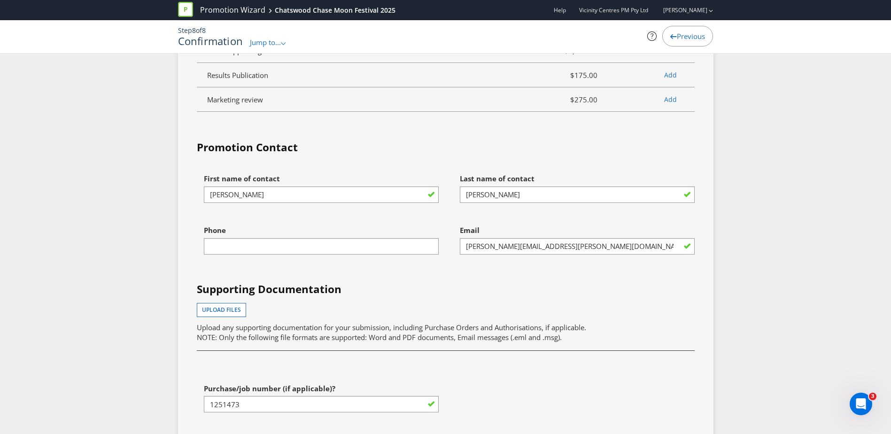
scroll to position [2311, 0]
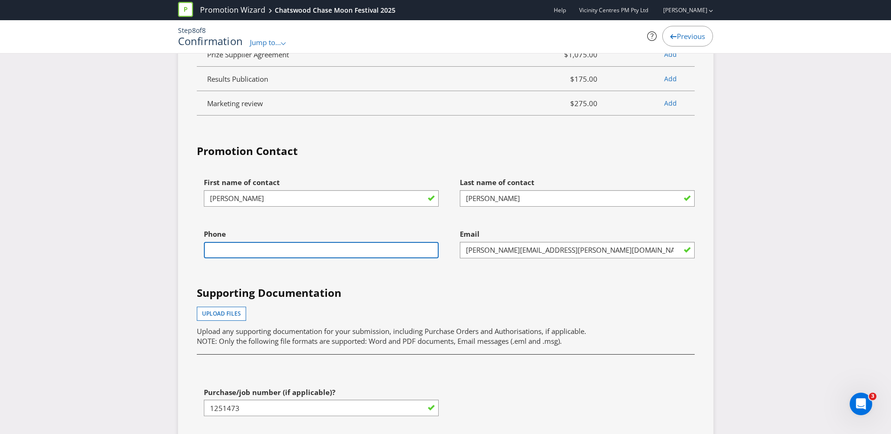
click at [304, 256] on input "text" at bounding box center [321, 250] width 235 height 16
type input "0478981905"
click at [468, 299] on h4 "Supporting Documentation" at bounding box center [446, 293] width 498 height 15
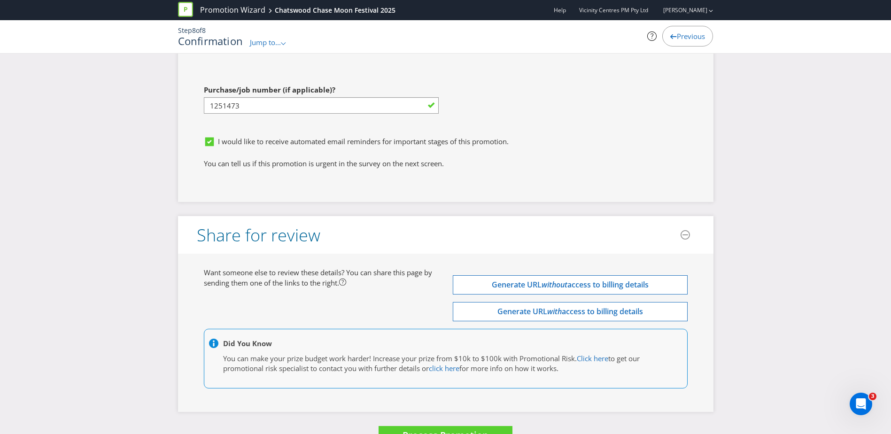
scroll to position [2593, 0]
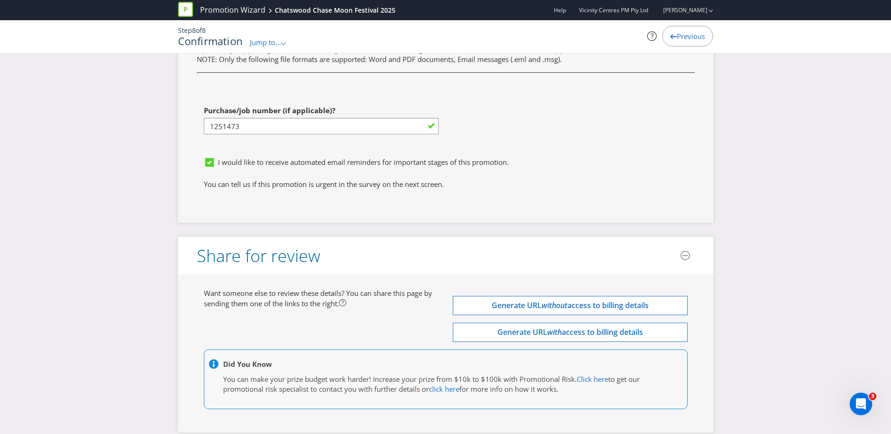
click at [210, 163] on icon at bounding box center [209, 163] width 5 height 4
click at [0, 0] on input "I would like to receive automated email reminders for important stages of this …" at bounding box center [0, 0] width 0 height 0
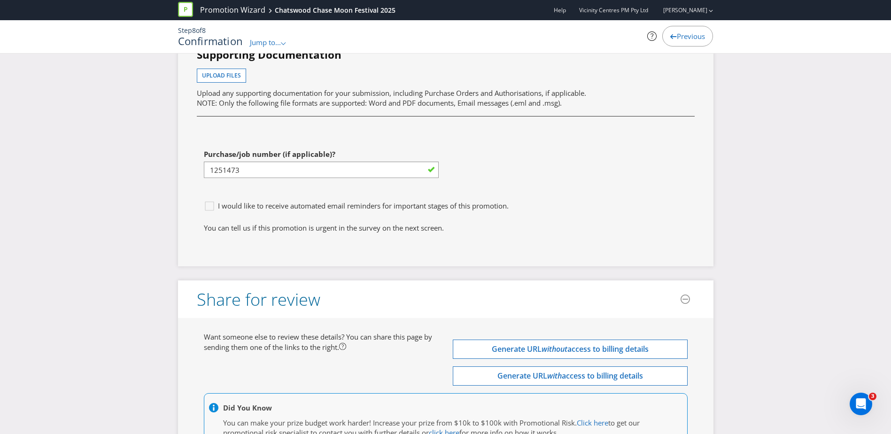
scroll to position [2546, 0]
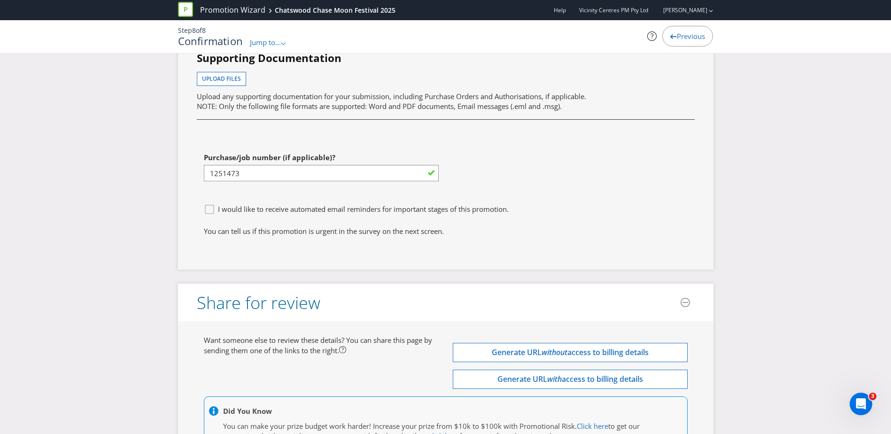
click at [209, 209] on div at bounding box center [209, 206] width 5 height 5
click at [0, 0] on input "I would like to receive automated email reminders for important stages of this …" at bounding box center [0, 0] width 0 height 0
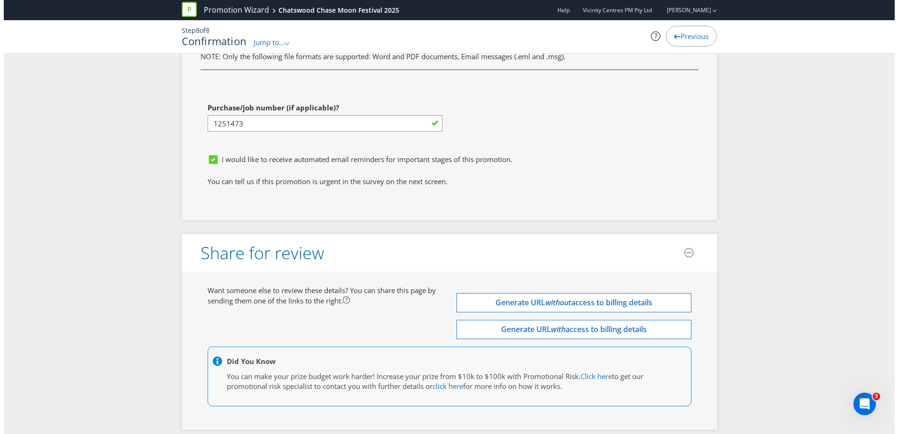
scroll to position [2640, 0]
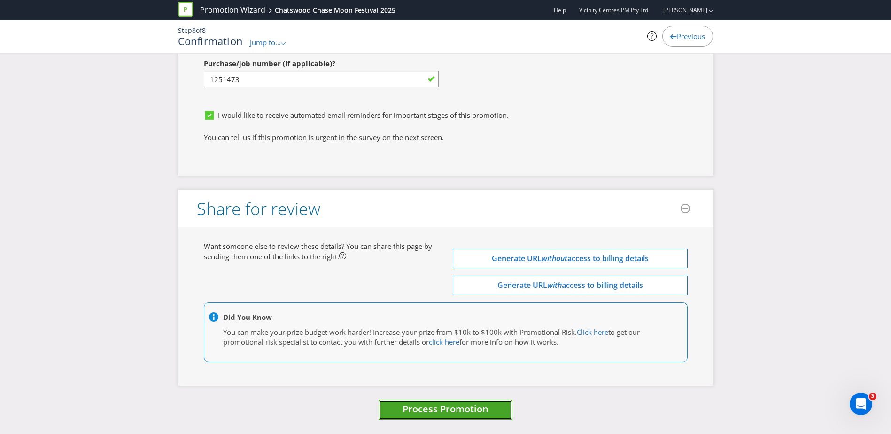
click at [421, 406] on span "Process Promotion" at bounding box center [446, 409] width 86 height 13
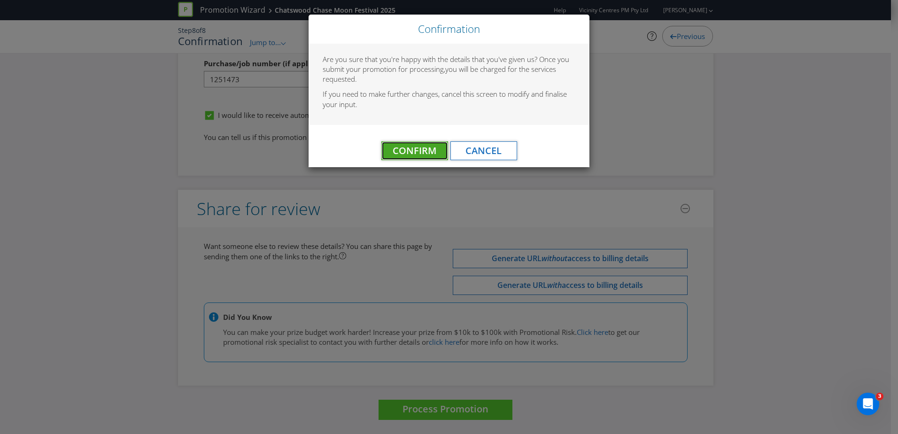
click at [415, 146] on span "Confirm" at bounding box center [415, 150] width 44 height 13
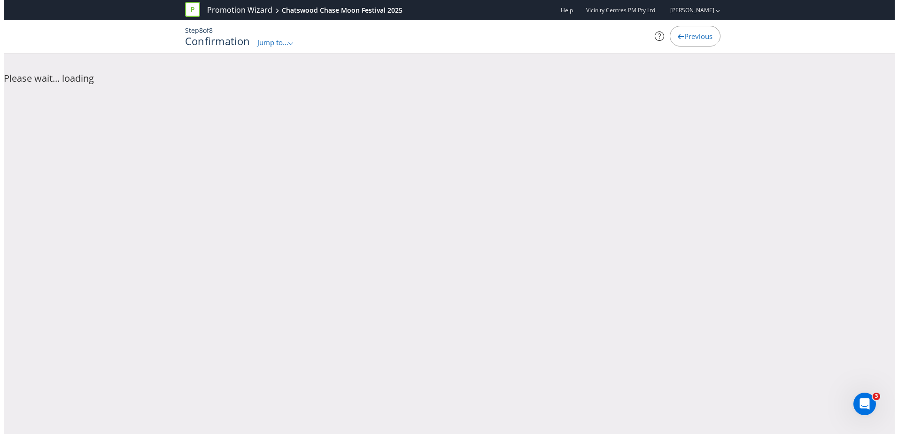
scroll to position [0, 0]
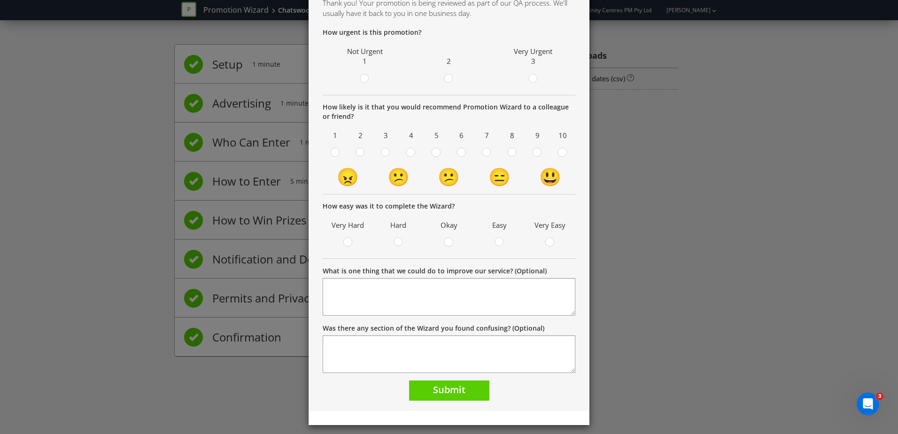
scroll to position [68, 0]
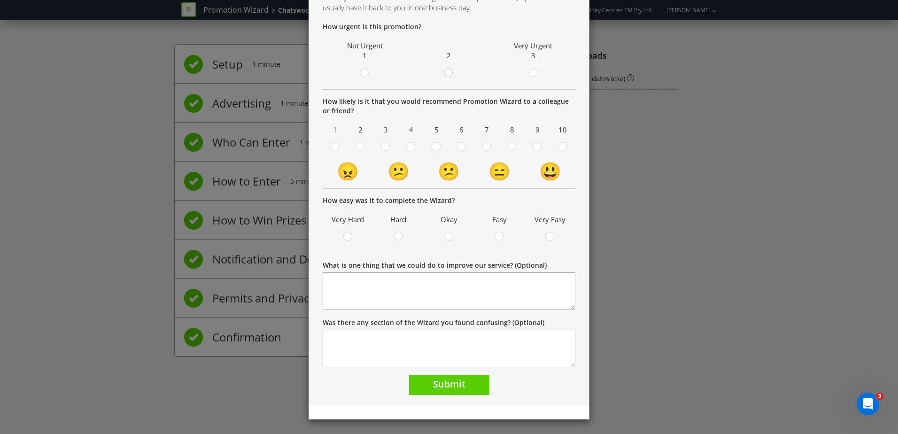
click at [446, 74] on circle at bounding box center [448, 73] width 8 height 8
click at [0, 0] on input "radio" at bounding box center [0, 0] width 0 height 0
click at [435, 384] on span "Submit" at bounding box center [449, 384] width 32 height 13
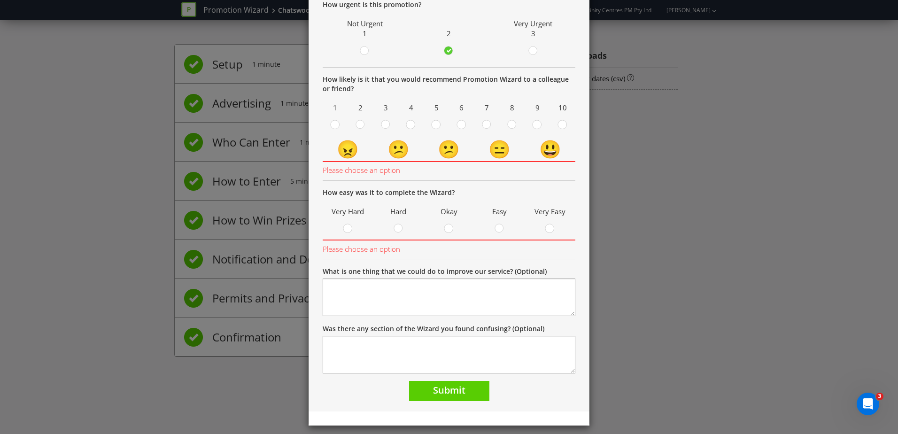
click at [647, 230] on div "Thank you Thank you! Your promotion is being reviewed as part of our QA process…" at bounding box center [449, 217] width 898 height 434
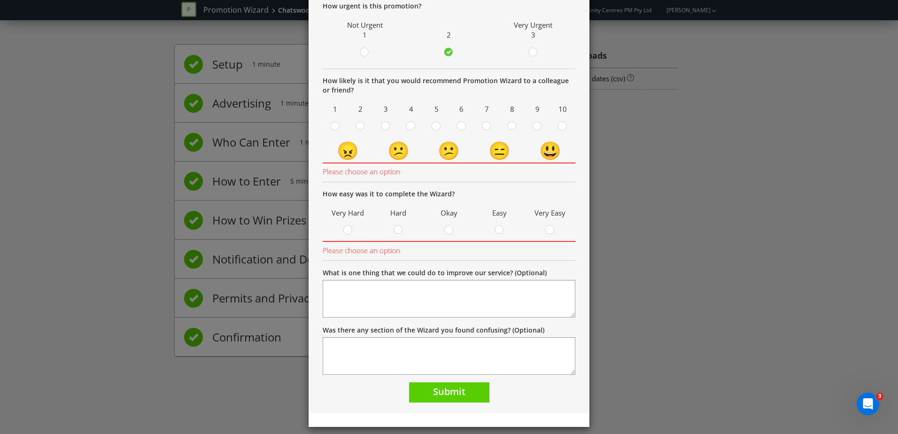
scroll to position [96, 0]
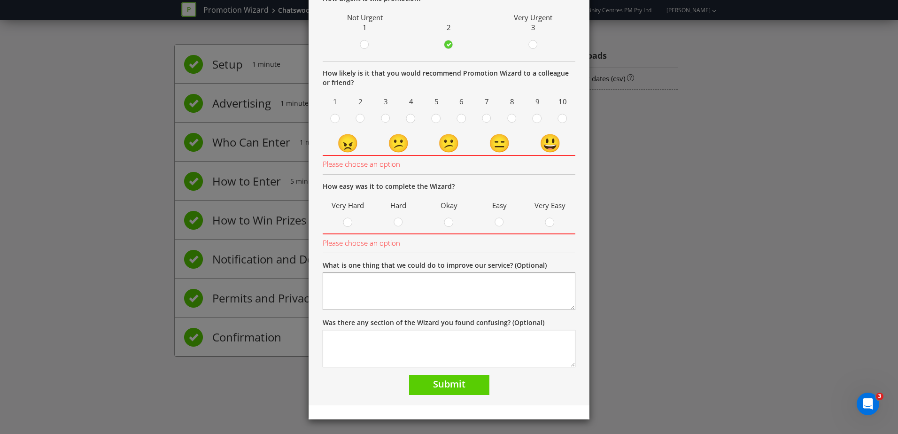
click at [658, 216] on div "Thank you Thank you! Your promotion is being reviewed as part of our QA process…" at bounding box center [449, 217] width 898 height 434
click at [533, 118] on circle at bounding box center [537, 118] width 8 height 8
click at [0, 0] on input "radio" at bounding box center [0, 0] width 0 height 0
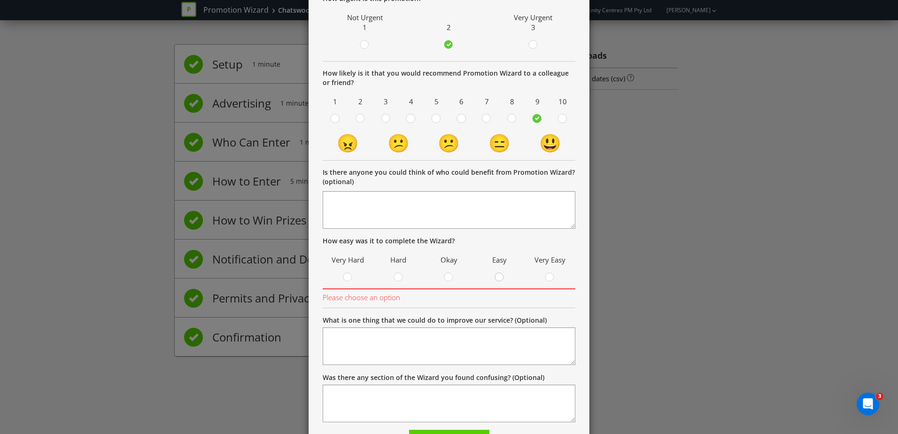
click at [497, 279] on circle at bounding box center [499, 277] width 8 height 8
click at [0, 0] on input "radio" at bounding box center [0, 0] width 0 height 0
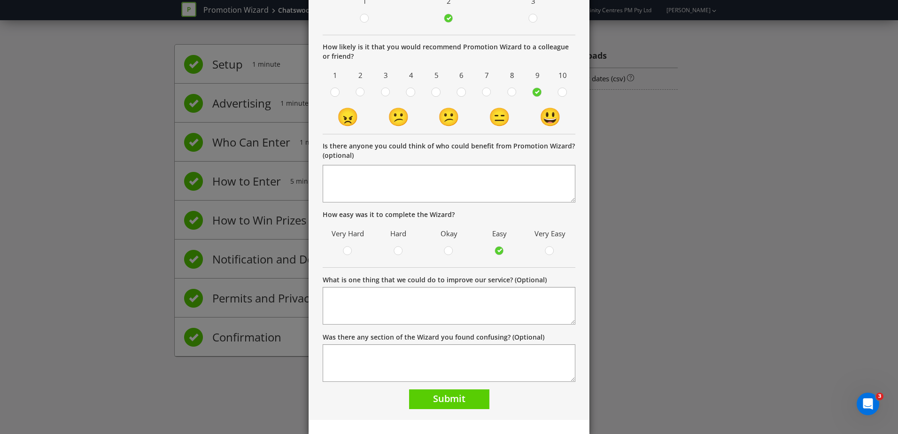
scroll to position [137, 0]
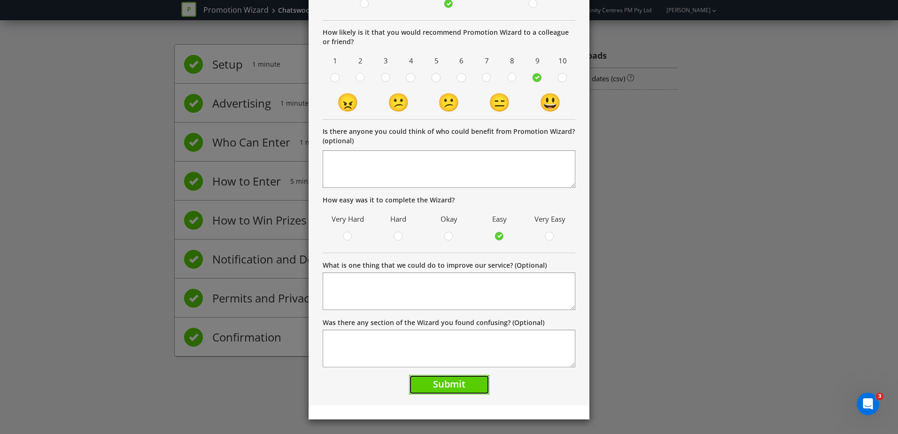
click at [449, 388] on span "Submit" at bounding box center [449, 384] width 32 height 13
